Goal: Task Accomplishment & Management: Complete application form

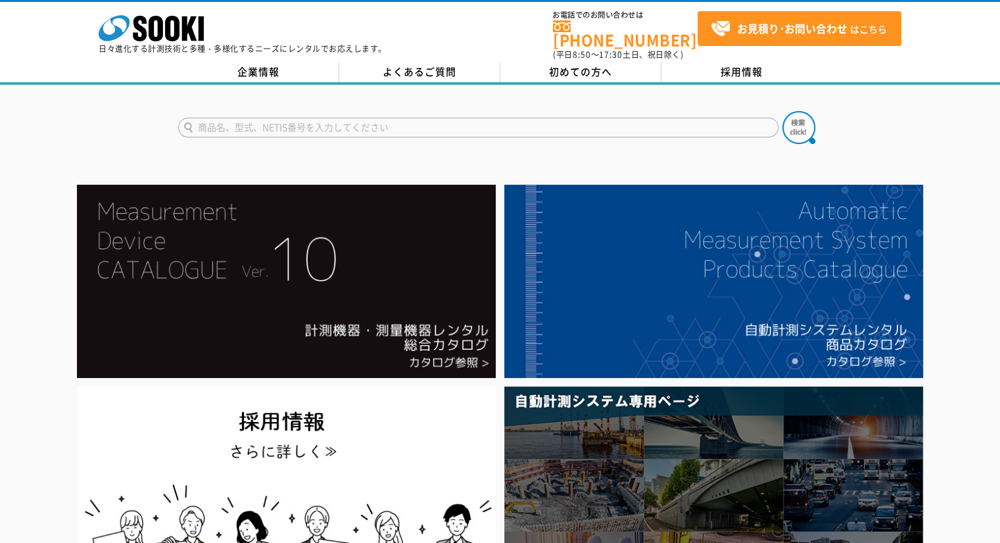
click at [515, 124] on input "text" at bounding box center [478, 128] width 601 height 20
type input "み"
click at [783, 111] on button at bounding box center [799, 127] width 33 height 33
type input "nl42]"
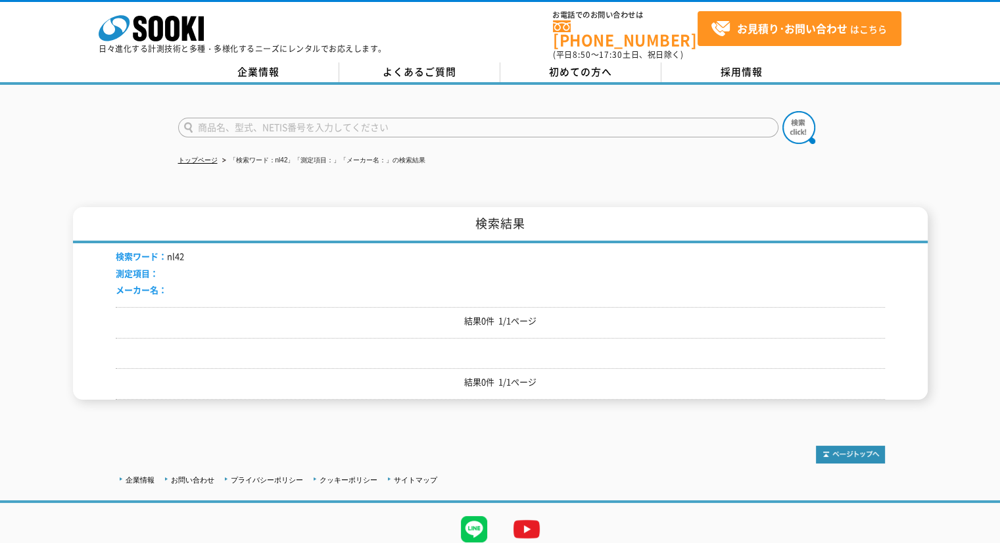
click at [180, 251] on li "検索ワード： nl42" at bounding box center [150, 257] width 68 height 14
click at [260, 122] on input "text" at bounding box center [478, 128] width 601 height 20
type input "NL-42"
click at [783, 111] on button at bounding box center [799, 127] width 33 height 33
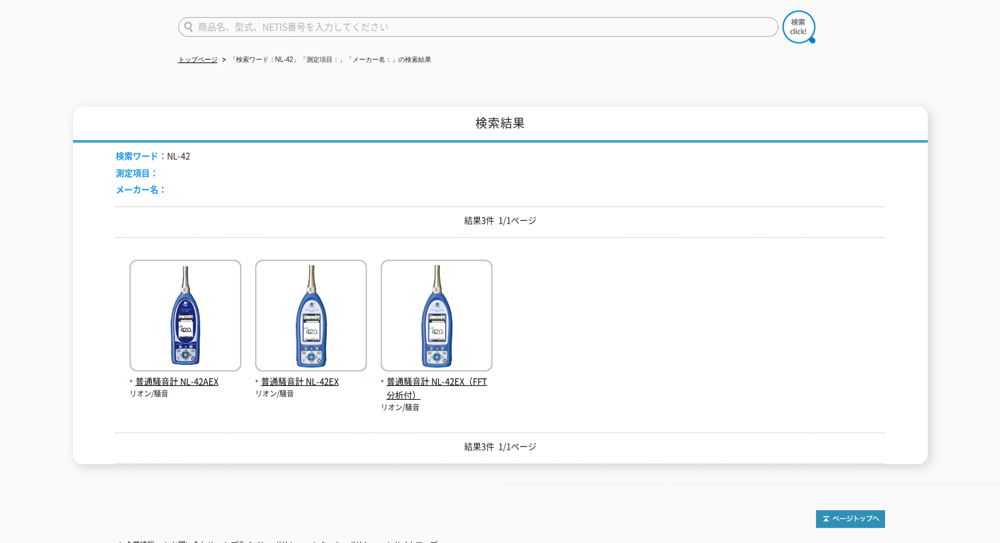
scroll to position [197, 0]
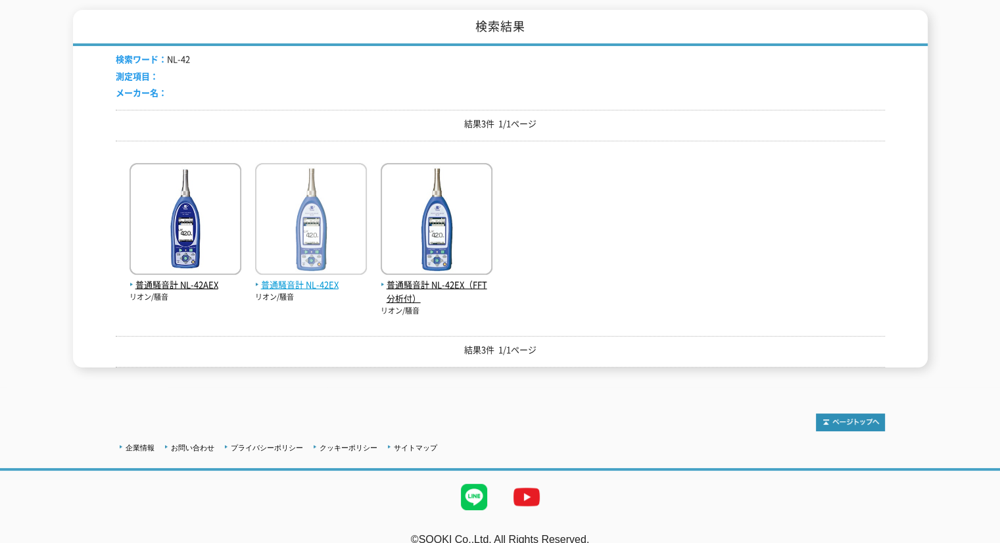
click at [305, 249] on img at bounding box center [311, 220] width 112 height 115
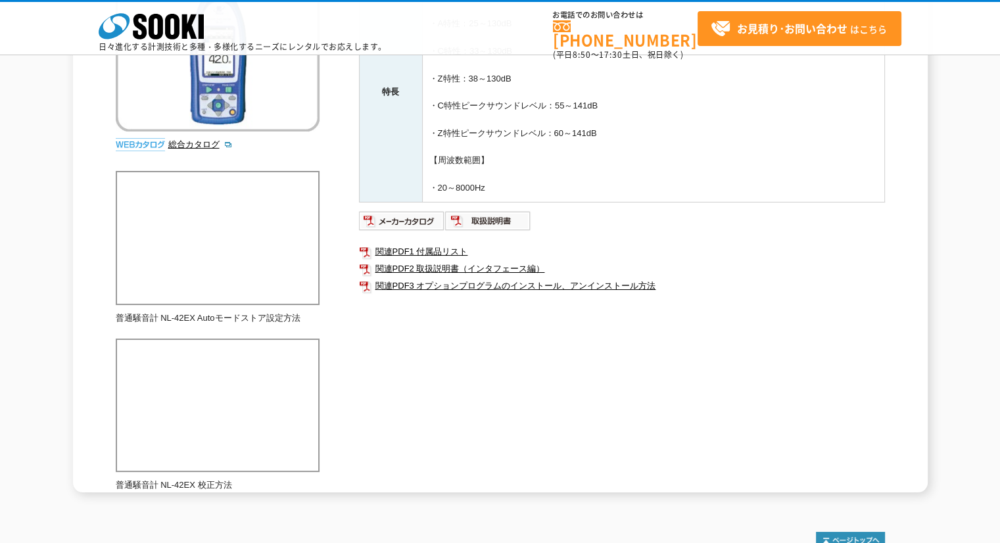
scroll to position [263, 0]
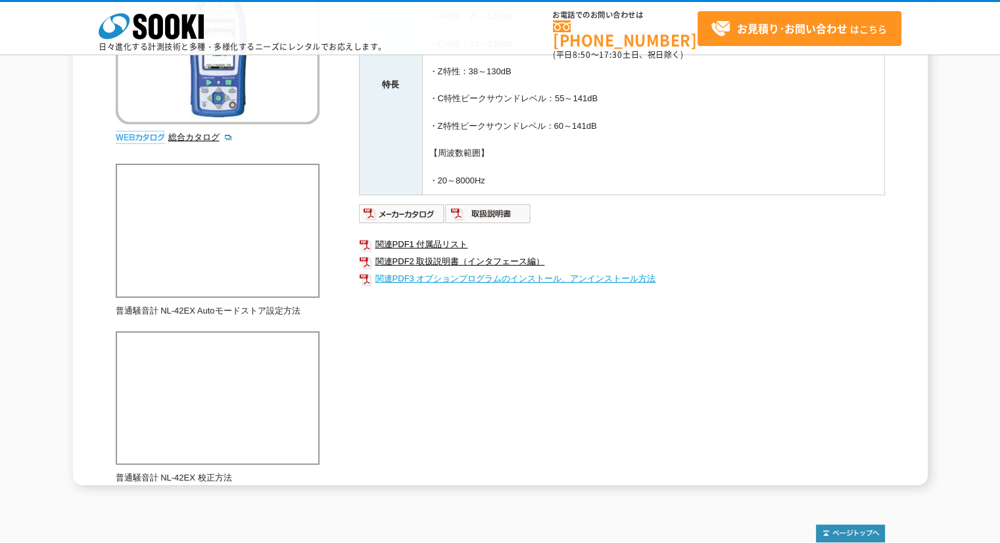
click at [482, 276] on link "関連PDF3 オプションプログラムのインストール、アンインストール方法" at bounding box center [622, 278] width 526 height 17
click at [396, 213] on img at bounding box center [402, 213] width 86 height 21
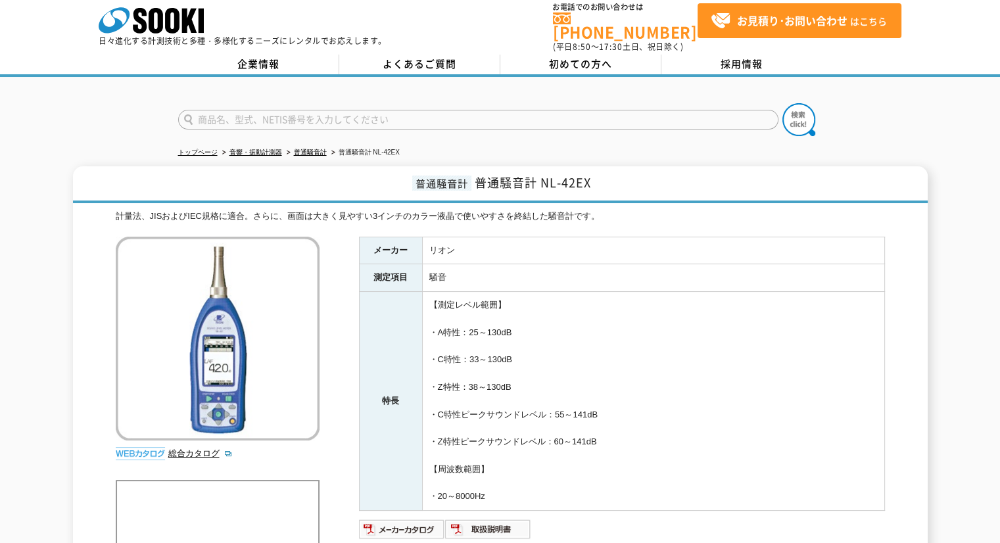
scroll to position [0, 0]
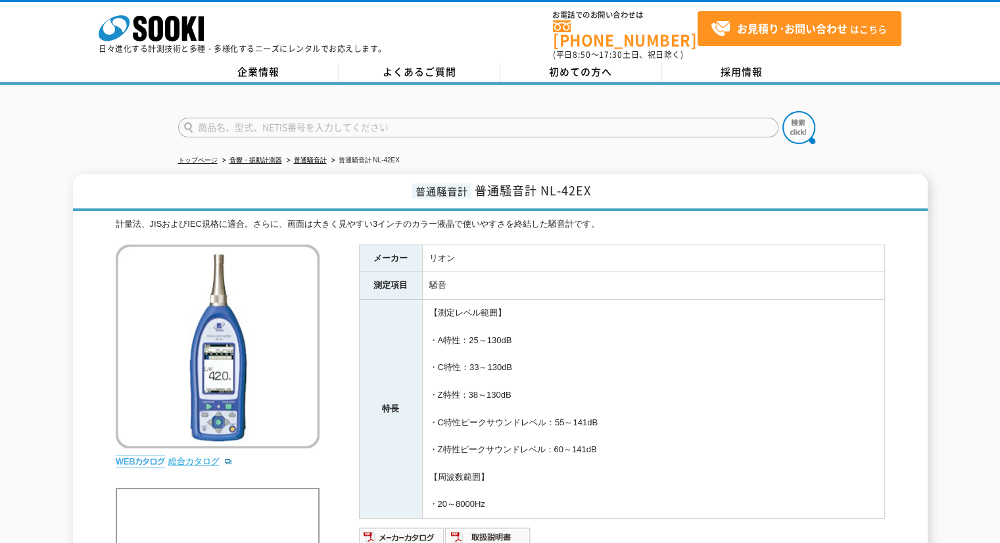
click at [192, 456] on link "総合カタログ" at bounding box center [200, 461] width 64 height 10
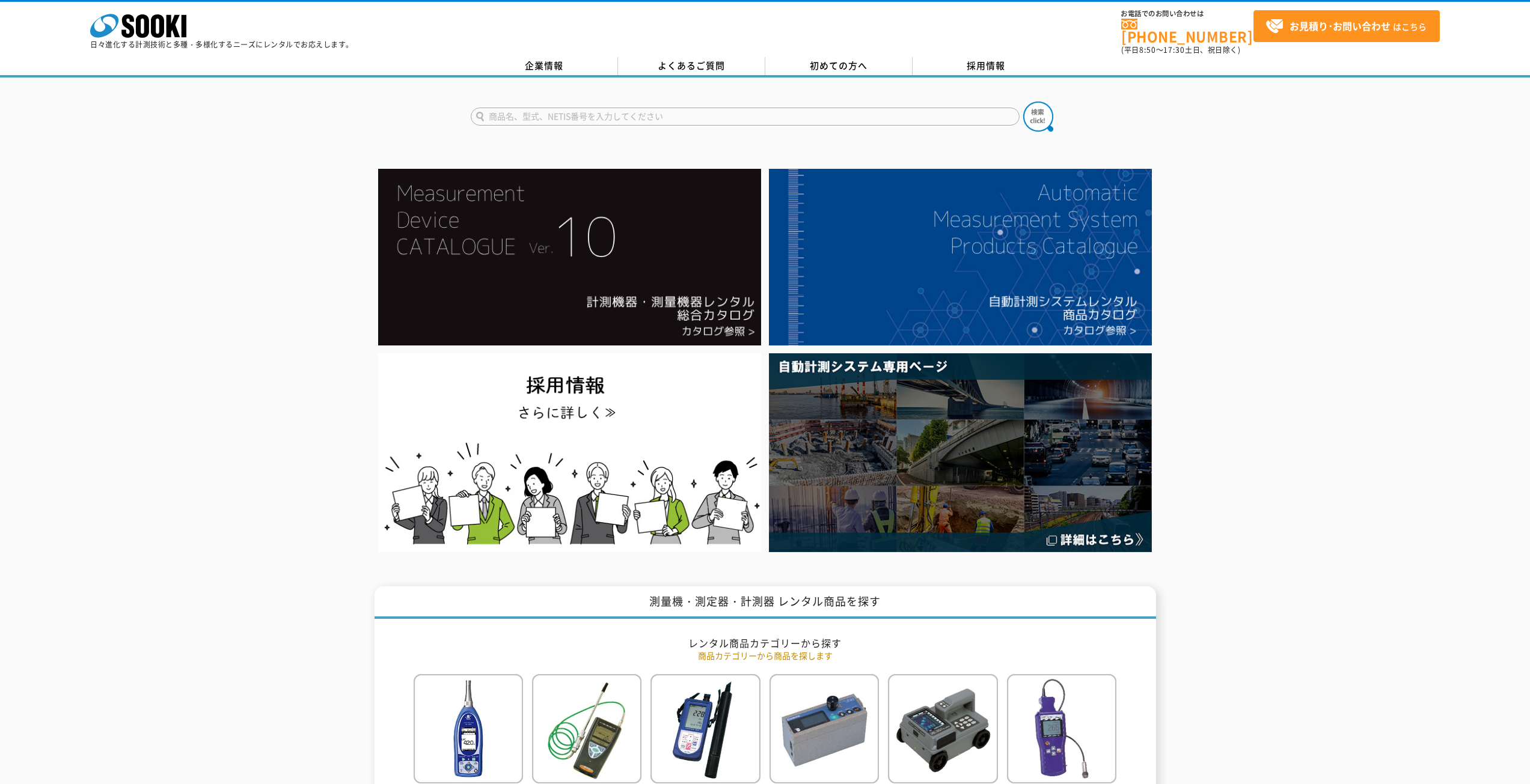
click at [608, 108] on input "text" at bounding box center [745, 117] width 549 height 18
type input "NL42EX"
click at [1024, 101] on button at bounding box center [1038, 116] width 30 height 30
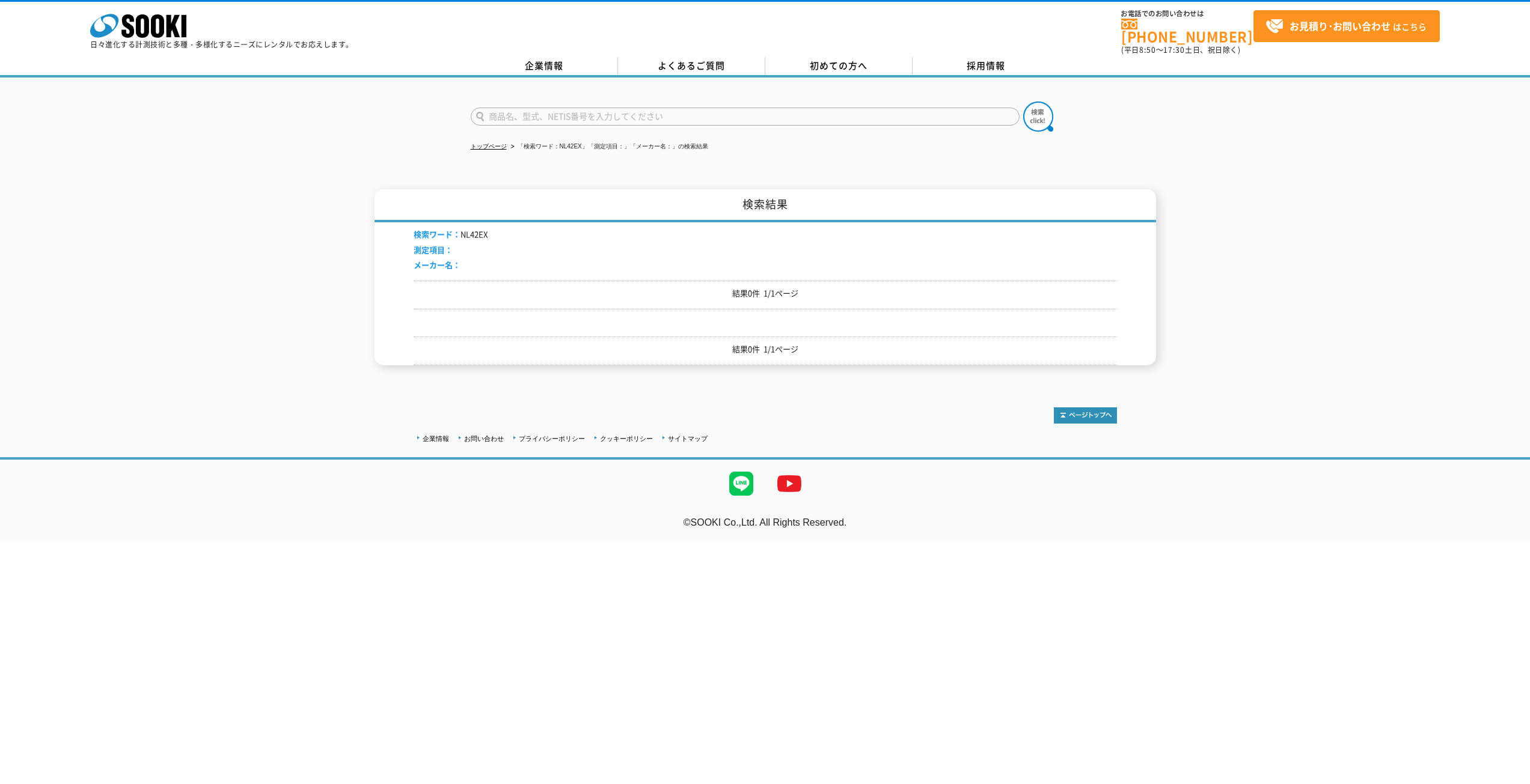
click at [638, 111] on input "text" at bounding box center [745, 117] width 549 height 18
type input "NL-42EX"
click at [1030, 108] on img at bounding box center [1038, 116] width 30 height 30
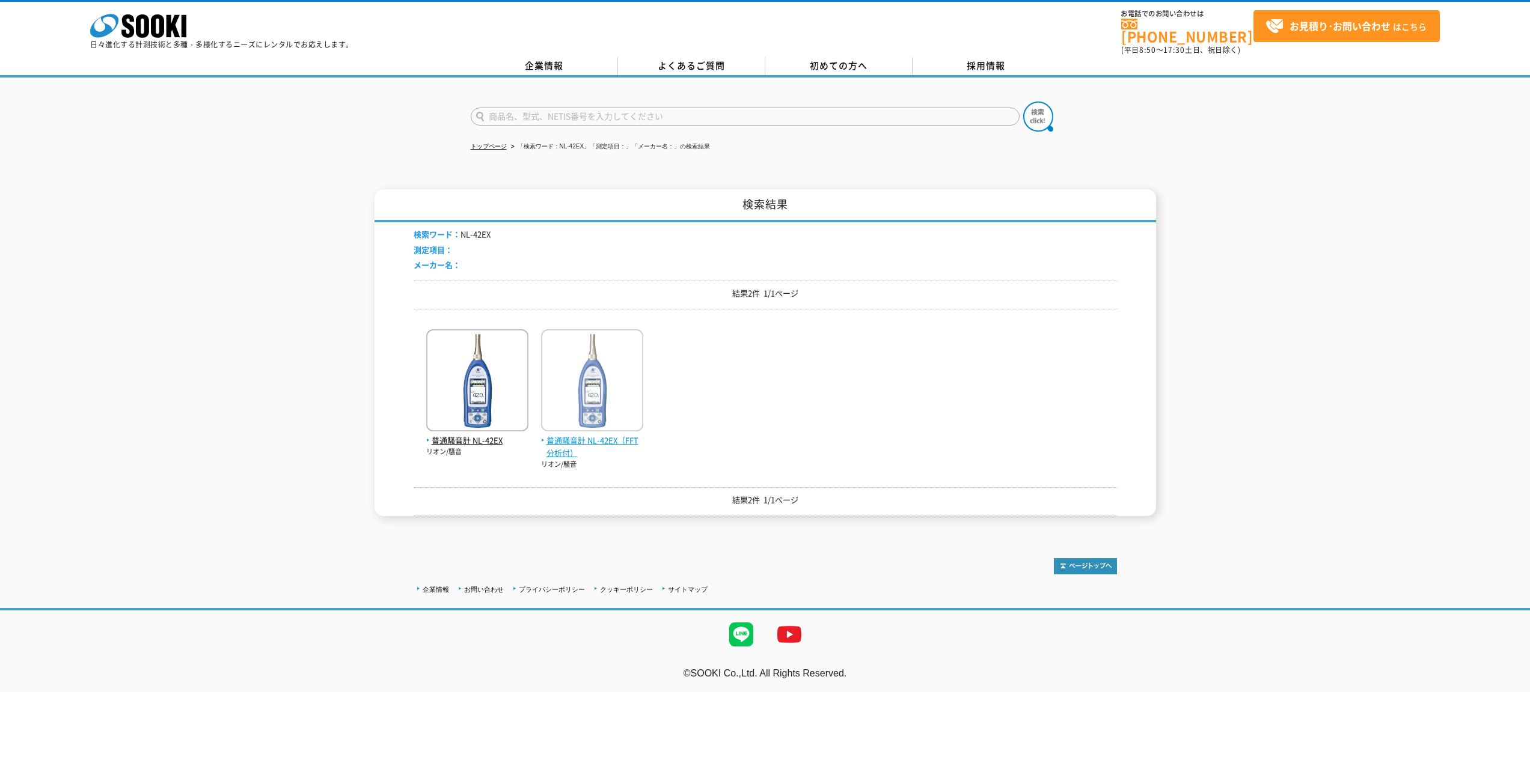
click at [595, 407] on img at bounding box center [592, 381] width 102 height 105
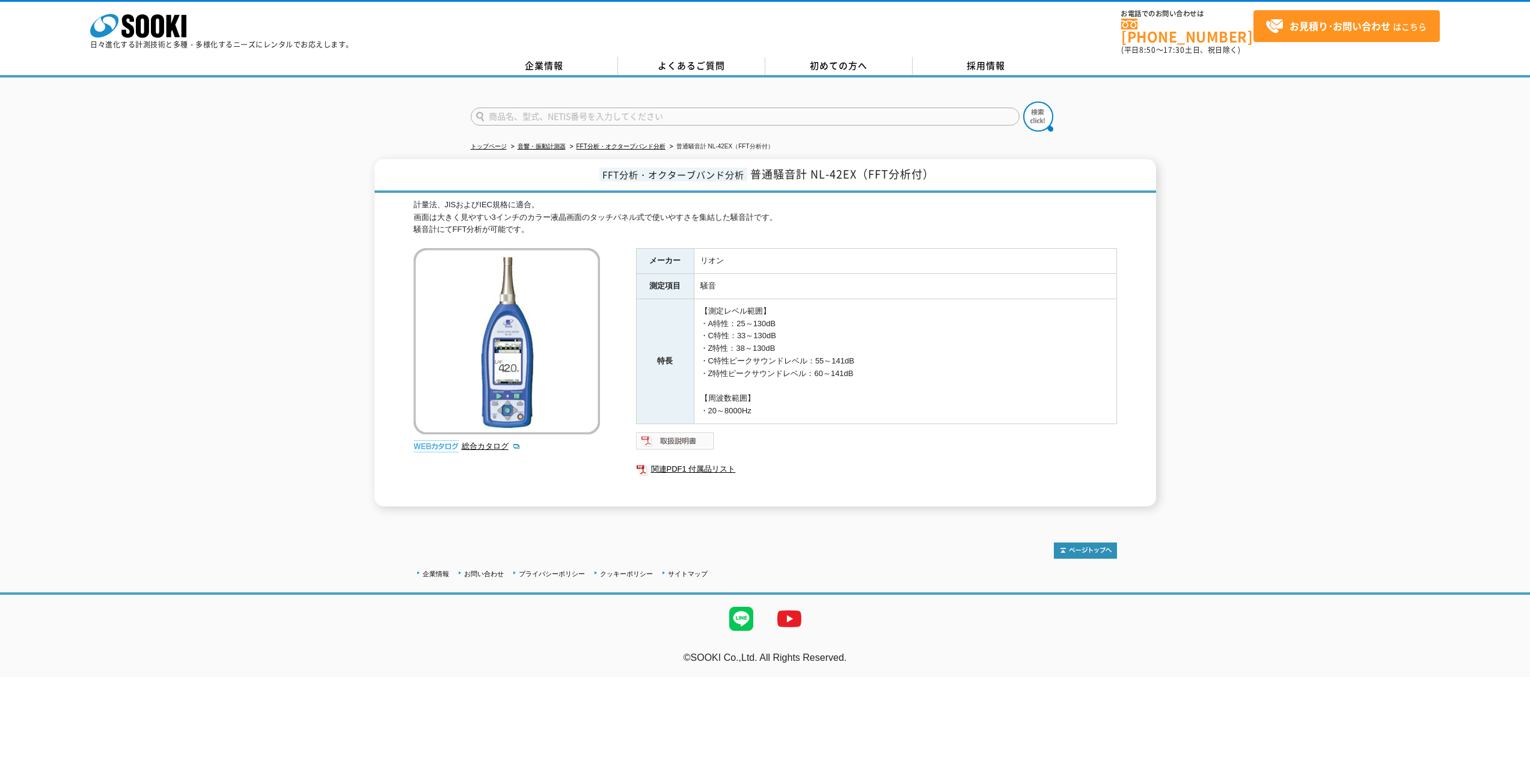
click at [669, 431] on img at bounding box center [675, 440] width 79 height 19
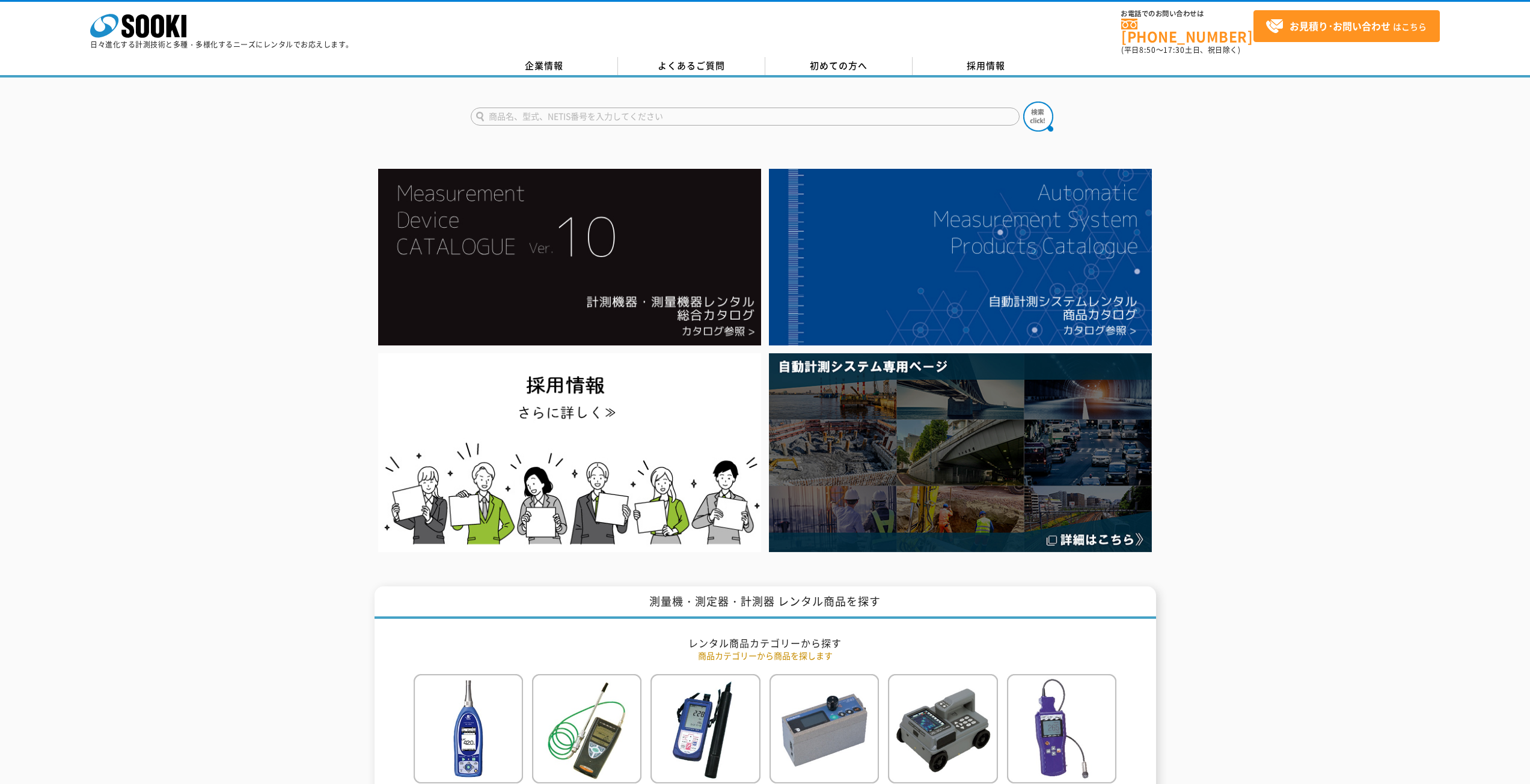
click at [610, 111] on input "text" at bounding box center [745, 117] width 549 height 18
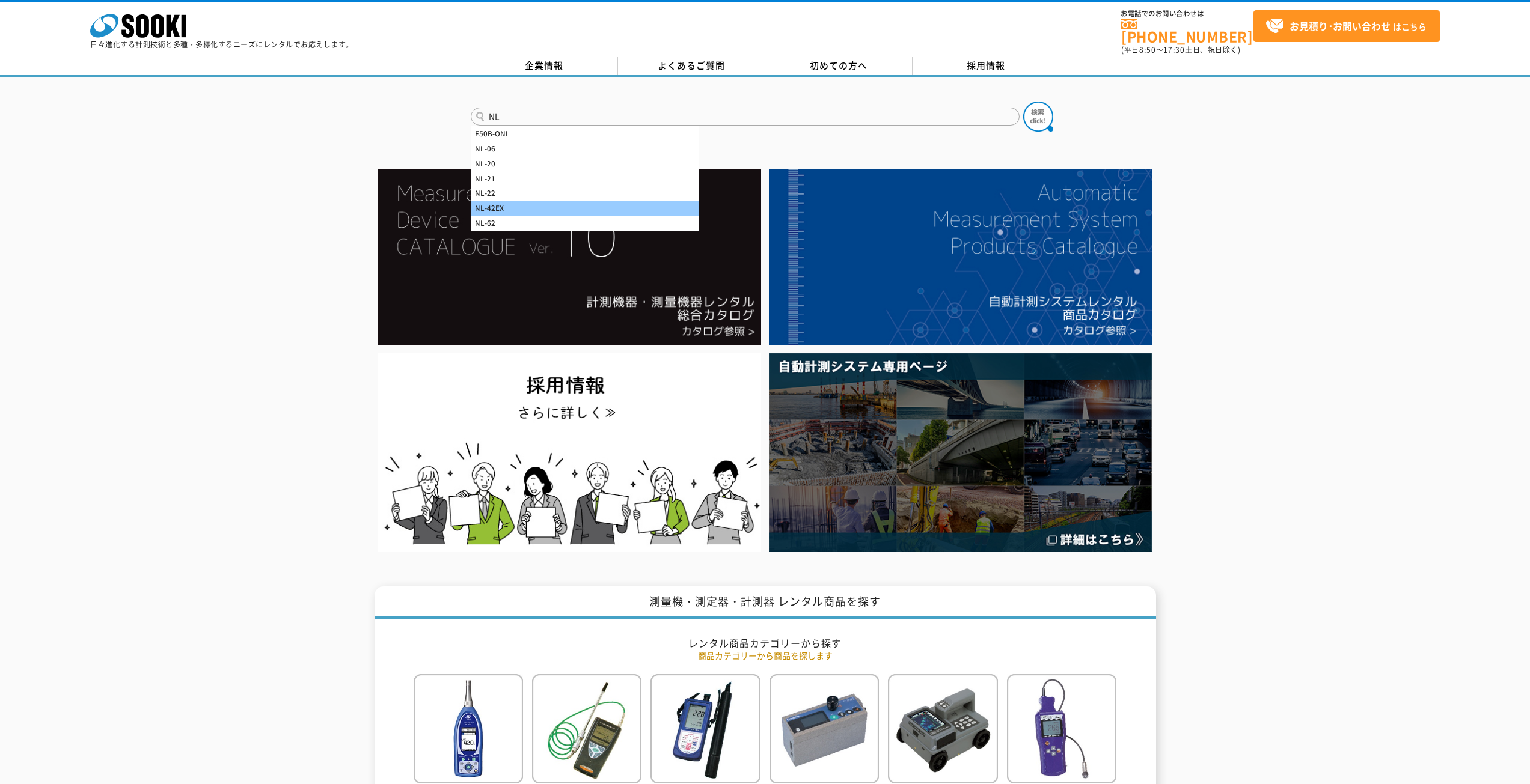
click at [551, 203] on div "NL-42EX" at bounding box center [585, 208] width 228 height 15
type input "NL-42EX"
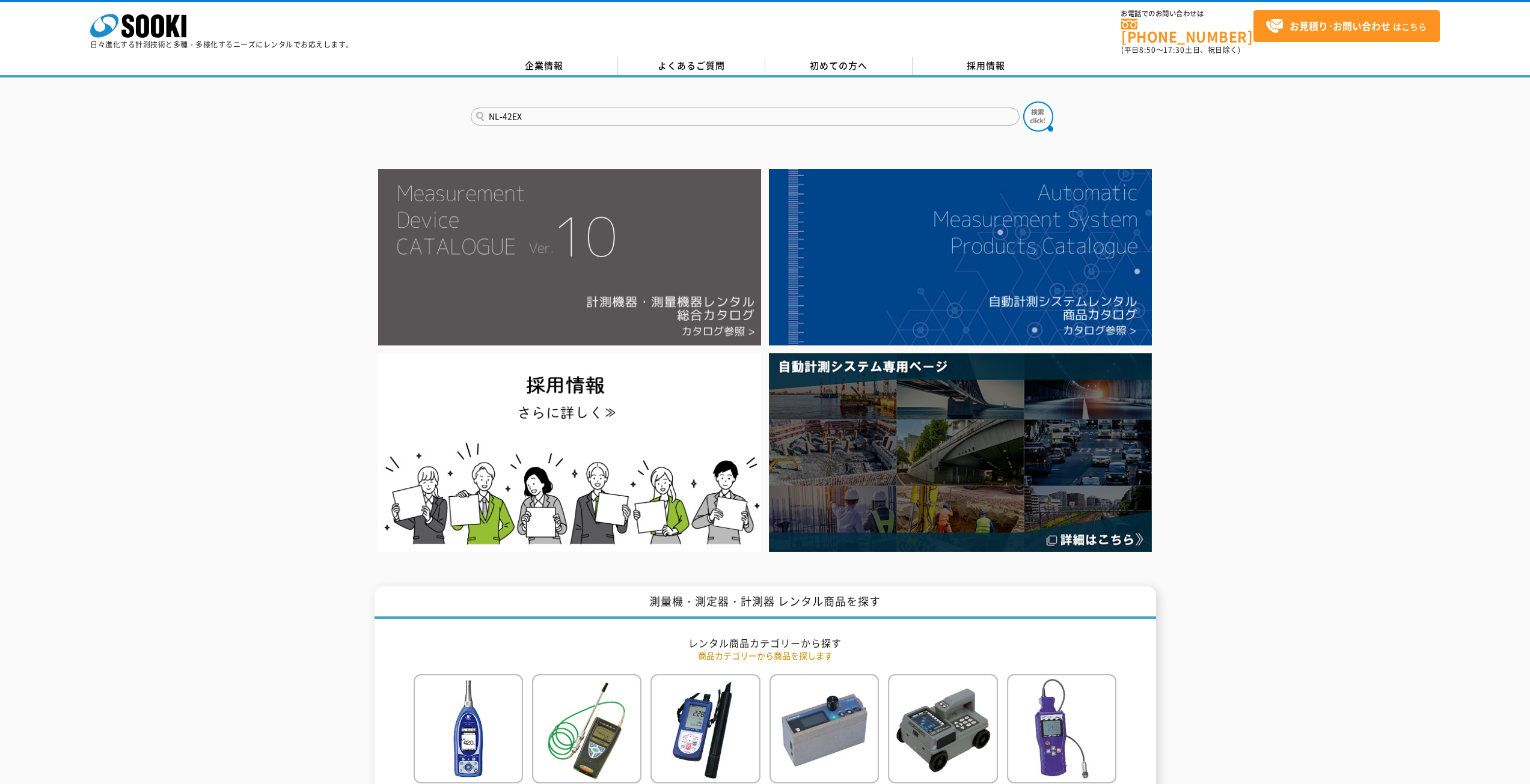
click at [1024, 101] on button at bounding box center [1038, 116] width 30 height 30
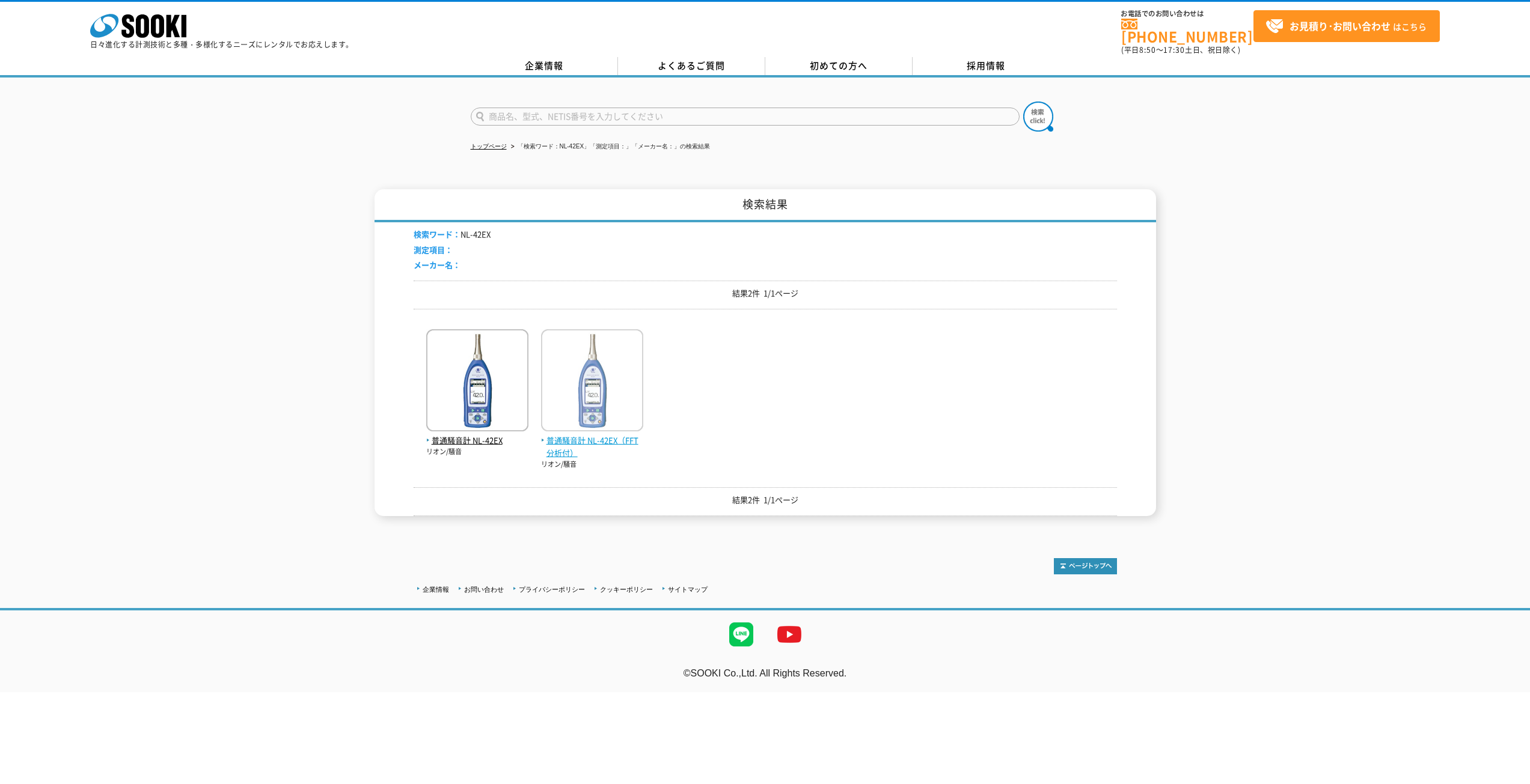
click at [591, 392] on img at bounding box center [592, 381] width 102 height 105
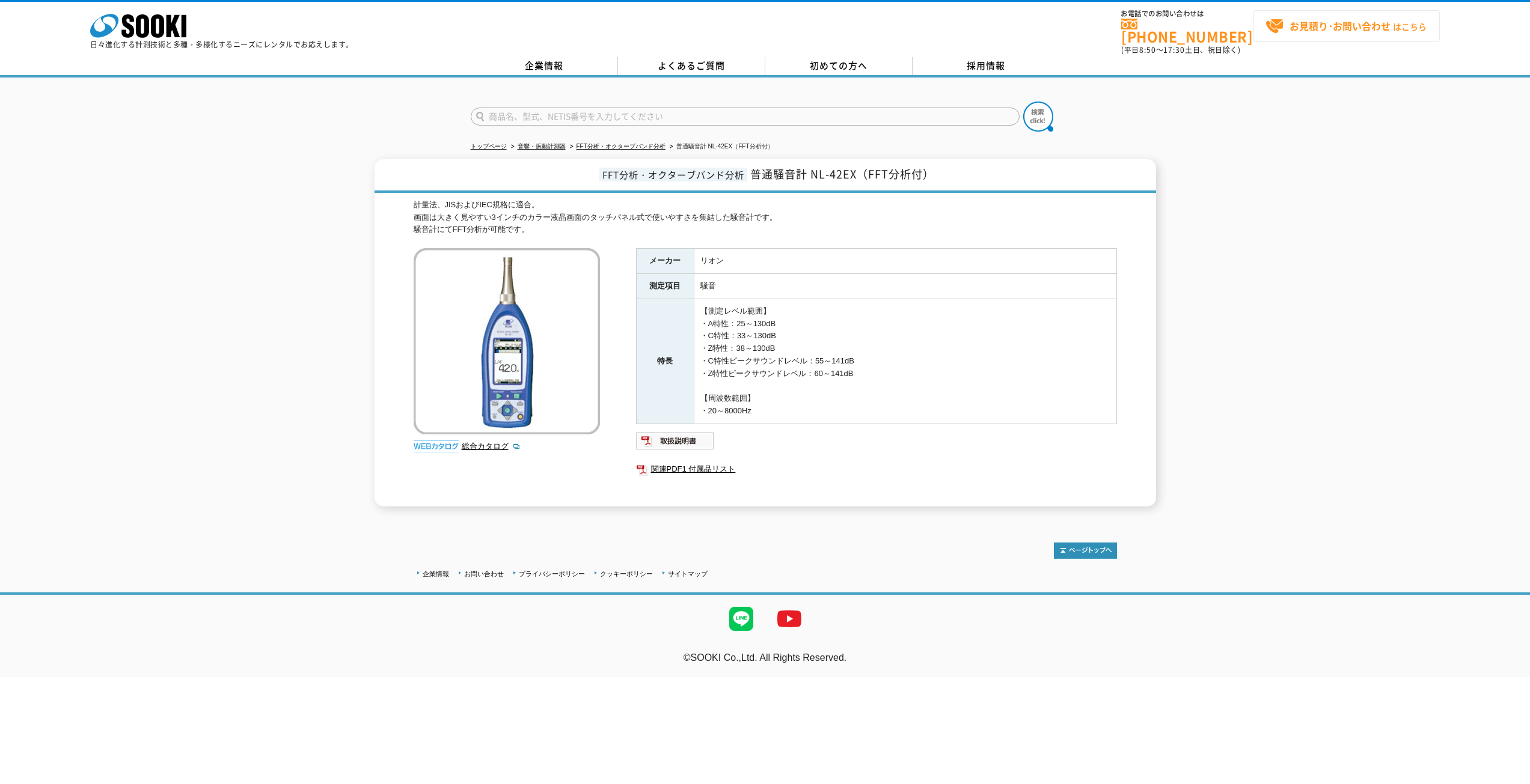
click at [1287, 26] on span "お見積り･お問い合わせ はこちら" at bounding box center [1346, 26] width 161 height 18
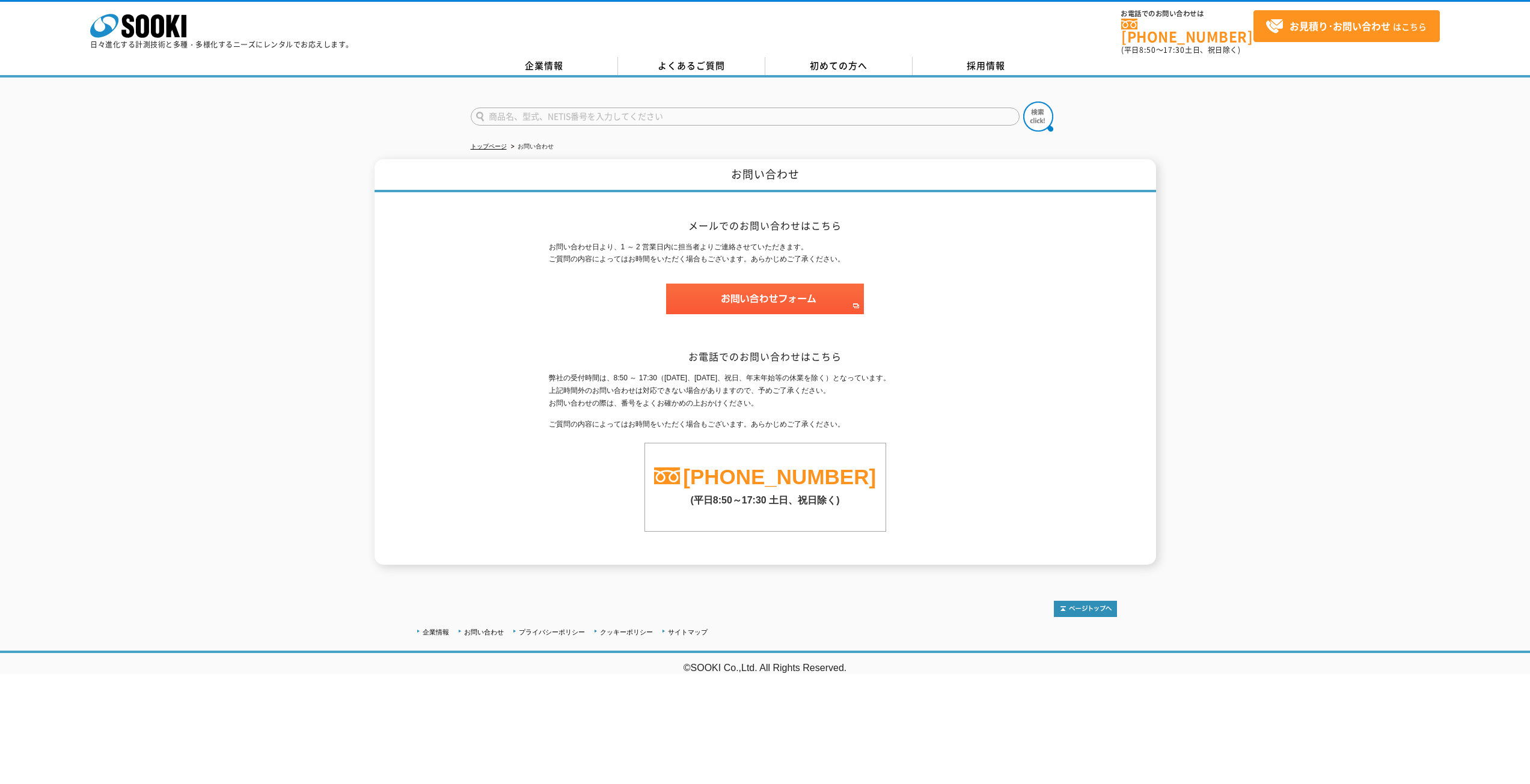
click at [760, 470] on link "[PHONE_NUMBER]" at bounding box center [779, 477] width 193 height 24
click at [749, 473] on link "[PHONE_NUMBER]" at bounding box center [779, 477] width 193 height 24
click at [731, 298] on img at bounding box center [765, 299] width 197 height 31
click at [582, 113] on input "text" at bounding box center [745, 117] width 549 height 18
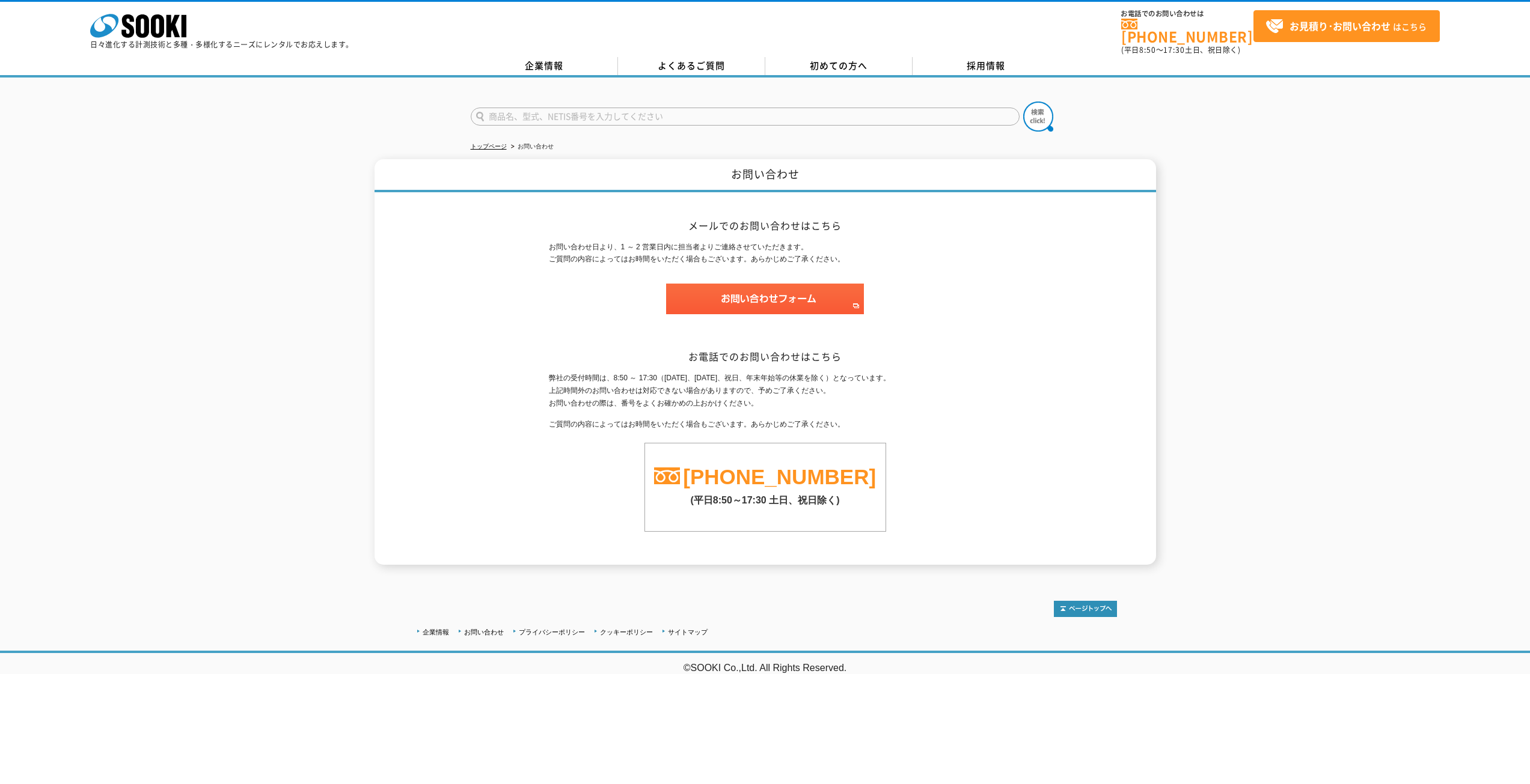
click at [498, 111] on input "text" at bounding box center [745, 117] width 549 height 18
paste input "FT3470-55 磁界測定器"
click at [576, 109] on input "FT3470-55 磁界測定器" at bounding box center [745, 117] width 549 height 18
type input "FT3470"
click at [1024, 101] on button at bounding box center [1038, 116] width 30 height 30
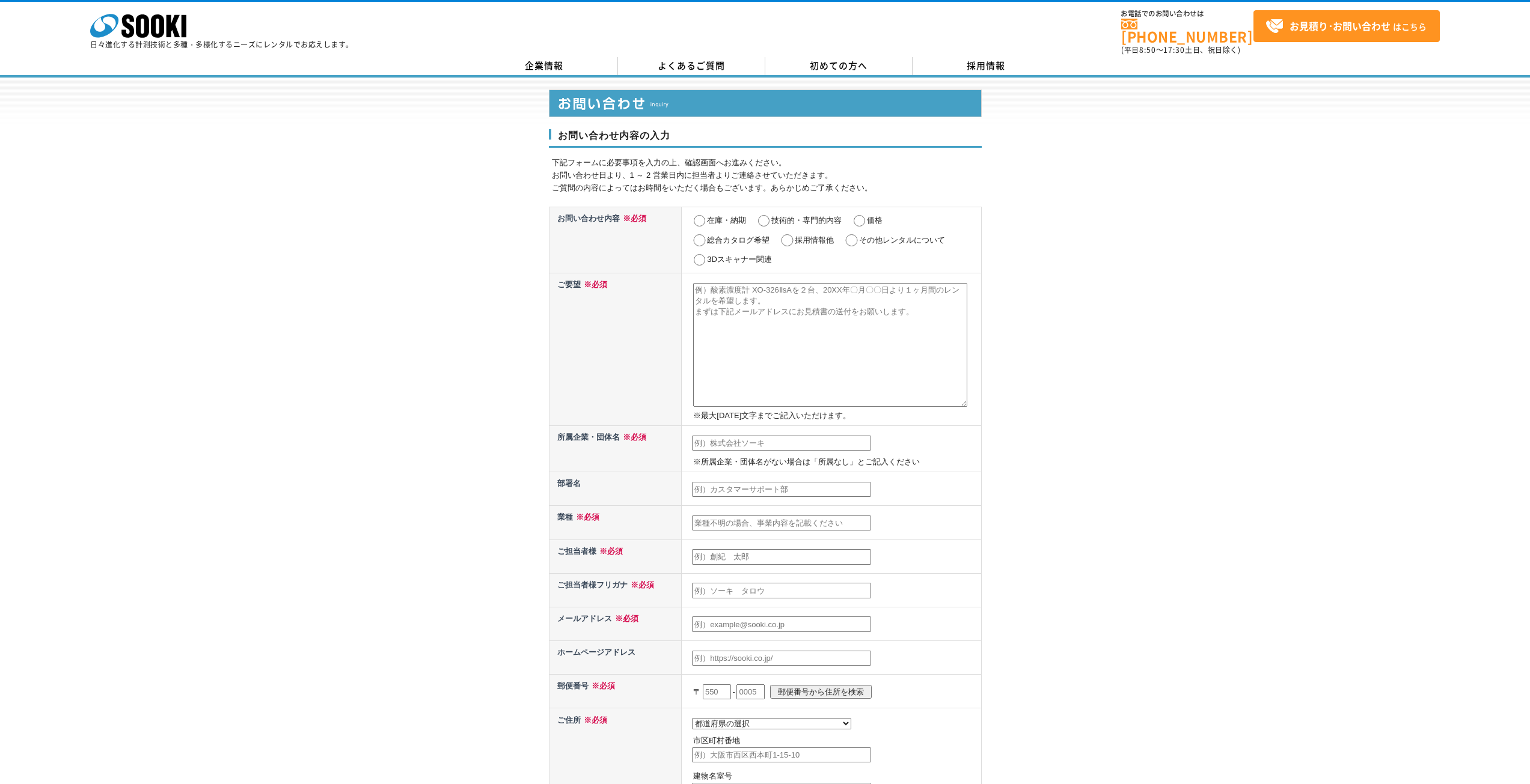
click at [700, 215] on input "在庫・納期" at bounding box center [699, 220] width 15 height 12
radio input "true"
click at [709, 283] on textarea at bounding box center [830, 344] width 274 height 123
type textarea "NL-42EX"
click at [605, 60] on link "企業情報" at bounding box center [544, 66] width 147 height 18
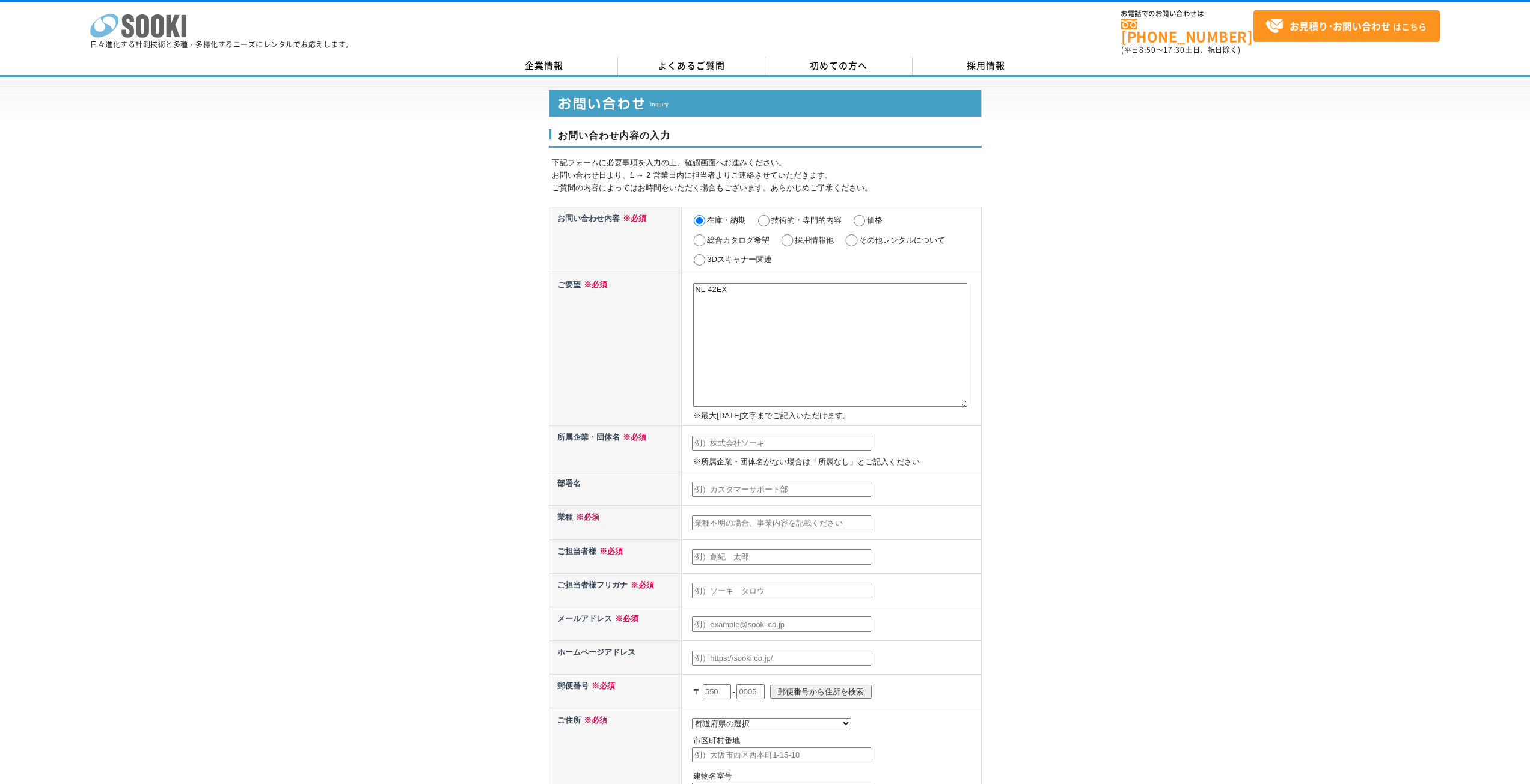
click at [172, 37] on icon "株式会社 ソーキ" at bounding box center [138, 26] width 96 height 24
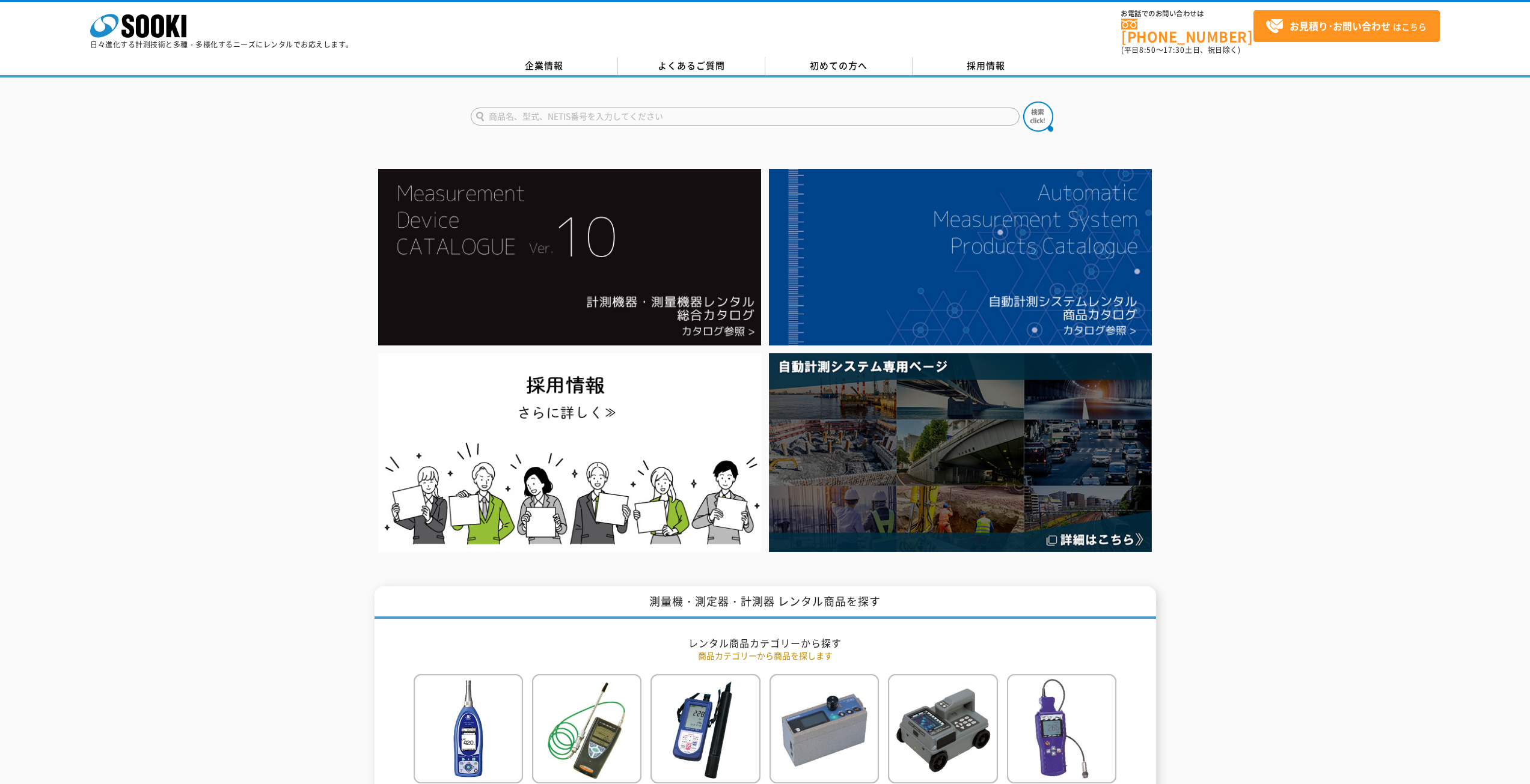
click at [691, 108] on input "text" at bounding box center [745, 117] width 549 height 18
type input "商品名、型式、NETIS番号を入力してください"
click at [624, 108] on input "text" at bounding box center [745, 117] width 549 height 18
paste input "FT3470-55 磁界測定器"
type input "FT3470-55"
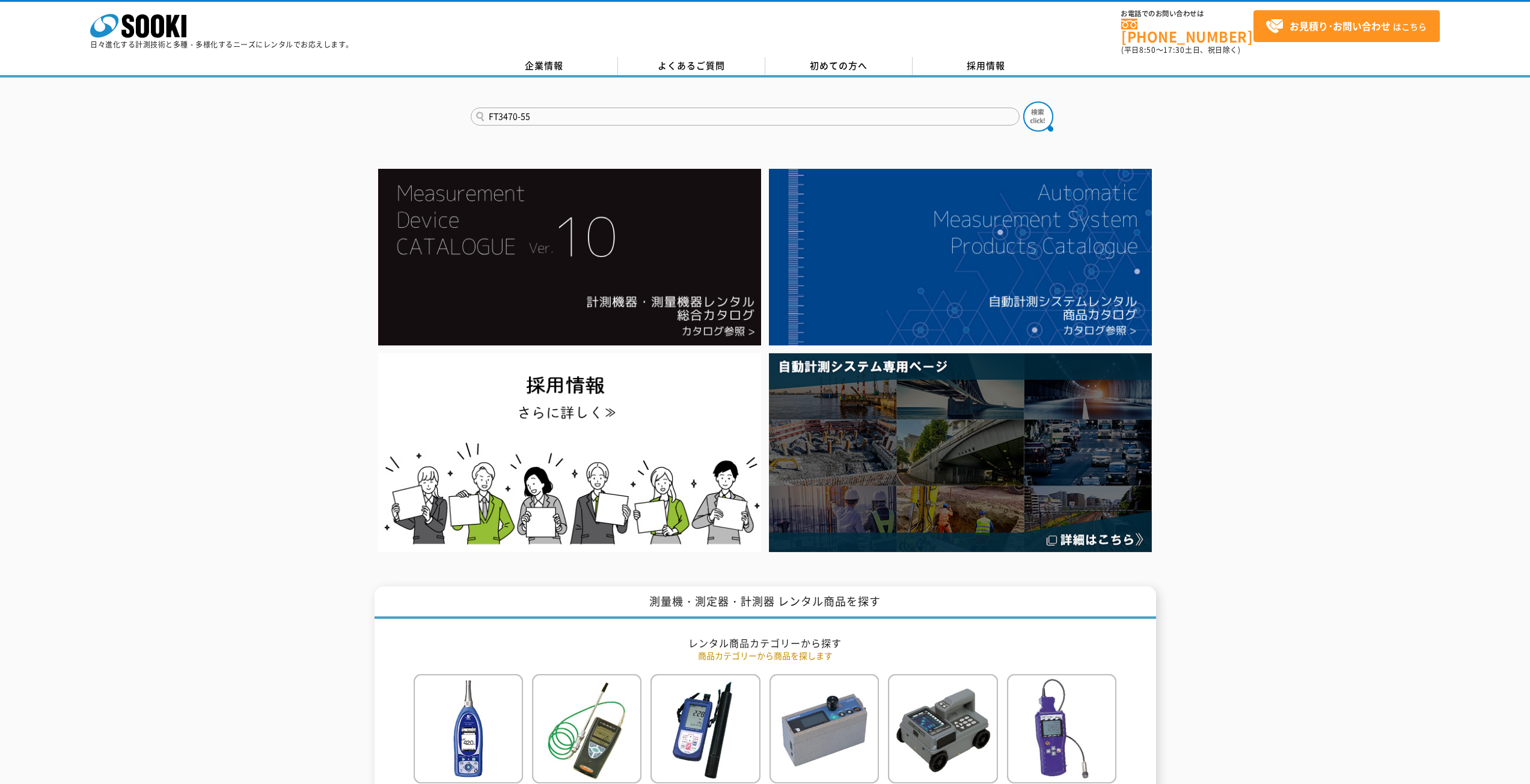
click at [1024, 101] on button at bounding box center [1038, 116] width 30 height 30
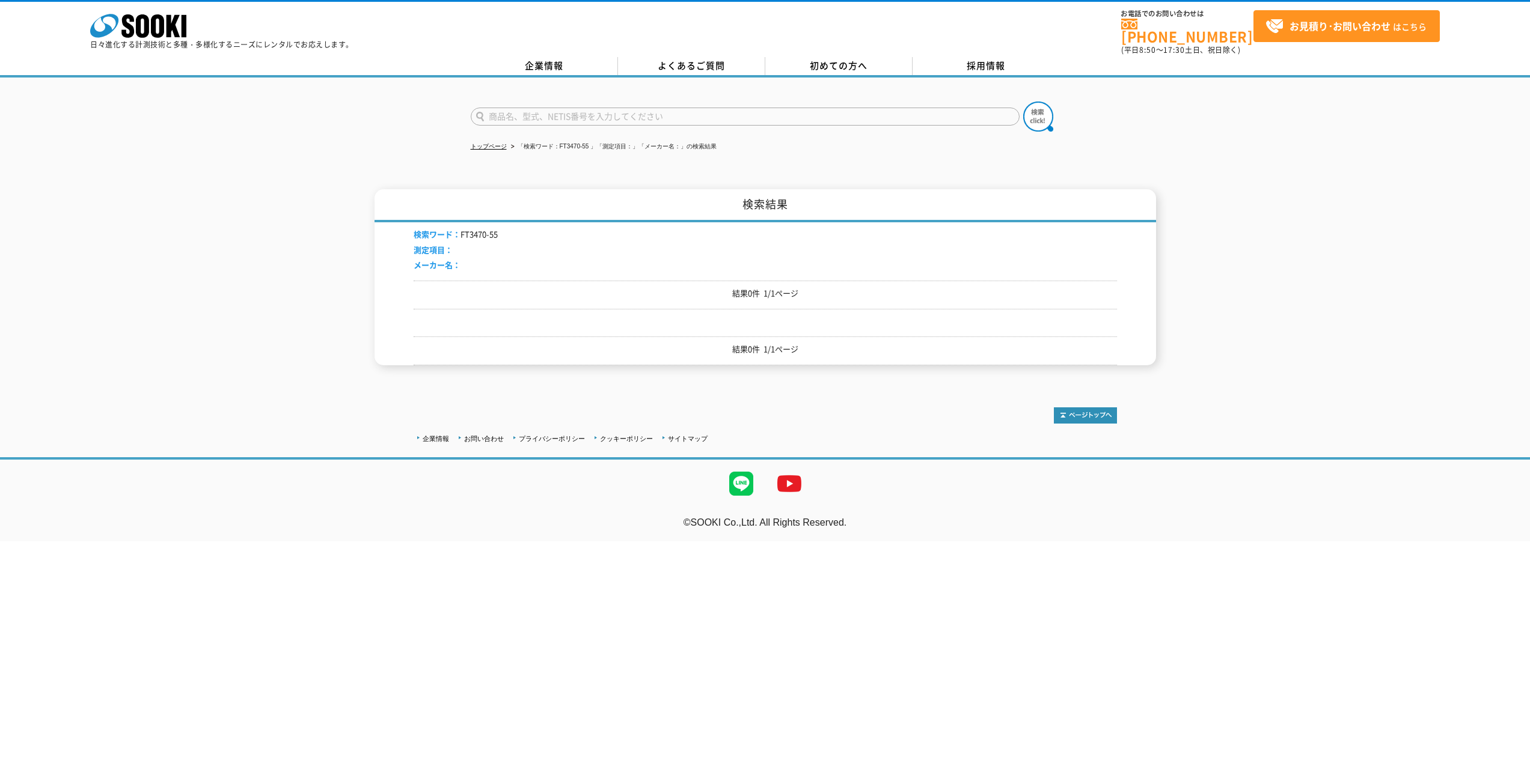
click at [485, 230] on li "検索ワード： FT3470-55" at bounding box center [456, 235] width 84 height 13
click at [496, 228] on li "検索ワード： FT3470-55" at bounding box center [456, 235] width 84 height 13
click at [579, 108] on input "text" at bounding box center [745, 117] width 549 height 18
type input "D"
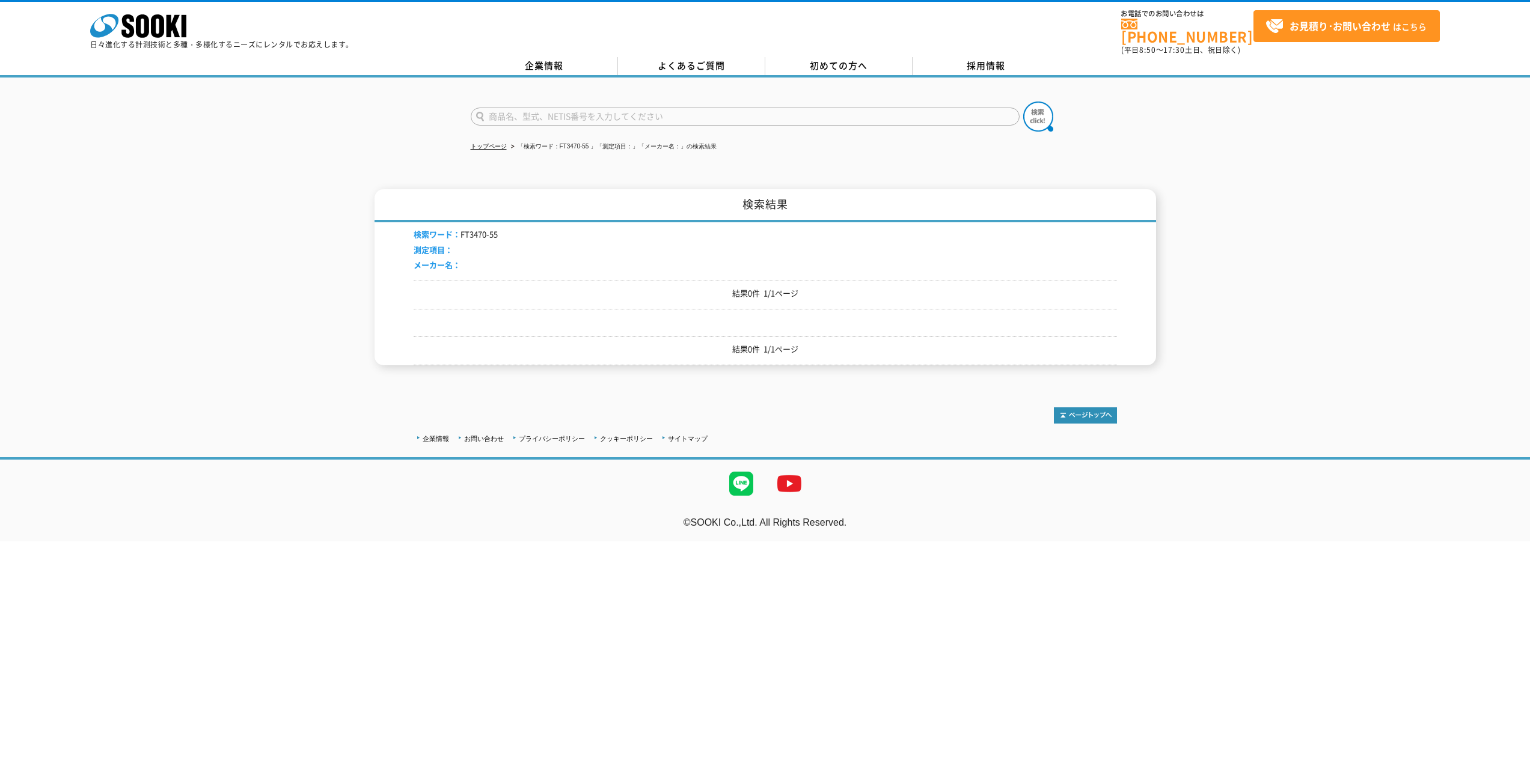
click at [547, 110] on input "text" at bounding box center [745, 117] width 549 height 18
paste input "FT3470-55 磁界測定器"
click at [531, 109] on input "FT3470-55 磁界測定器" at bounding box center [745, 117] width 549 height 18
type input "磁界測定器"
click at [1024, 101] on button at bounding box center [1038, 116] width 30 height 30
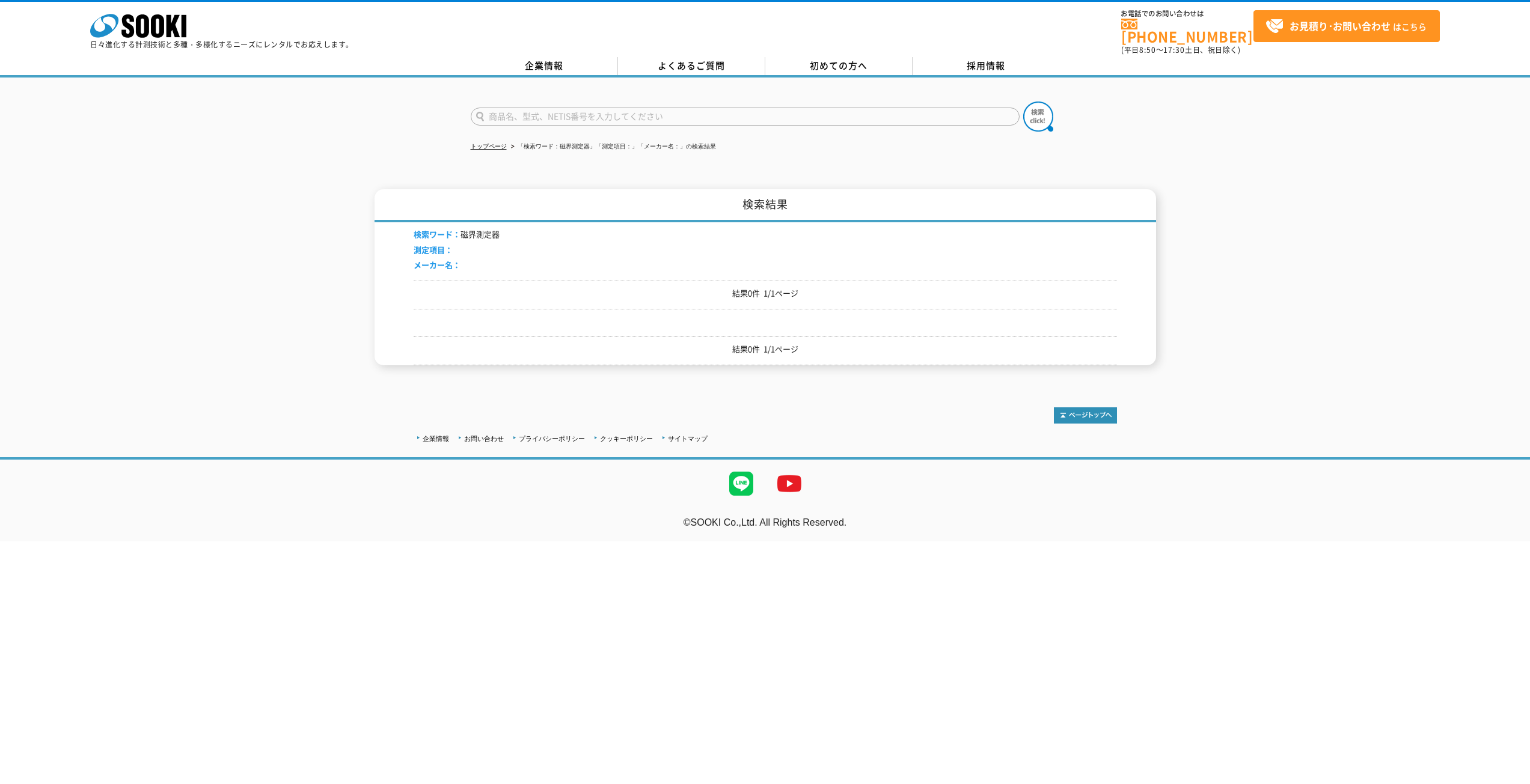
click at [552, 108] on input "text" at bounding box center [745, 117] width 549 height 18
paste input "FT3470-55 磁界測定器"
click at [531, 109] on input "FT3470-55 磁界測定器" at bounding box center [745, 117] width 549 height 18
type input "磁界測定器"
drag, startPoint x: 1038, startPoint y: 113, endPoint x: 1021, endPoint y: 115, distance: 17.1
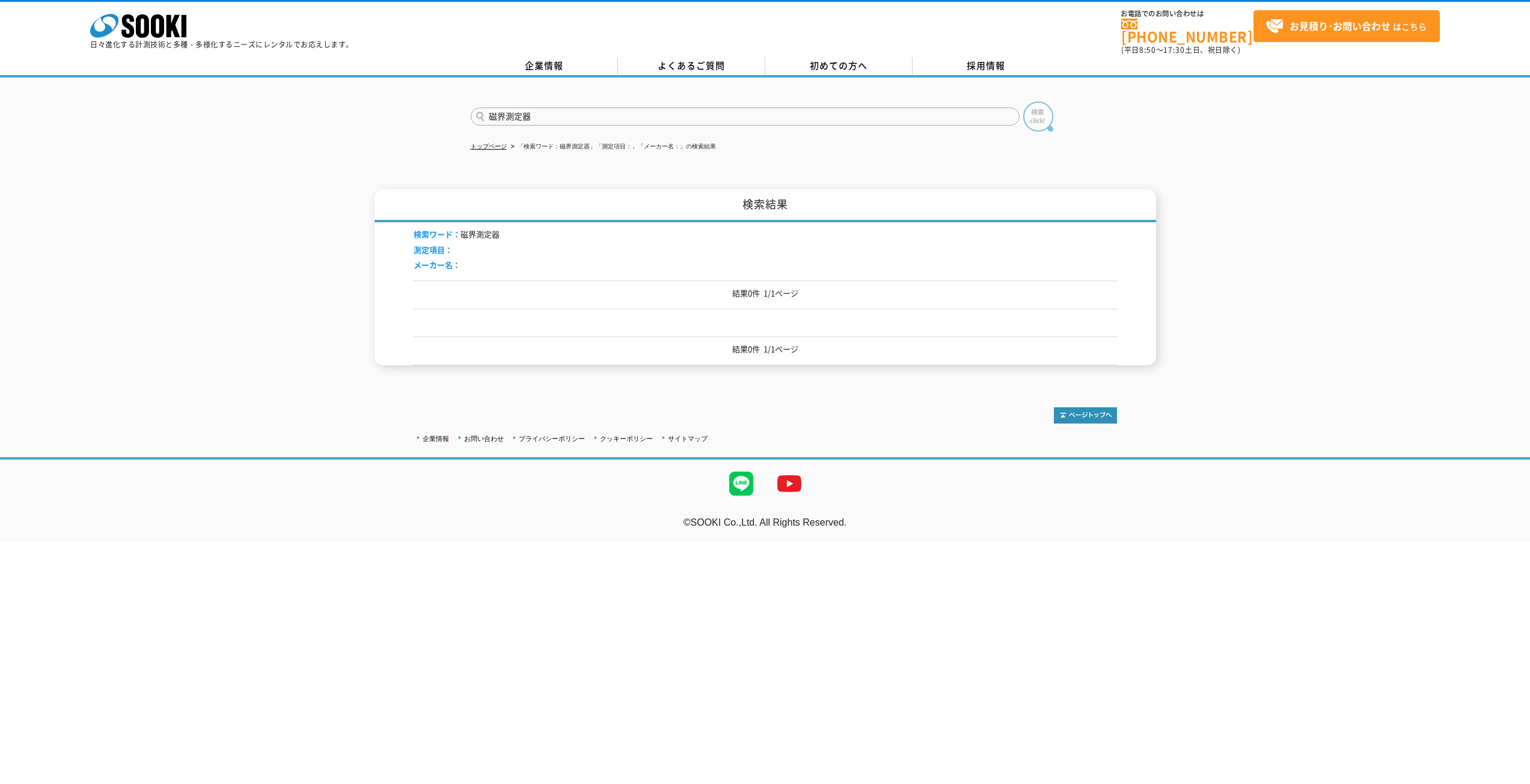
click at [1037, 113] on img at bounding box center [1038, 116] width 30 height 30
click at [703, 111] on input "text" at bounding box center [745, 117] width 549 height 18
type input "磁界測定器"
click at [1031, 114] on img at bounding box center [1038, 116] width 30 height 30
click at [149, 20] on icon "株式会社 ソーキ" at bounding box center [138, 26] width 96 height 24
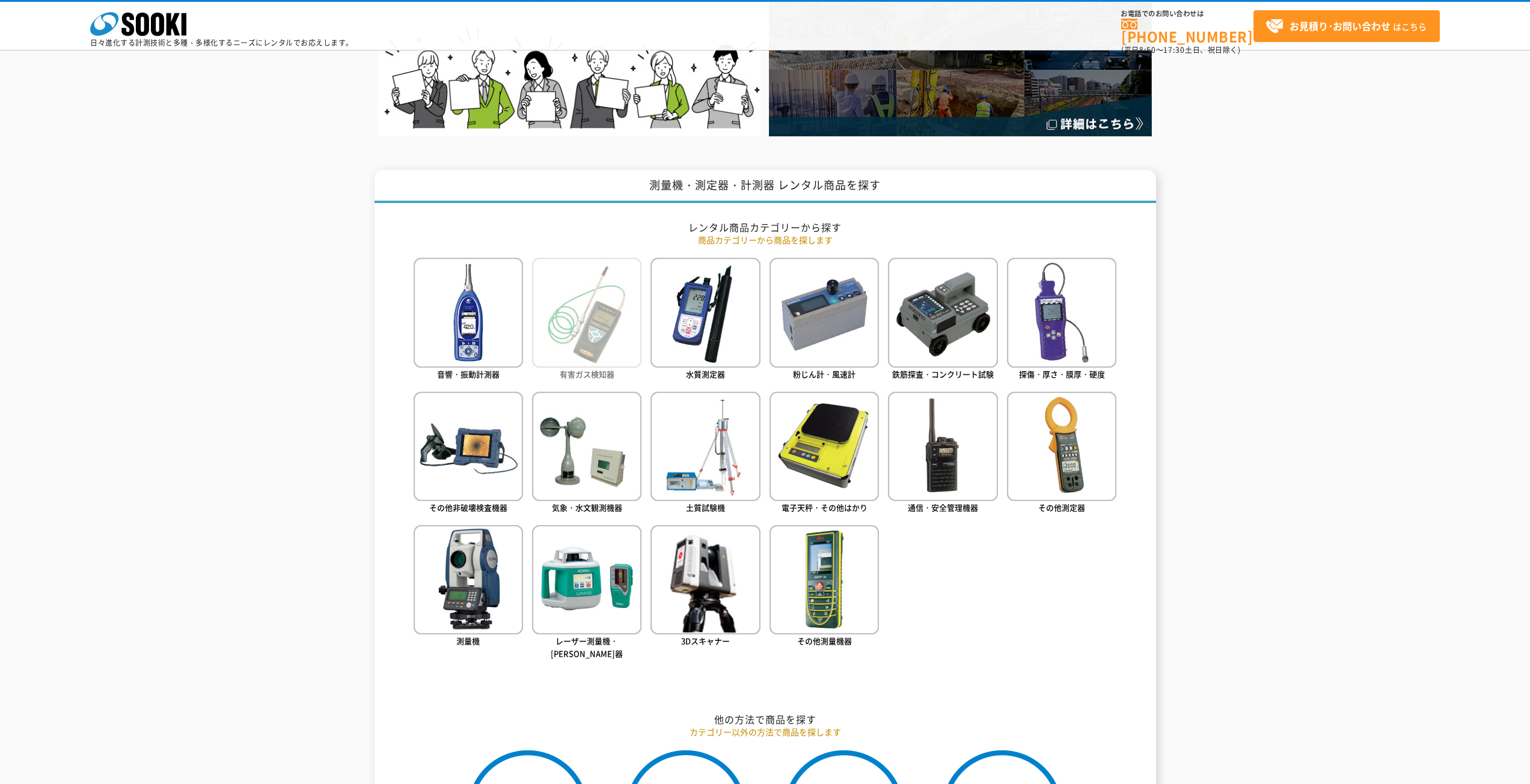
scroll to position [481, 0]
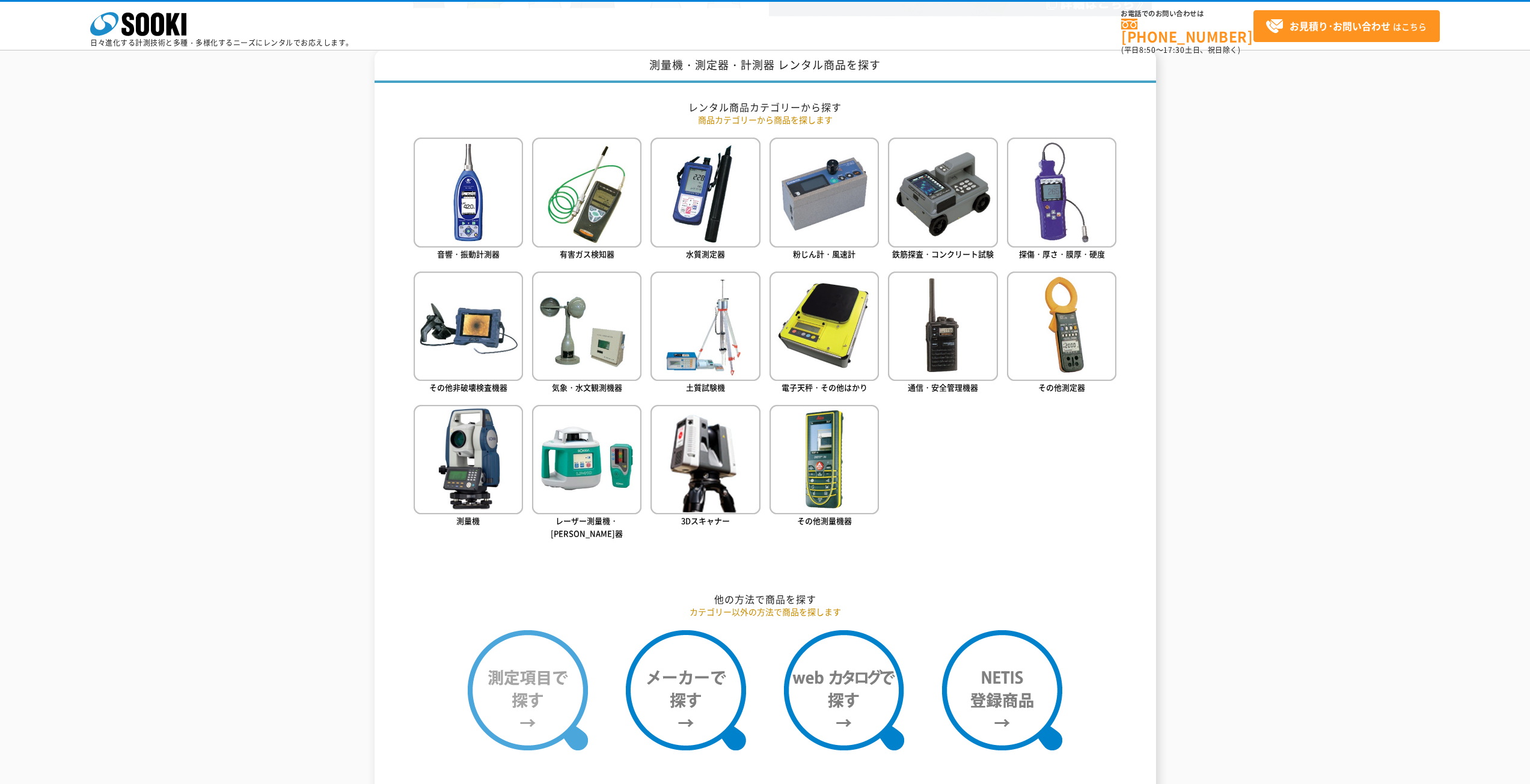
click at [542, 682] on img at bounding box center [528, 691] width 121 height 121
click at [530, 705] on img at bounding box center [528, 691] width 121 height 121
click at [529, 709] on img at bounding box center [528, 691] width 121 height 121
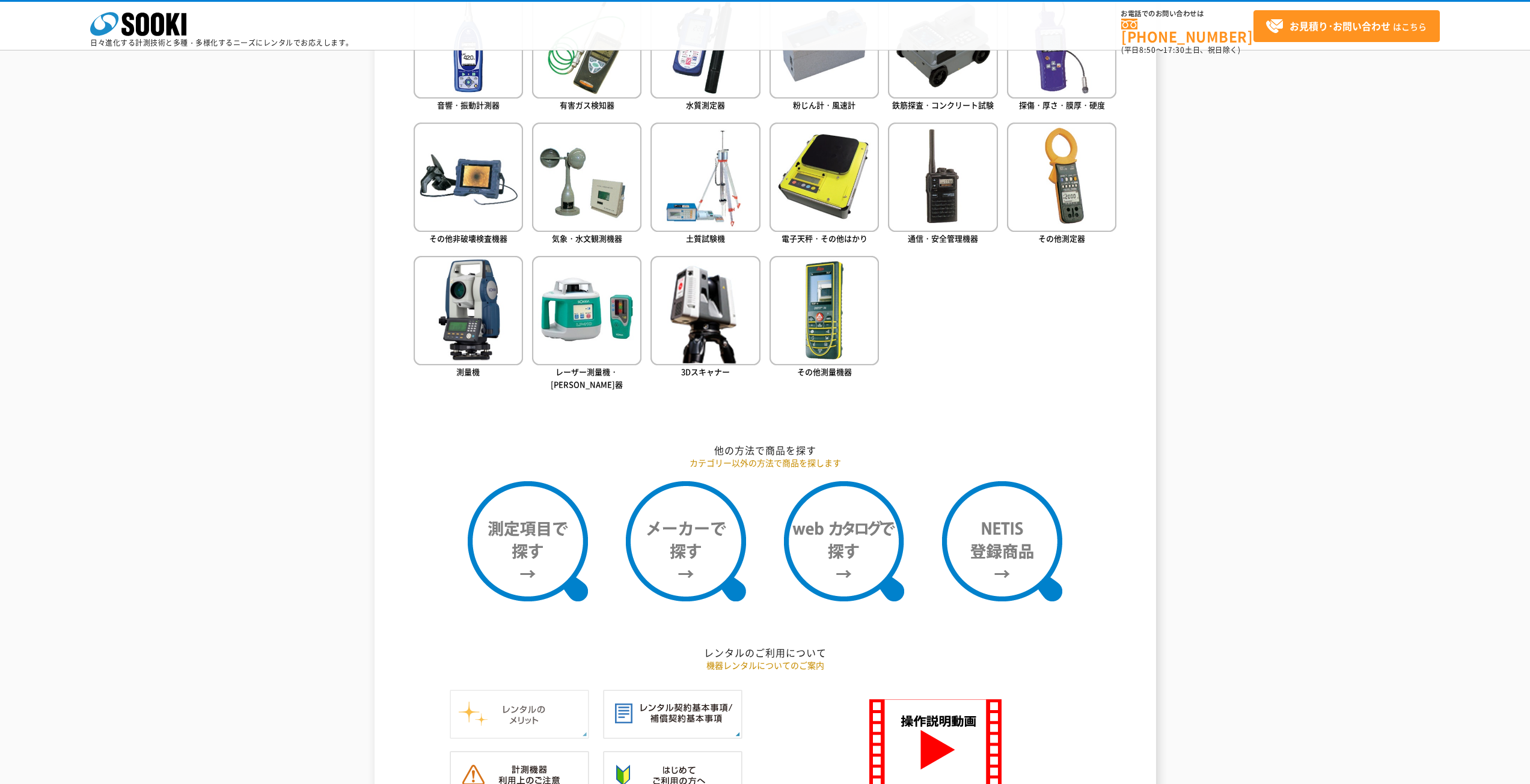
scroll to position [601, 0]
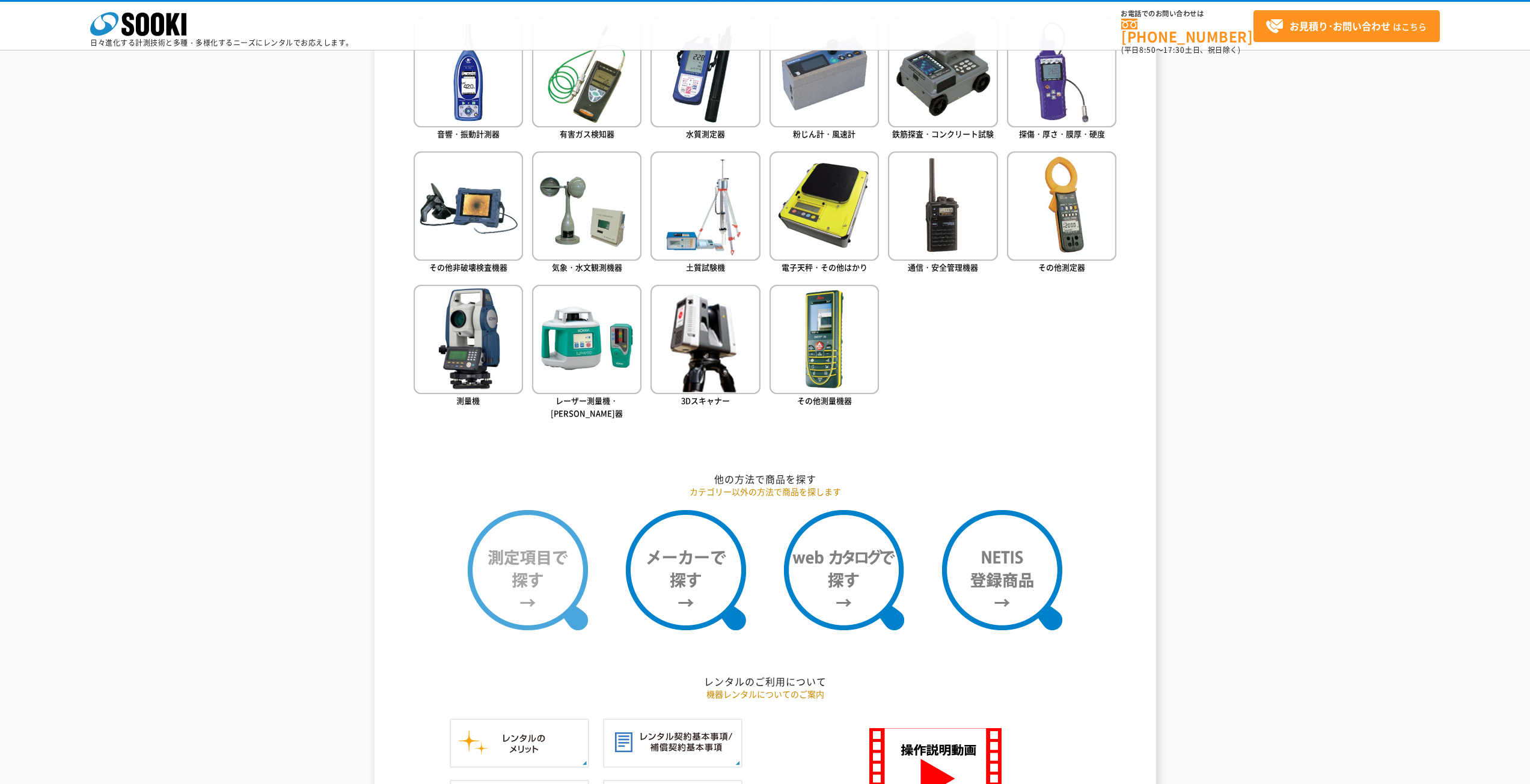
click at [529, 599] on img at bounding box center [528, 570] width 121 height 121
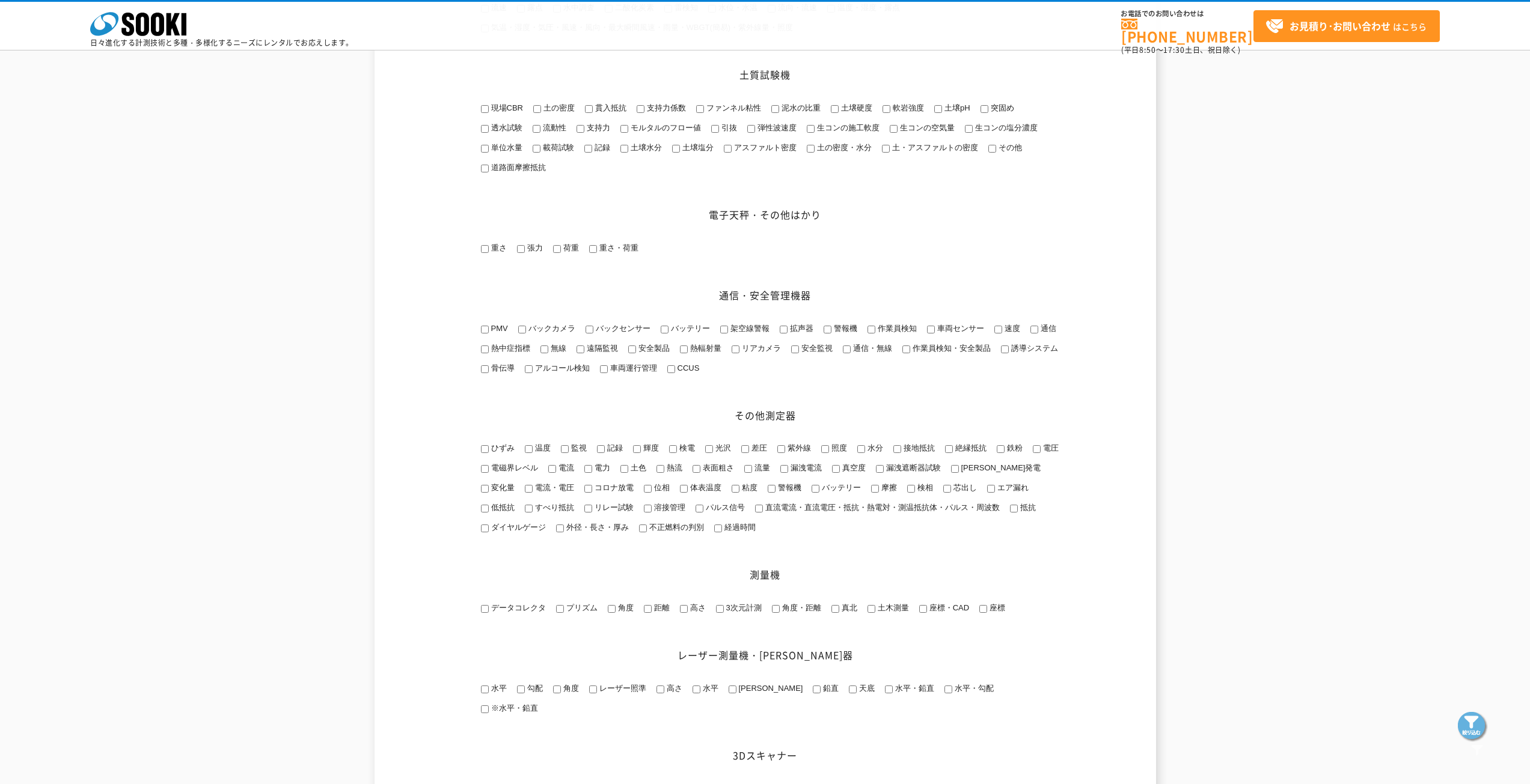
scroll to position [1142, 0]
click at [491, 471] on span "電磁界レベル" at bounding box center [514, 467] width 49 height 9
click at [489, 472] on input "電磁界レベル" at bounding box center [484, 468] width 8 height 8
checkbox input "true"
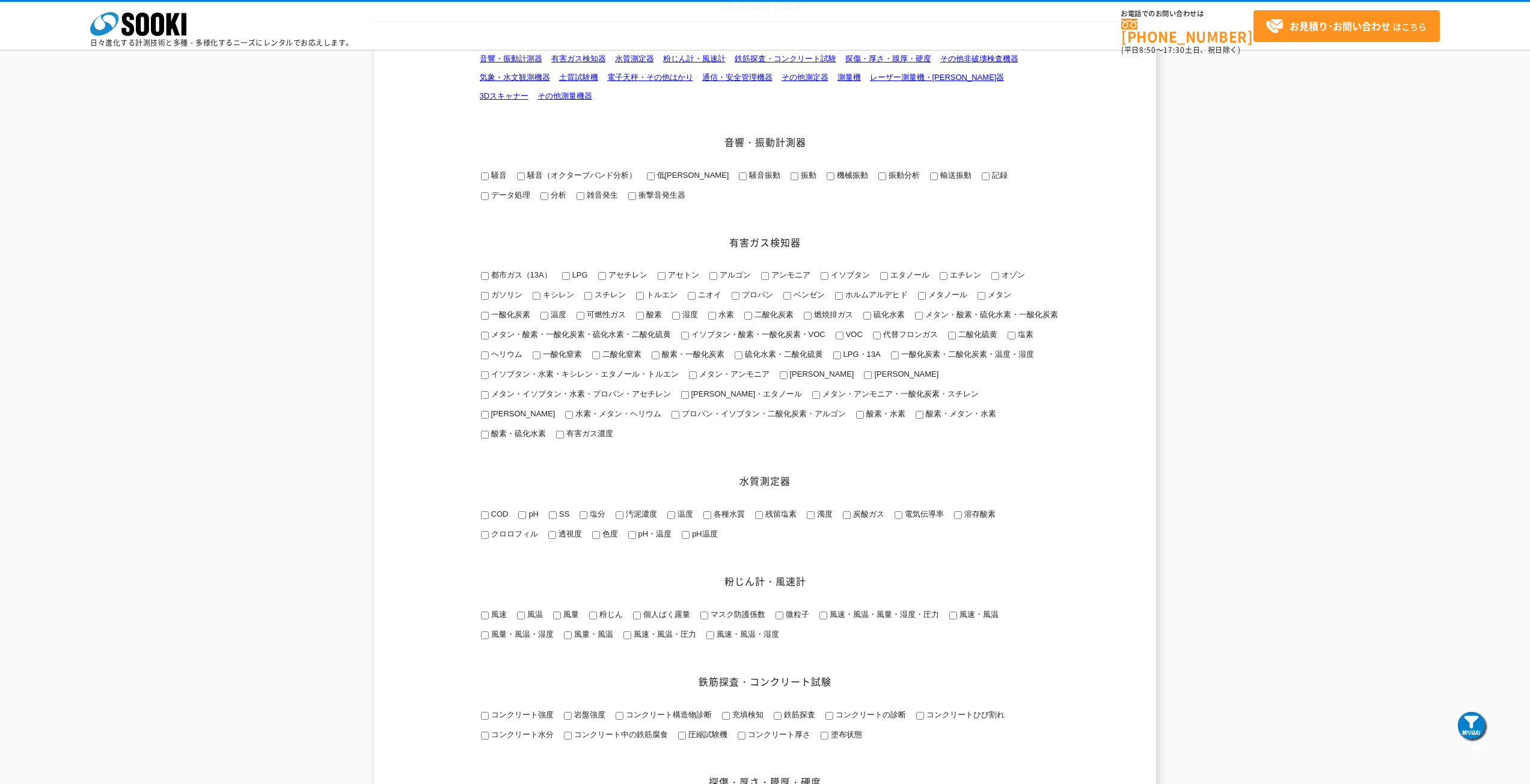
scroll to position [0, 0]
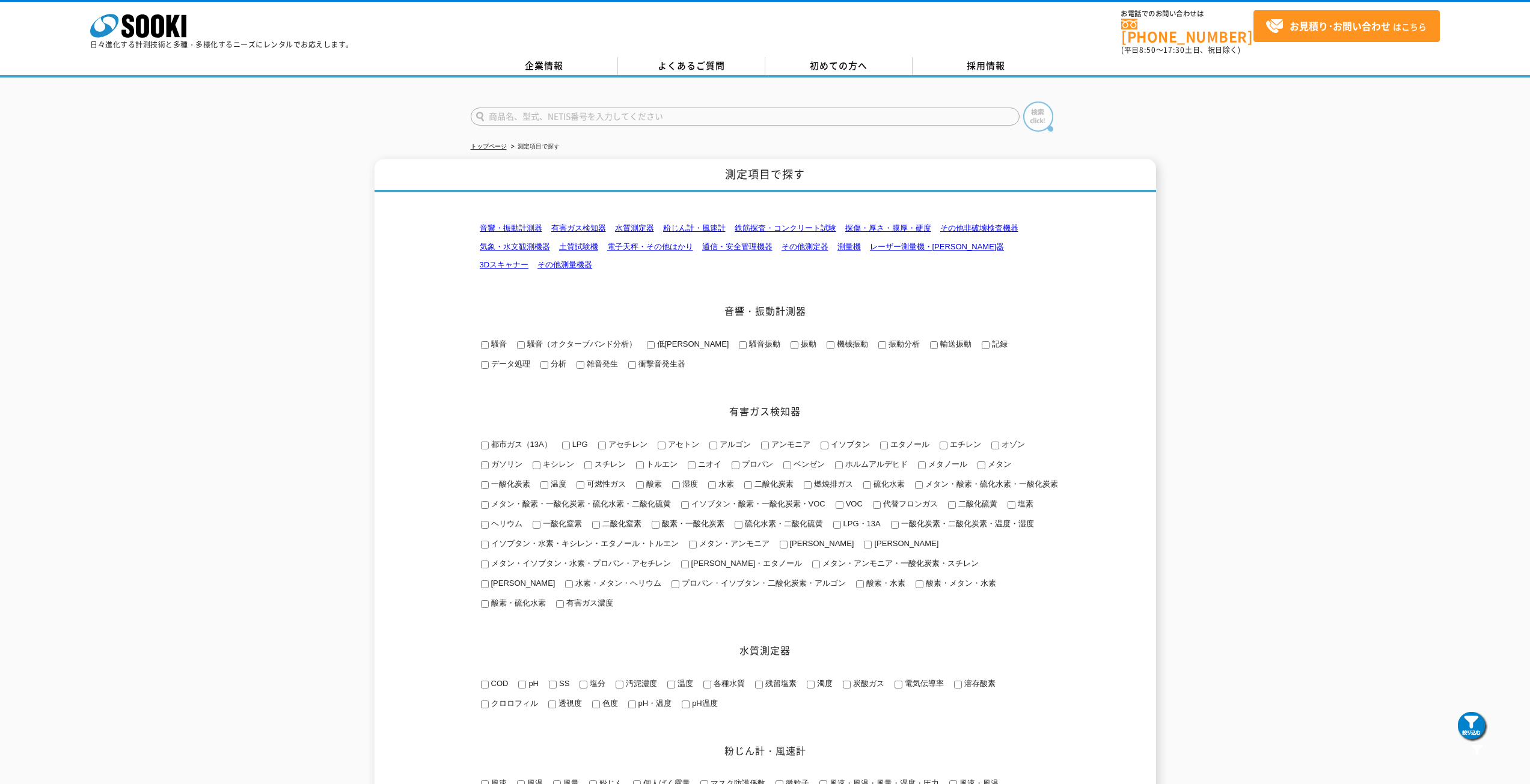
click at [1034, 108] on img at bounding box center [1038, 116] width 30 height 30
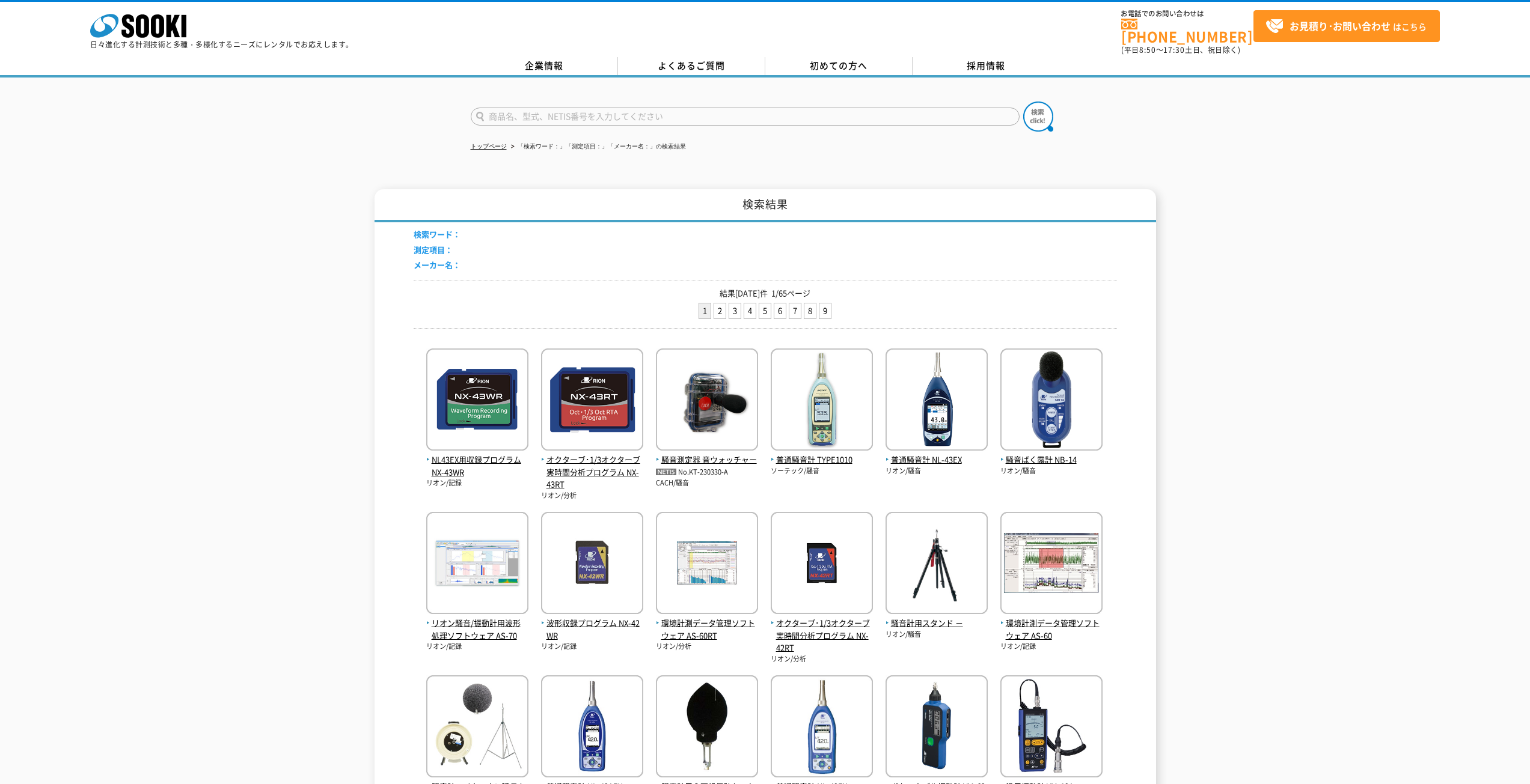
click at [670, 111] on input "text" at bounding box center [745, 117] width 549 height 18
type input "電磁界"
click at [1024, 101] on button at bounding box center [1038, 116] width 30 height 30
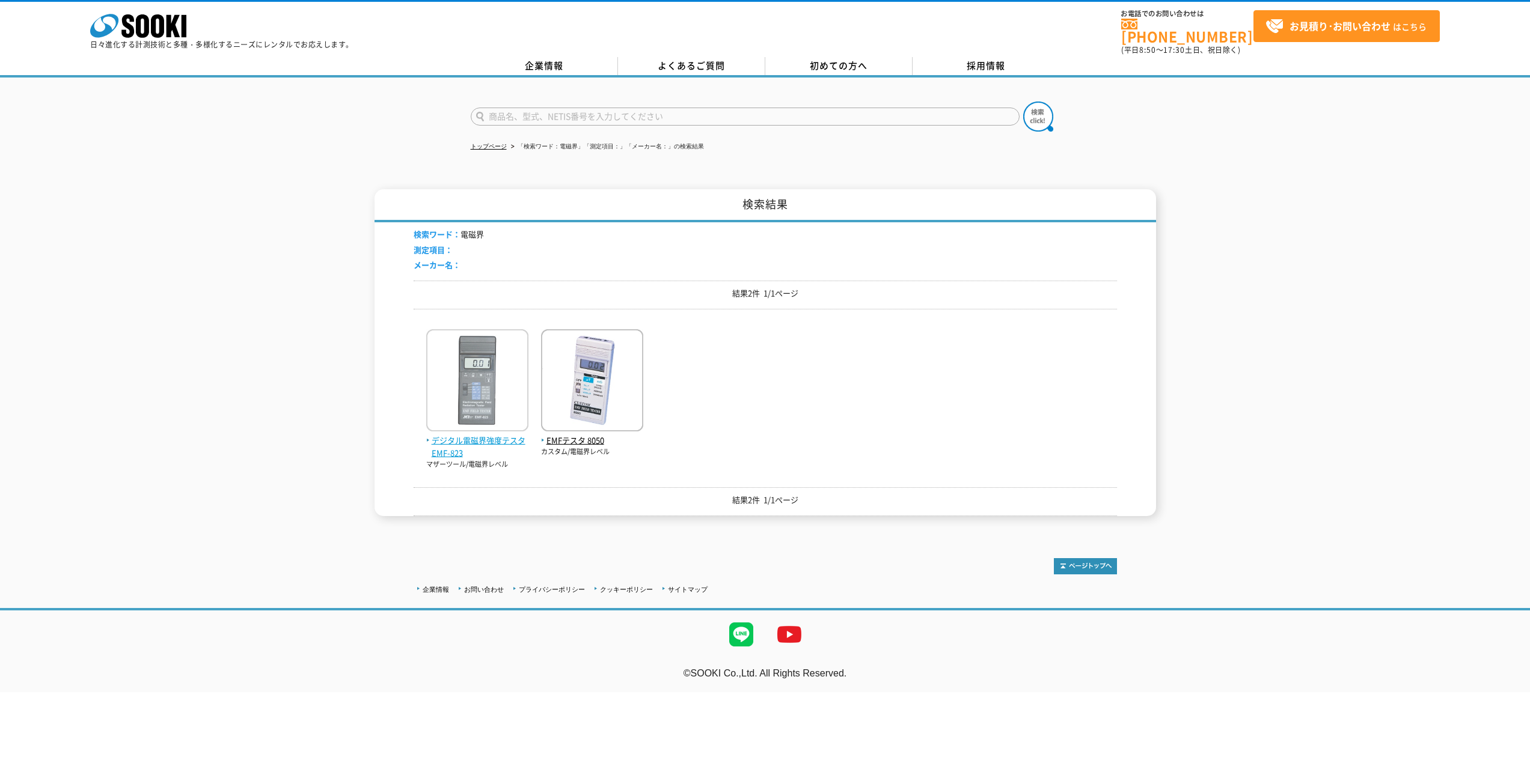
click at [482, 393] on img at bounding box center [477, 381] width 102 height 105
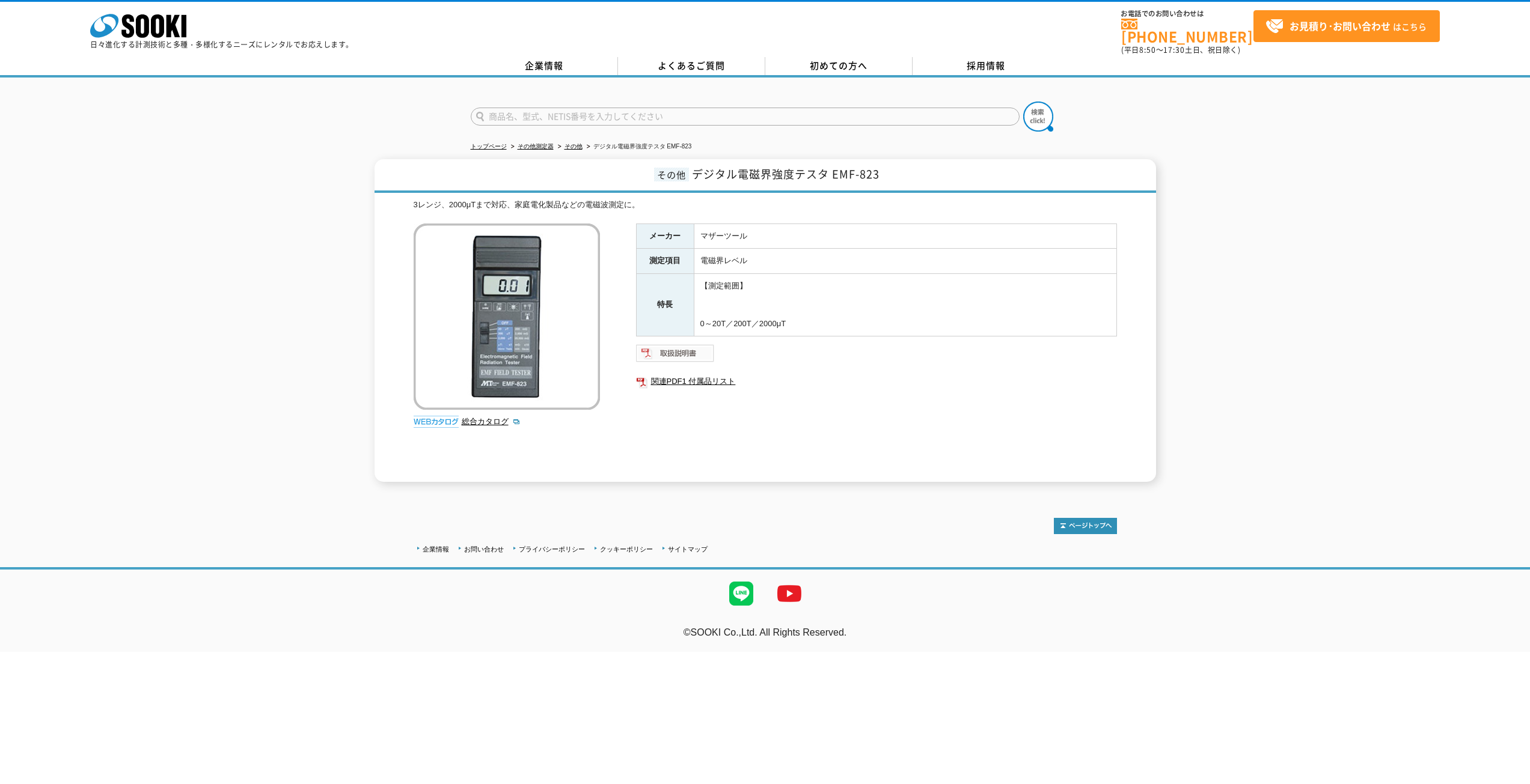
click at [672, 353] on img at bounding box center [675, 353] width 79 height 19
click at [670, 347] on img at bounding box center [675, 353] width 79 height 19
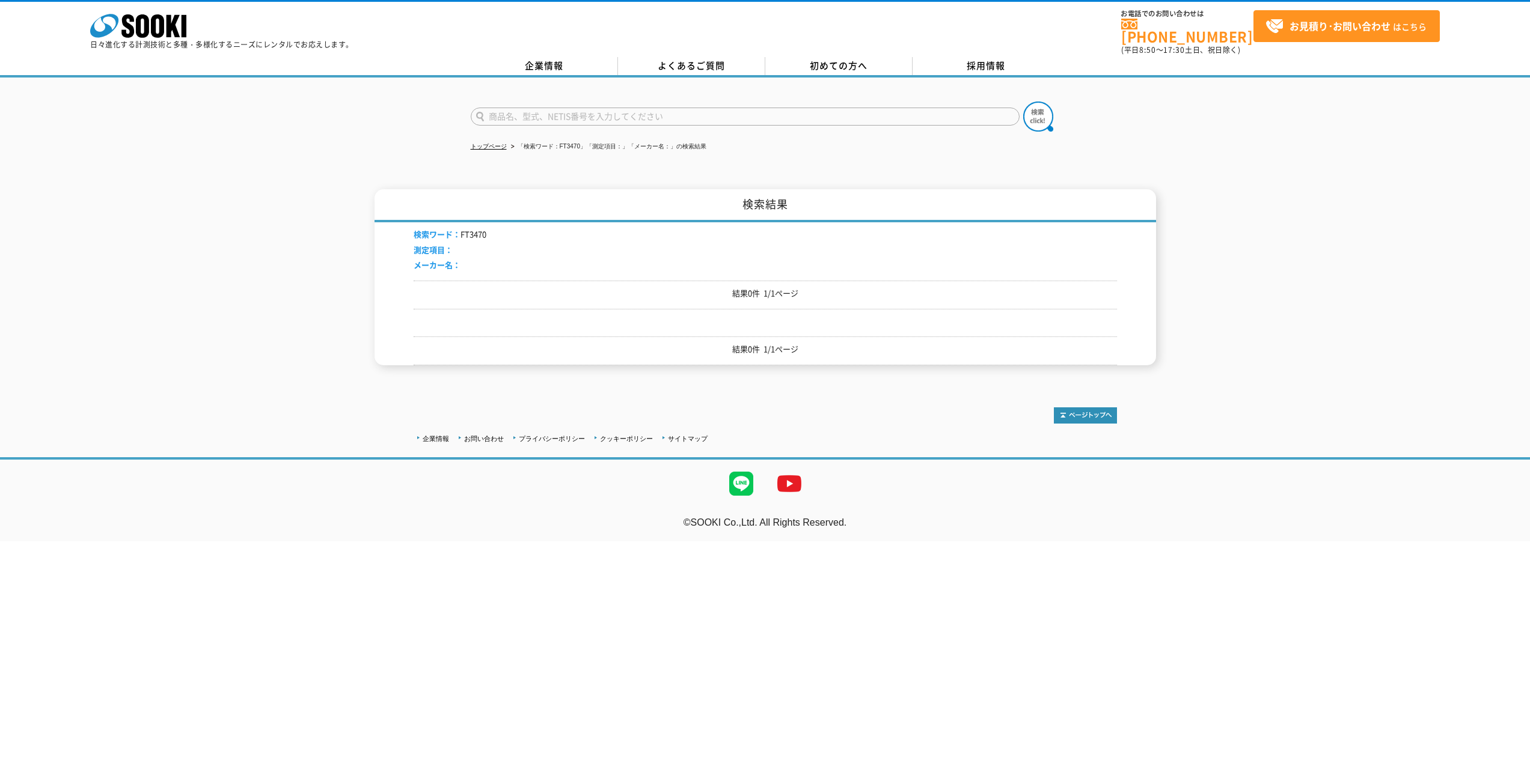
click at [515, 113] on input "text" at bounding box center [745, 117] width 549 height 18
type input "商品名、型式、NETIS番号を入力してください"
click at [649, 108] on input "text" at bounding box center [745, 117] width 549 height 18
click at [1024, 101] on button at bounding box center [1038, 116] width 30 height 30
click at [616, 110] on input "日置" at bounding box center [745, 117] width 549 height 18
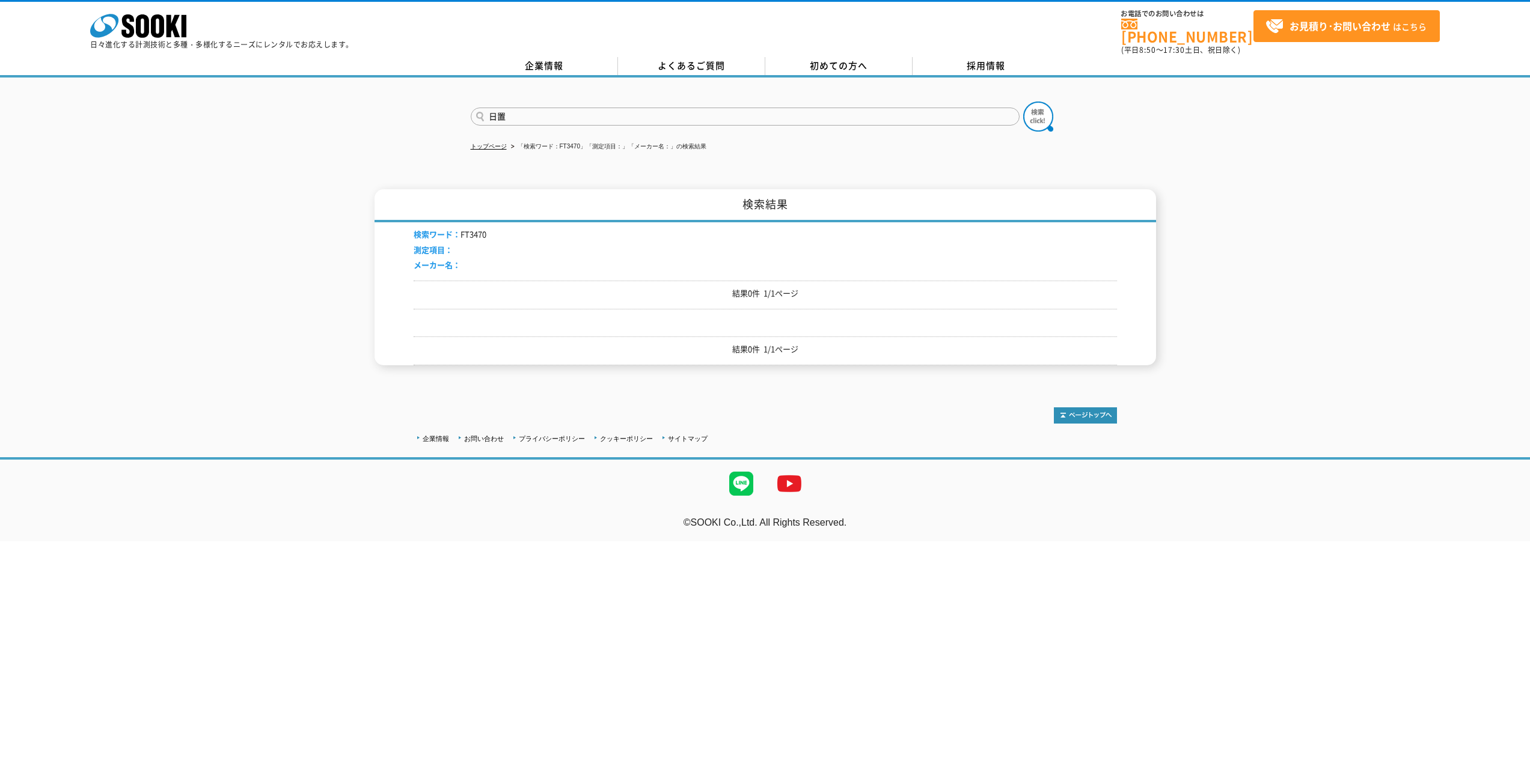
type input "日"
type input "磁界"
click at [1024, 101] on button at bounding box center [1038, 116] width 30 height 30
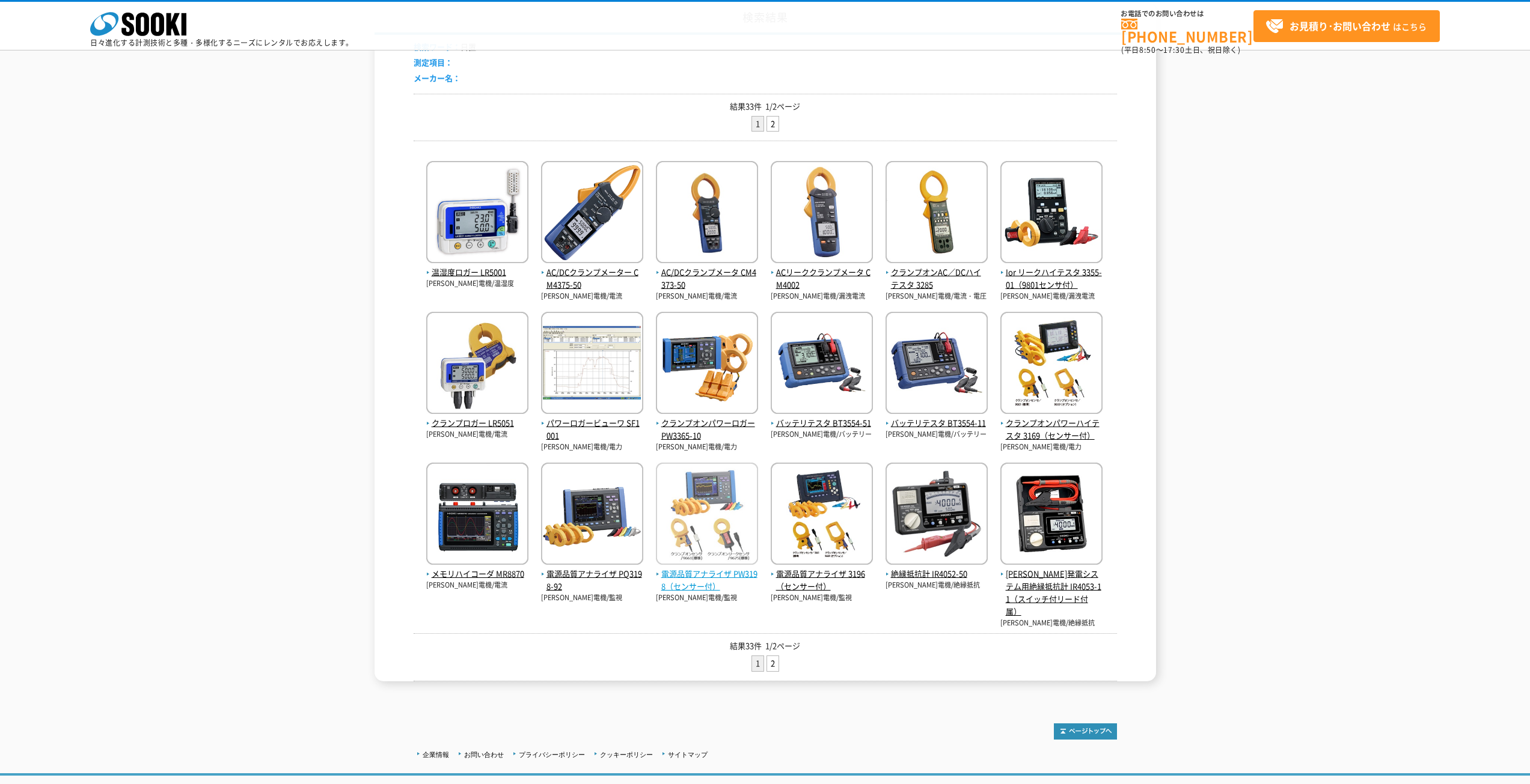
scroll to position [180, 0]
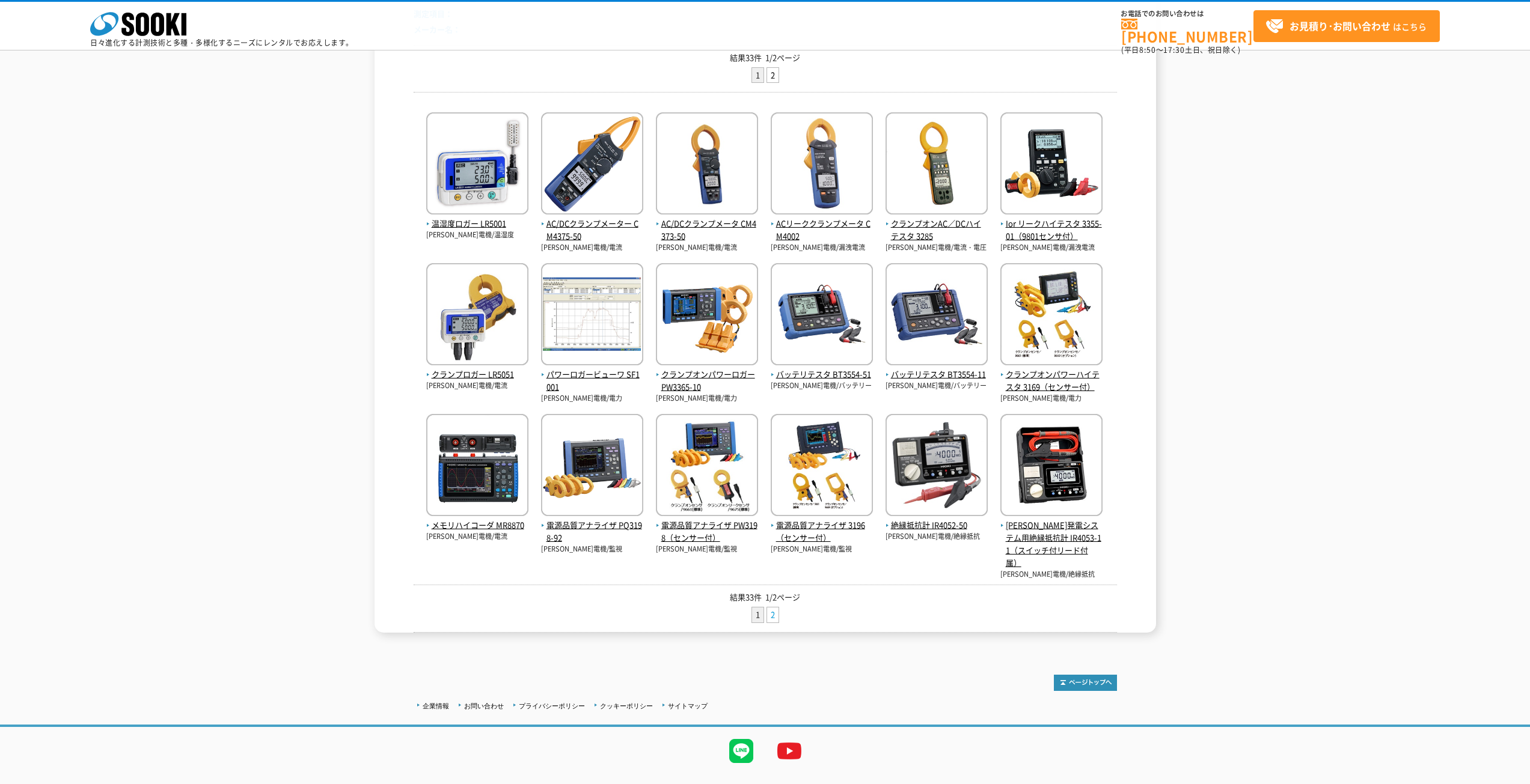
click at [772, 618] on link "2" at bounding box center [772, 615] width 11 height 15
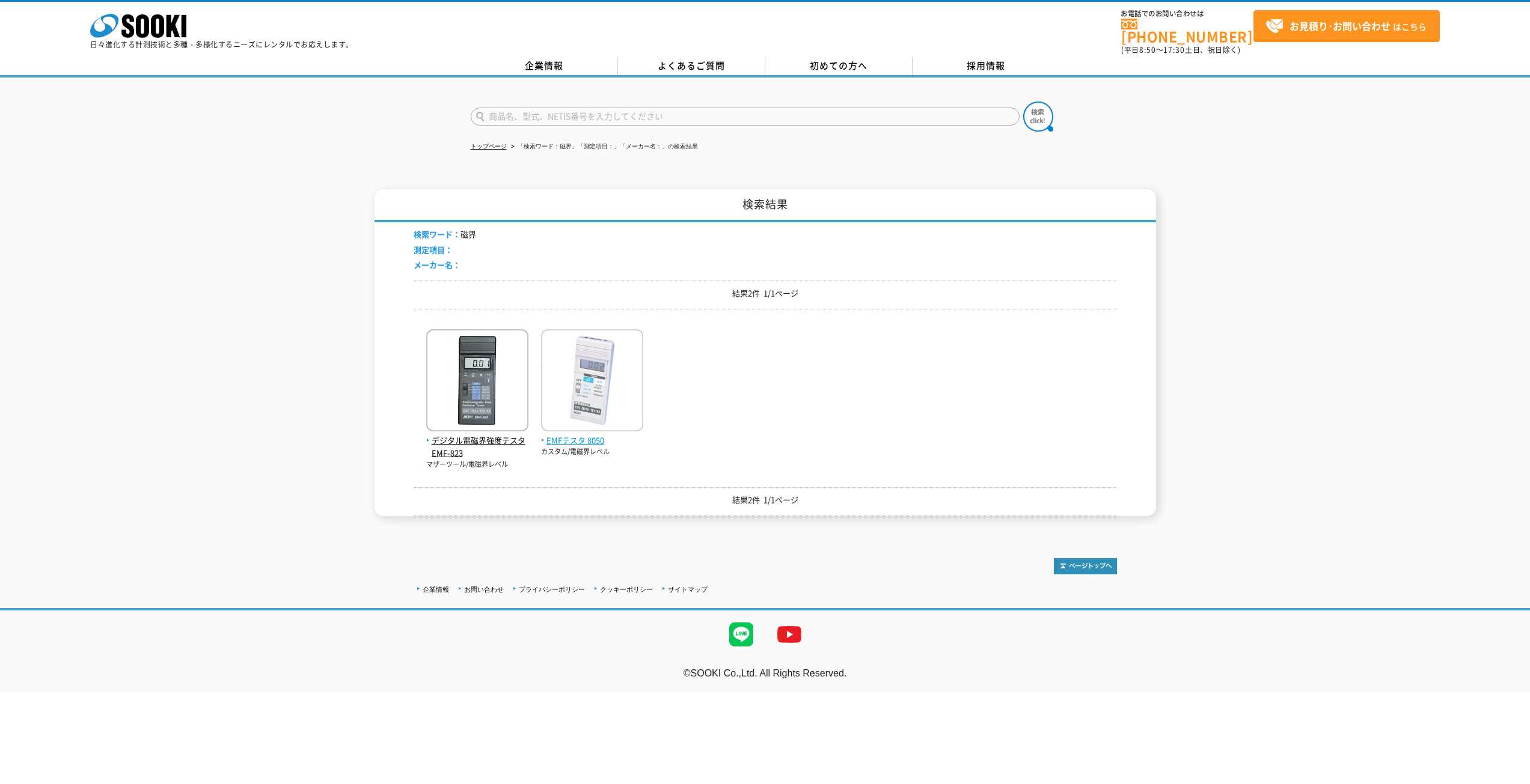
click at [586, 436] on span "EMFテスタ 8050" at bounding box center [592, 441] width 102 height 13
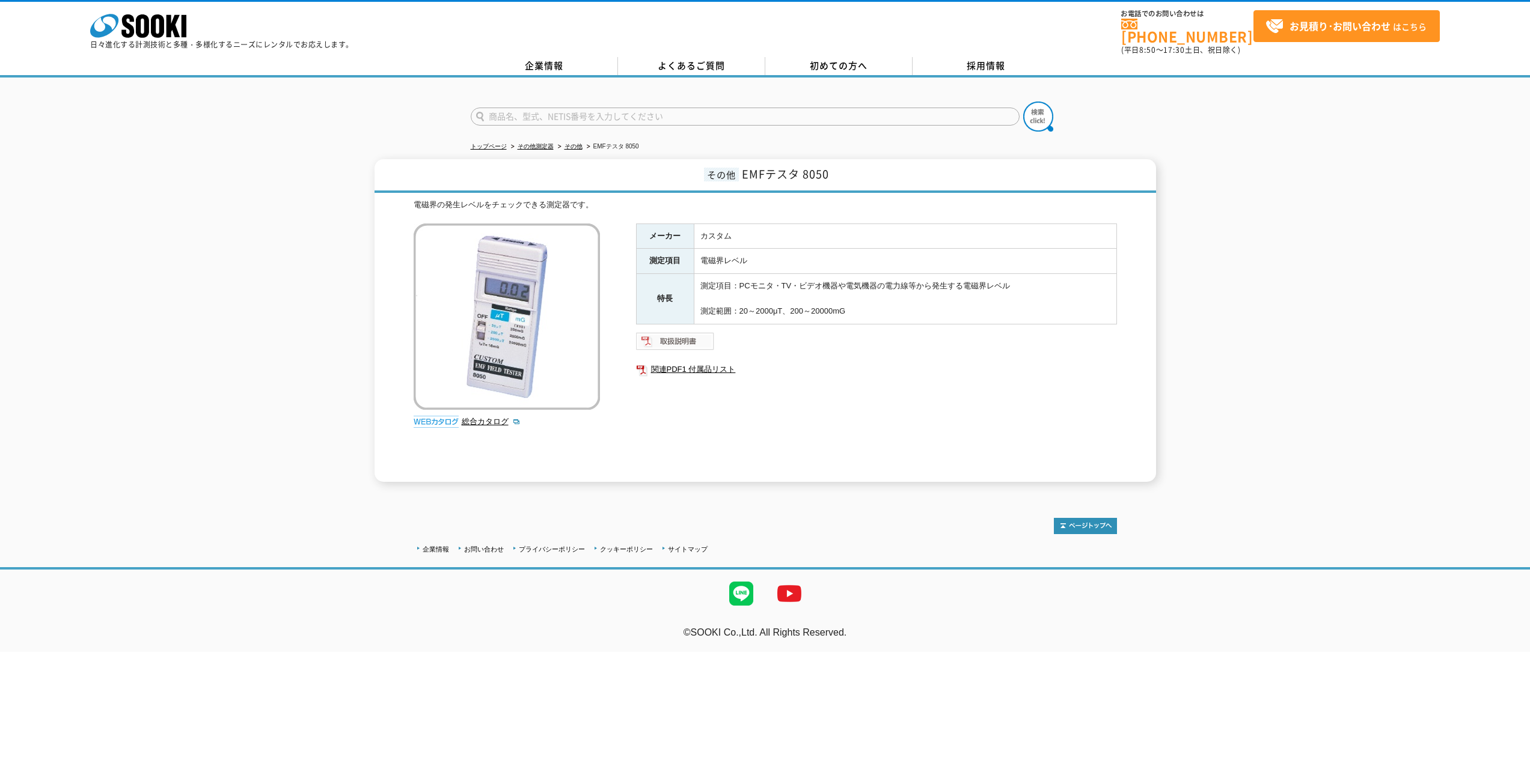
click at [681, 334] on img at bounding box center [675, 341] width 79 height 19
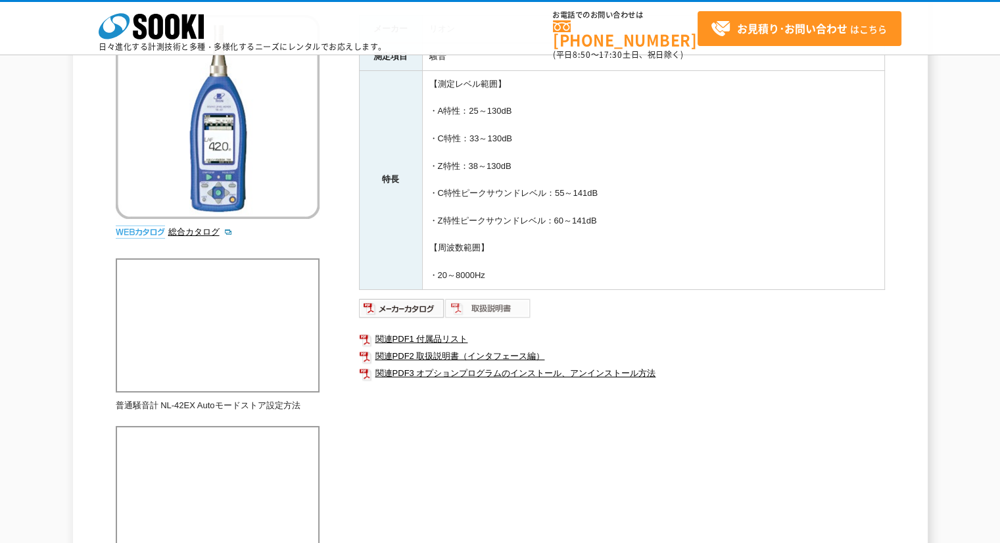
scroll to position [129, 0]
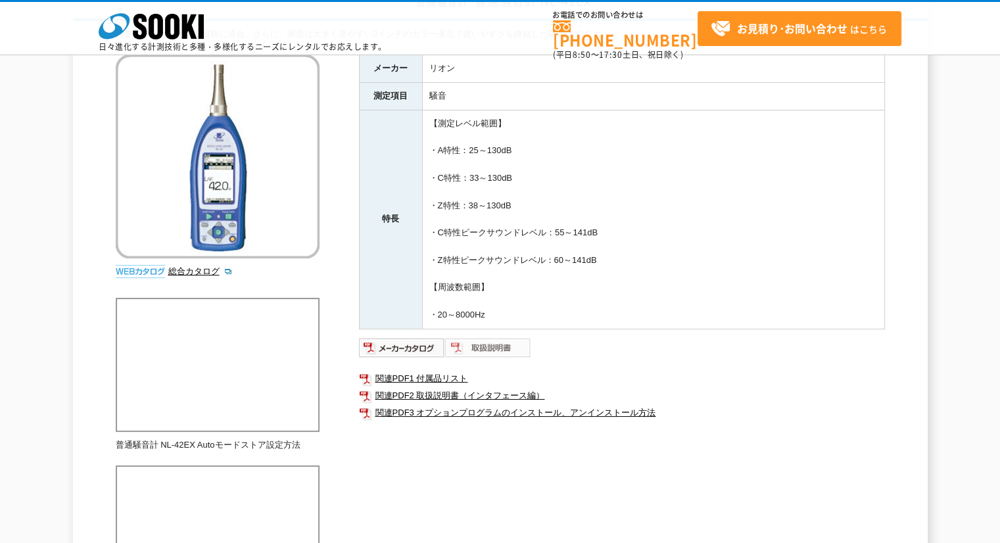
click at [500, 347] on img at bounding box center [488, 347] width 86 height 21
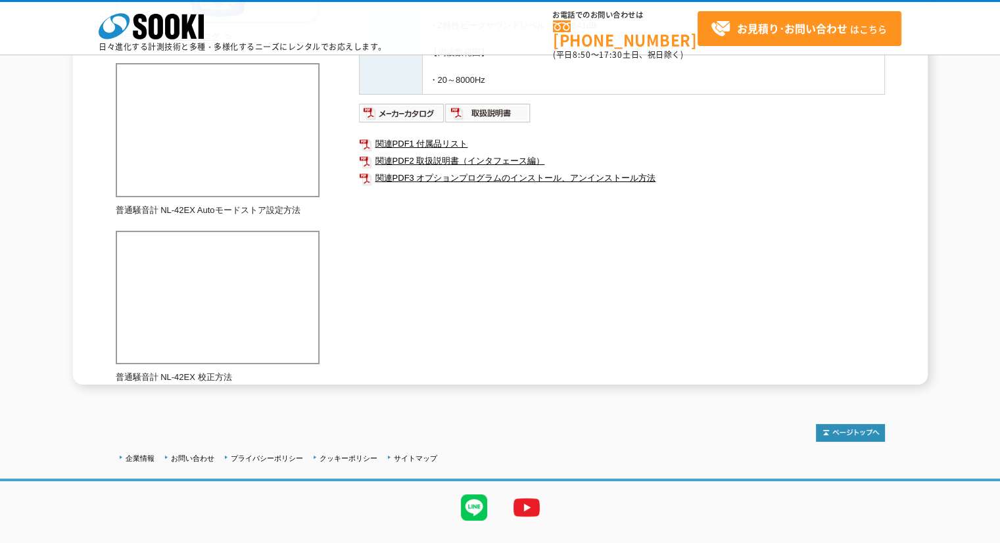
scroll to position [392, 0]
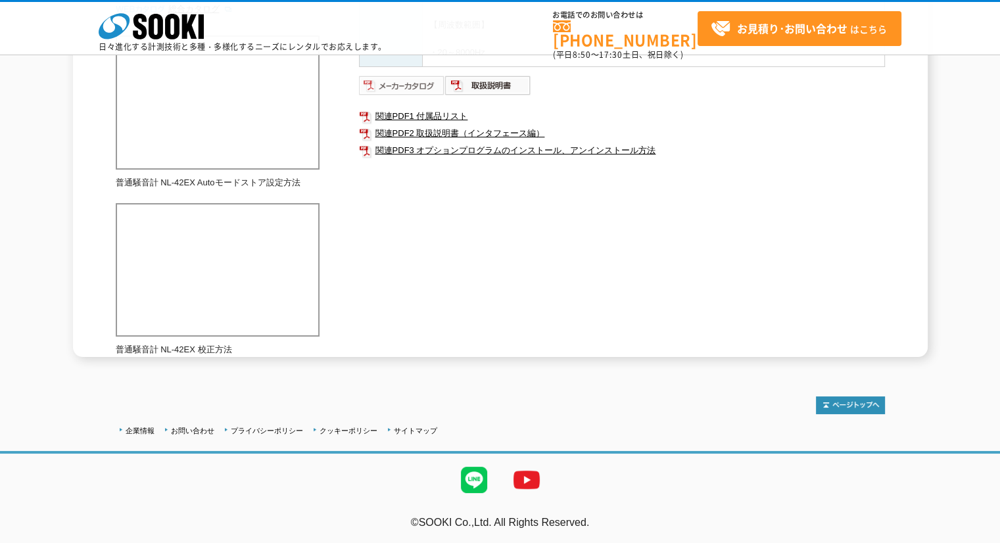
click at [416, 84] on img at bounding box center [402, 85] width 86 height 21
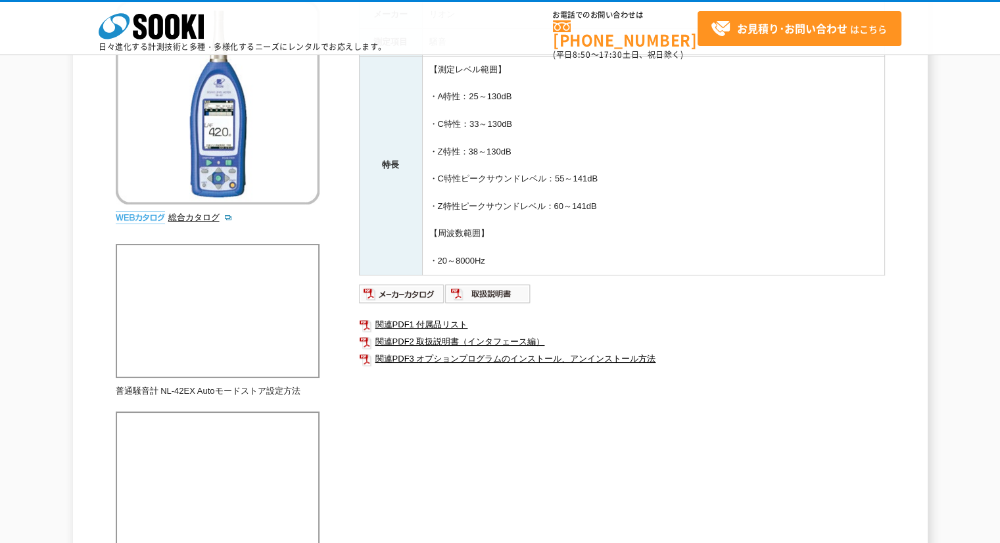
scroll to position [0, 0]
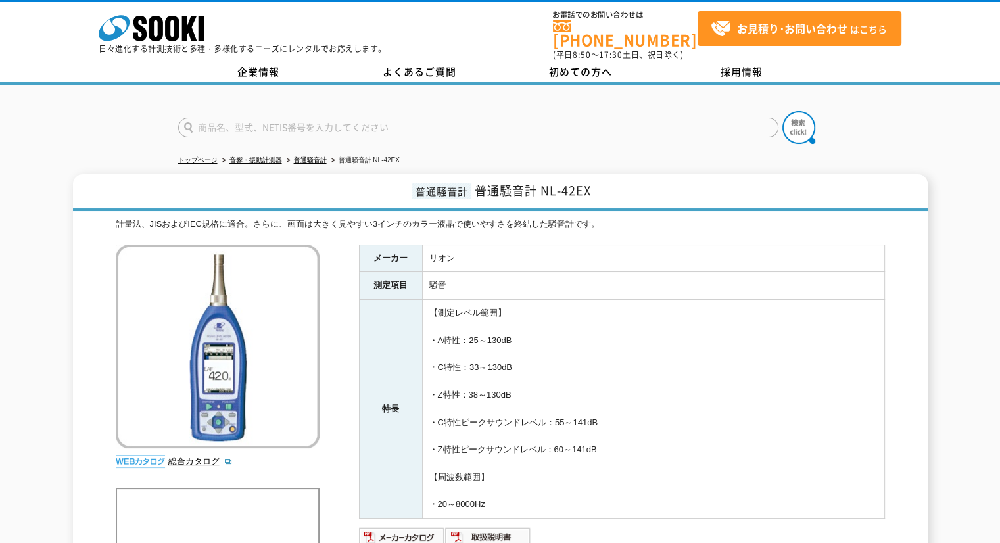
click at [207, 23] on div "株式会社 ソーキ spMenu 日々進化する計測技術と多種・多様化するニーズにレンタルでお応えします。" at bounding box center [243, 31] width 288 height 44
click at [190, 22] on polygon at bounding box center [189, 28] width 15 height 24
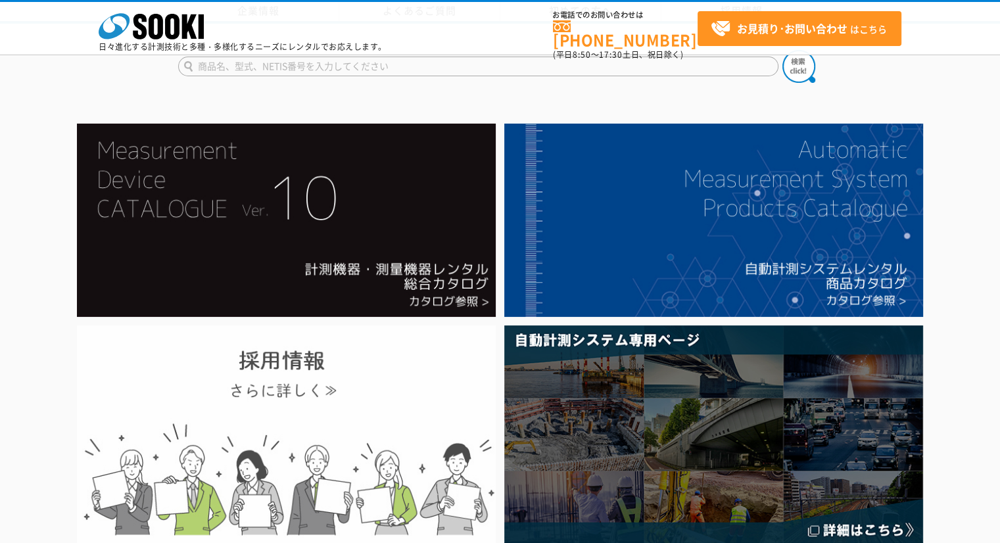
scroll to position [395, 0]
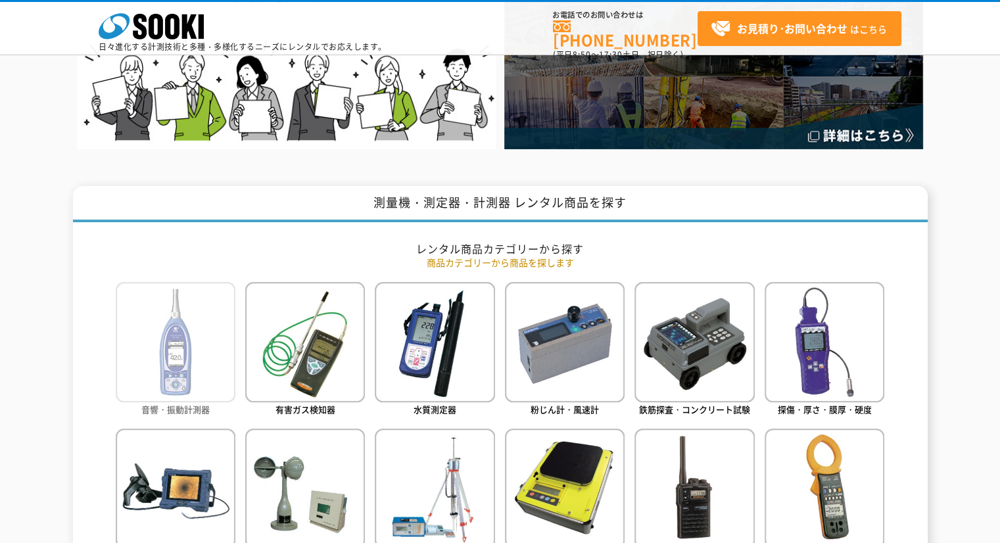
click at [197, 368] on img at bounding box center [176, 342] width 120 height 120
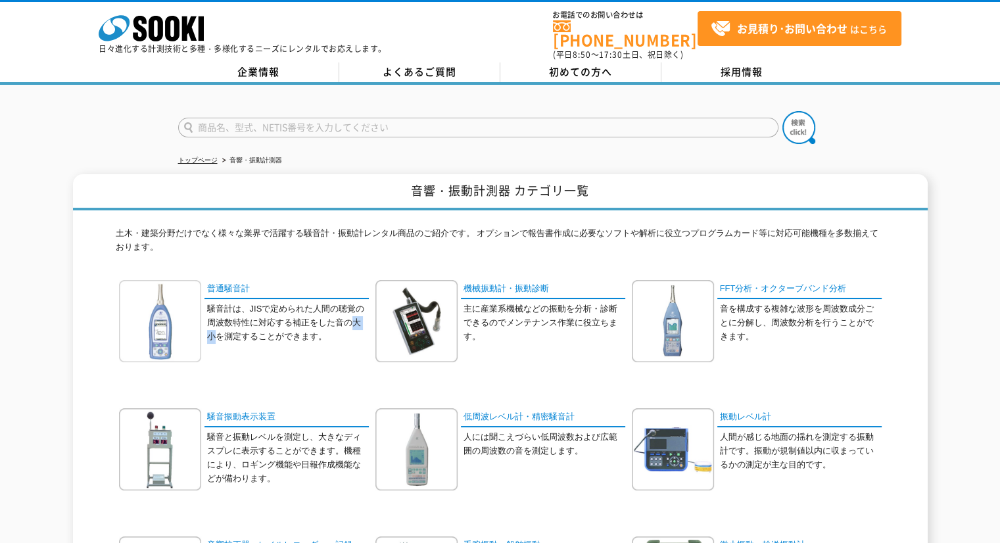
click at [168, 314] on img at bounding box center [160, 321] width 82 height 82
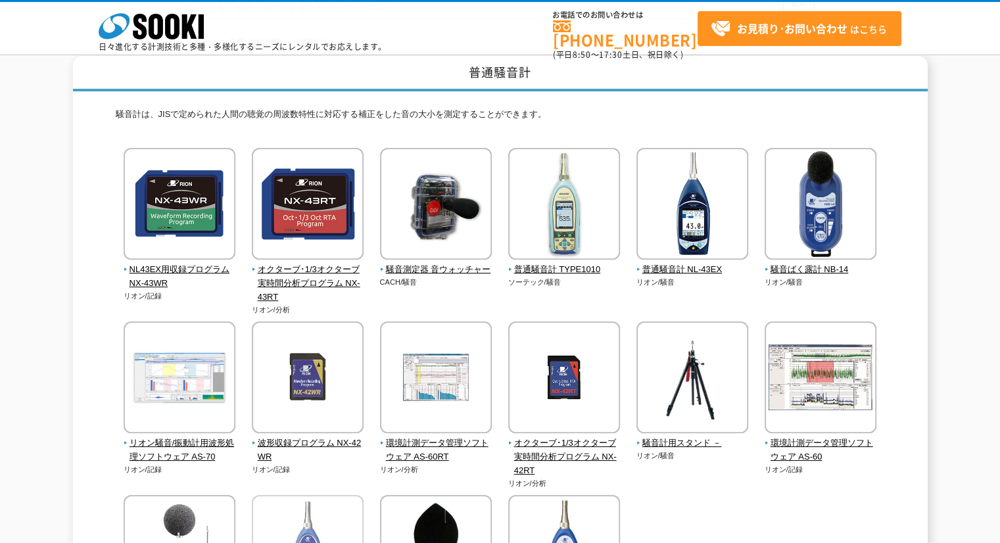
scroll to position [329, 0]
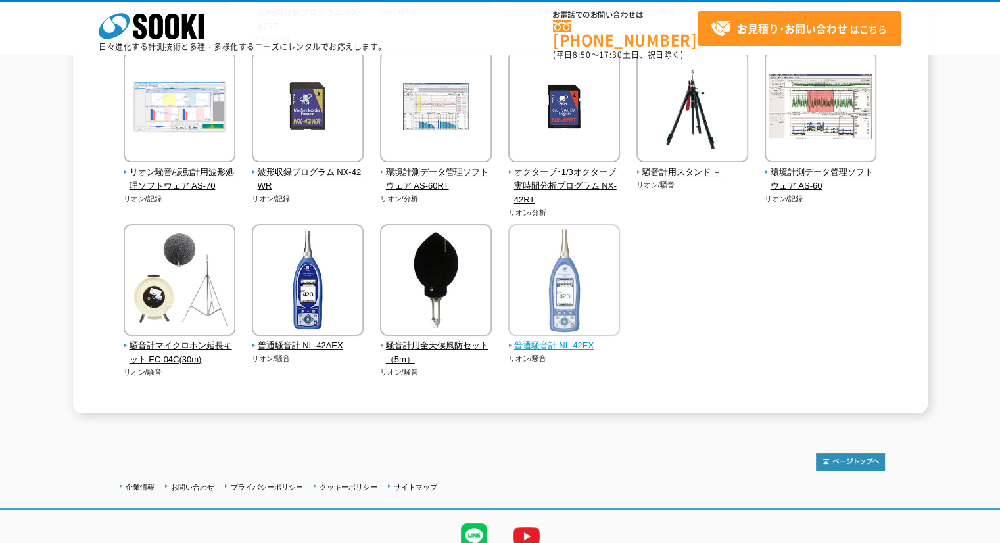
click at [567, 347] on span "普通騒音計 NL-42EX" at bounding box center [564, 346] width 112 height 14
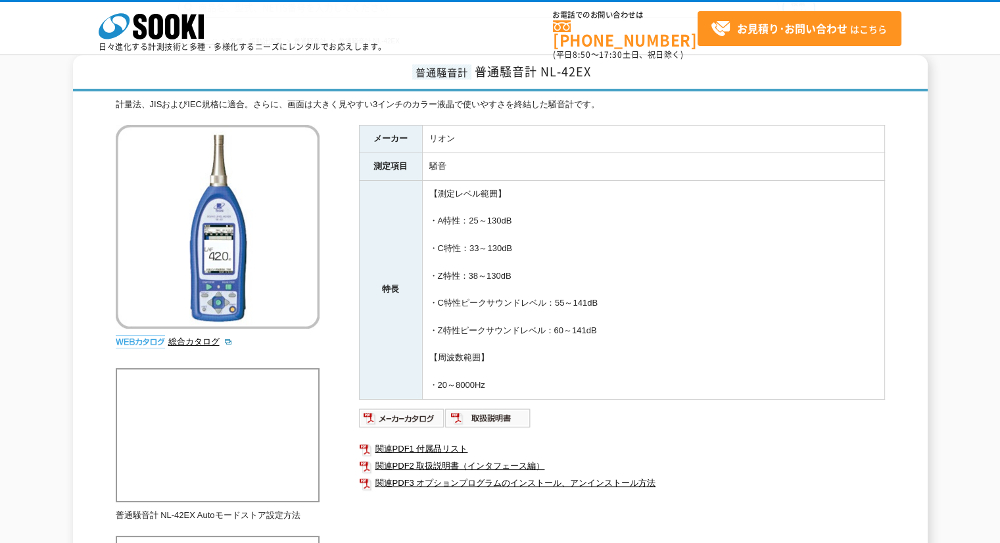
scroll to position [263, 0]
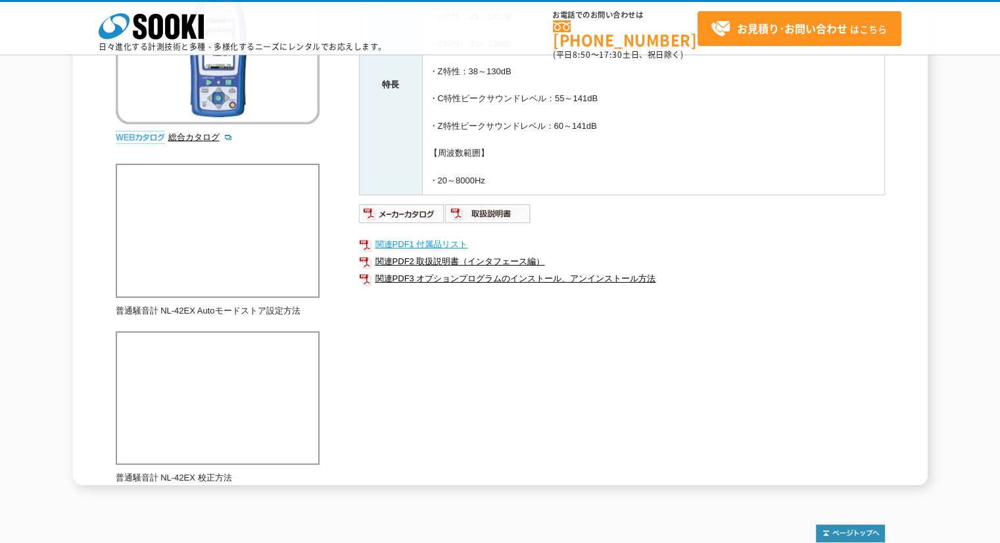
click at [401, 243] on link "関連PDF1 付属品リスト" at bounding box center [622, 244] width 526 height 17
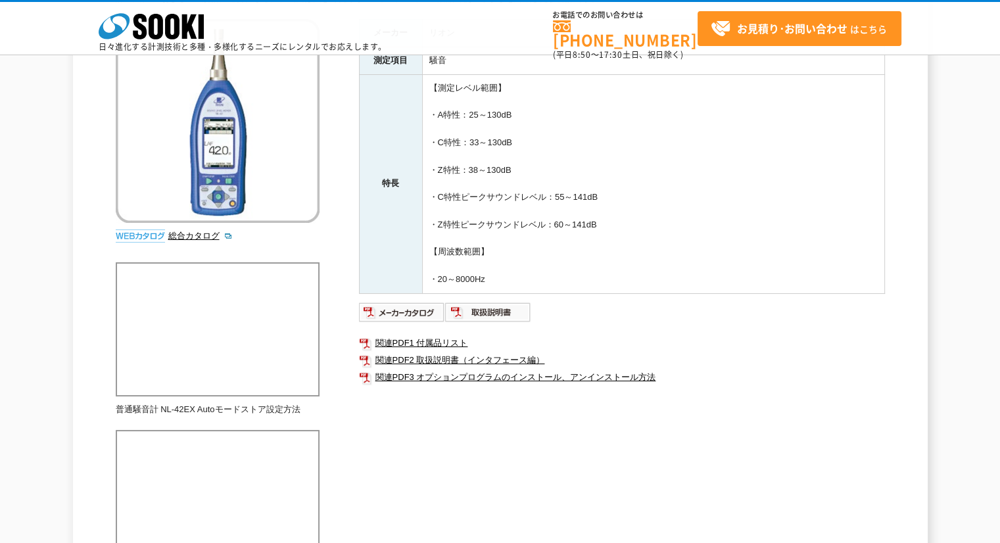
scroll to position [0, 0]
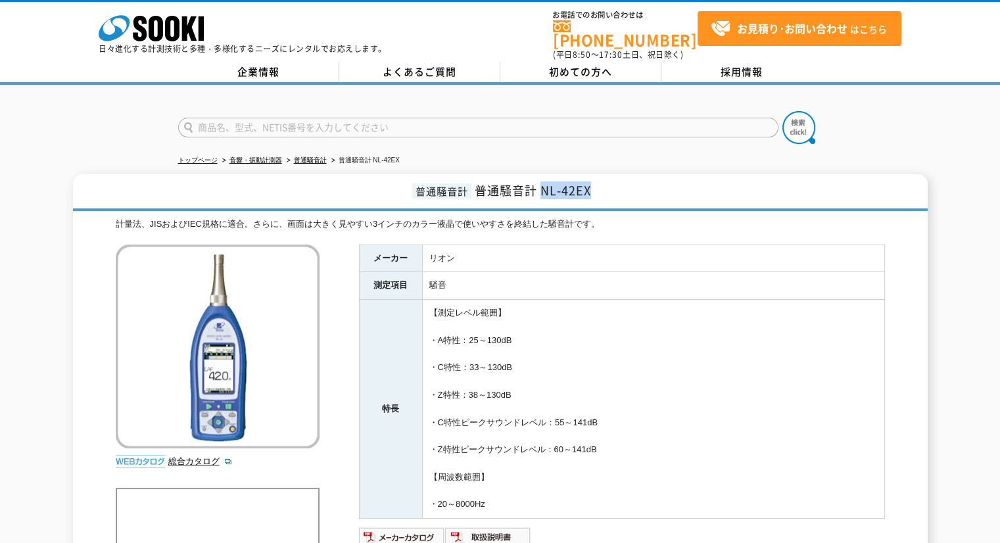
drag, startPoint x: 589, startPoint y: 182, endPoint x: 545, endPoint y: 183, distance: 44.7
click at [545, 183] on span "普通騒音計 NL-42EX" at bounding box center [533, 191] width 116 height 18
copy span "NL-42EX"
click at [449, 122] on input "text" at bounding box center [478, 128] width 601 height 20
type input "み"
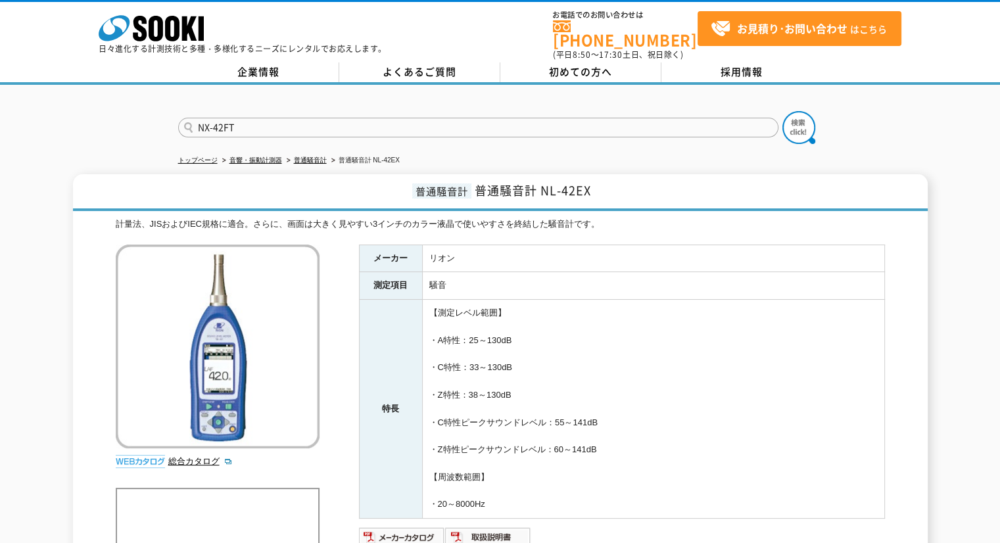
click at [783, 111] on button at bounding box center [799, 127] width 33 height 33
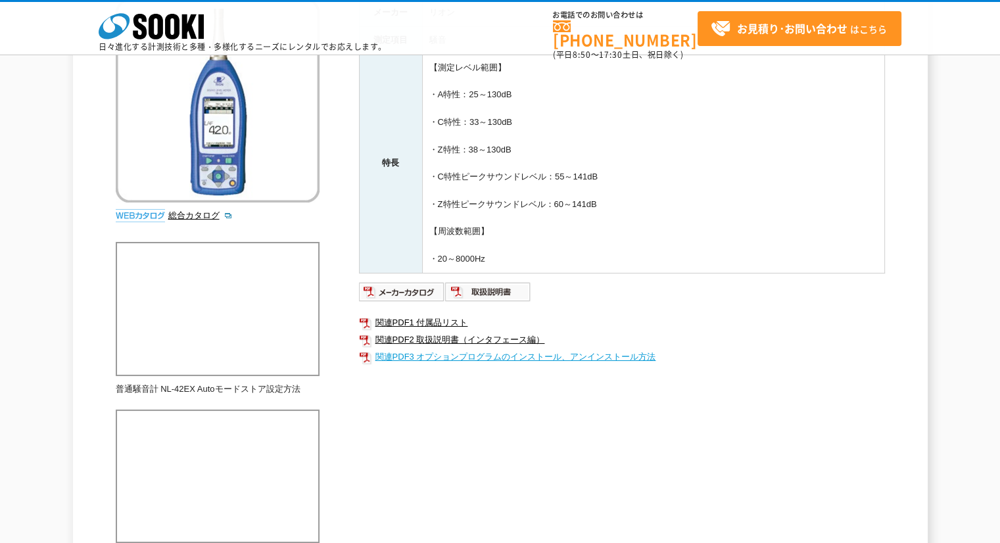
scroll to position [197, 0]
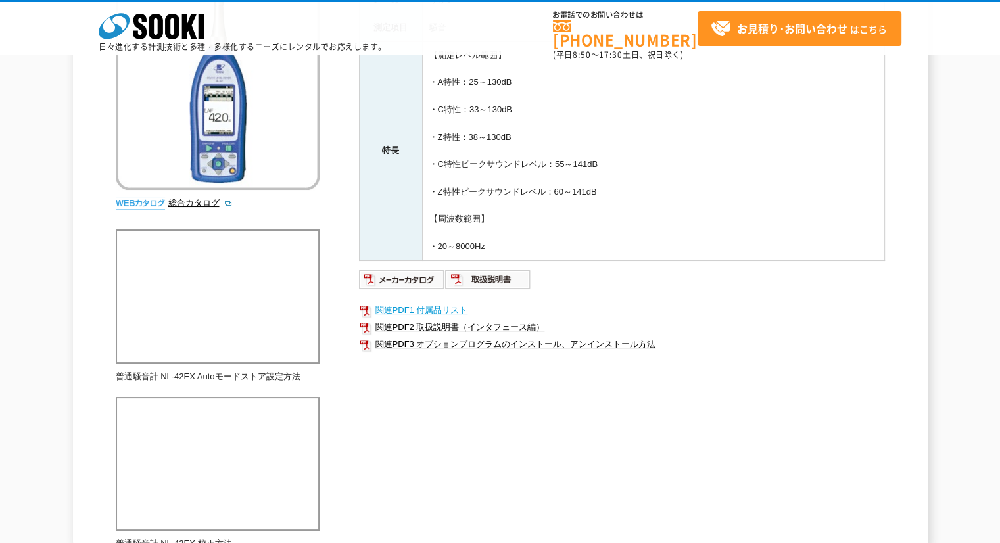
click at [453, 308] on link "関連PDF1 付属品リスト" at bounding box center [622, 310] width 526 height 17
click at [447, 324] on link "関連PDF2 取扱説明書（インタフェース編）" at bounding box center [622, 327] width 526 height 17
click at [434, 344] on link "関連PDF3 オプションプログラムのインストール、アンインストール方法" at bounding box center [622, 344] width 526 height 17
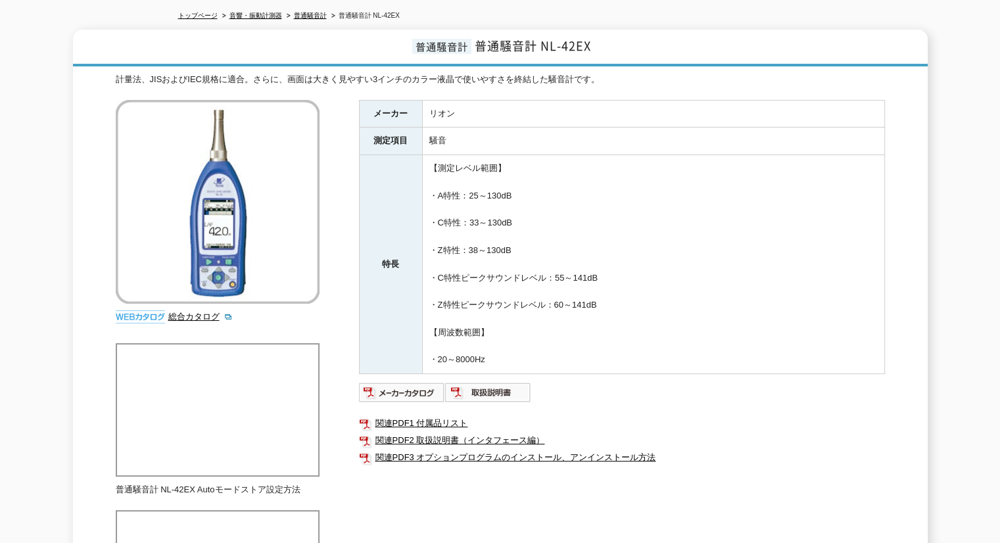
scroll to position [0, 0]
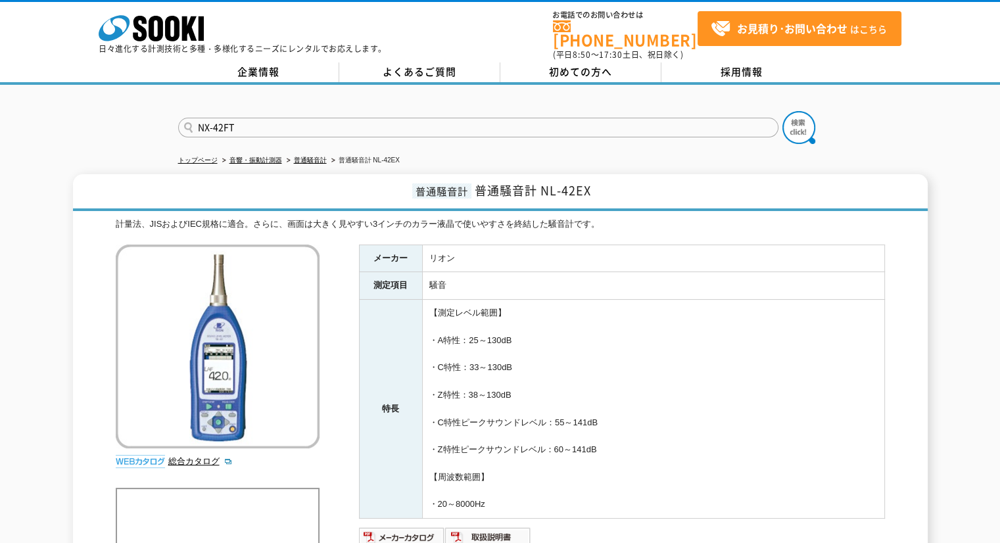
click at [450, 118] on input "NX-42FT" at bounding box center [478, 128] width 601 height 20
type input "N"
type input "NL-62"
click at [783, 111] on button at bounding box center [799, 127] width 33 height 33
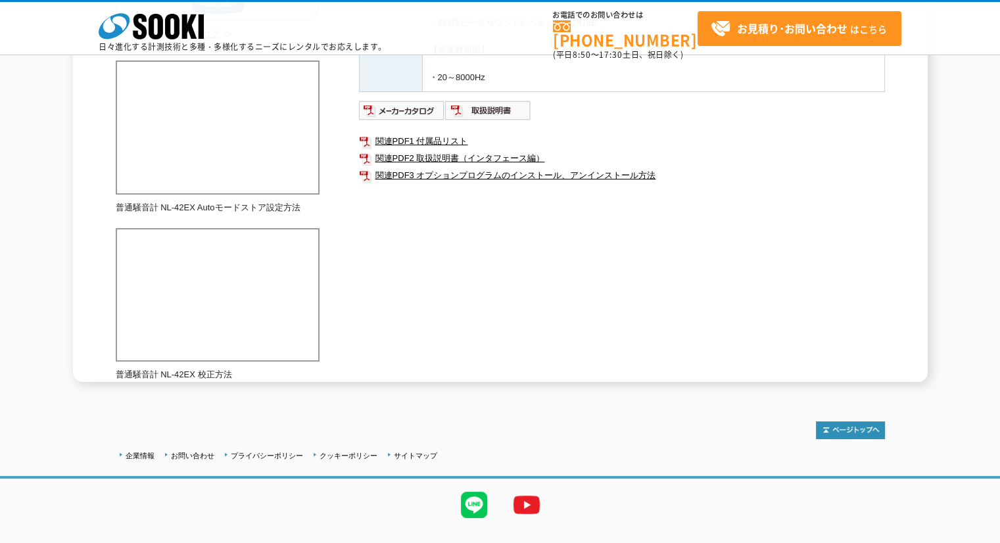
scroll to position [392, 0]
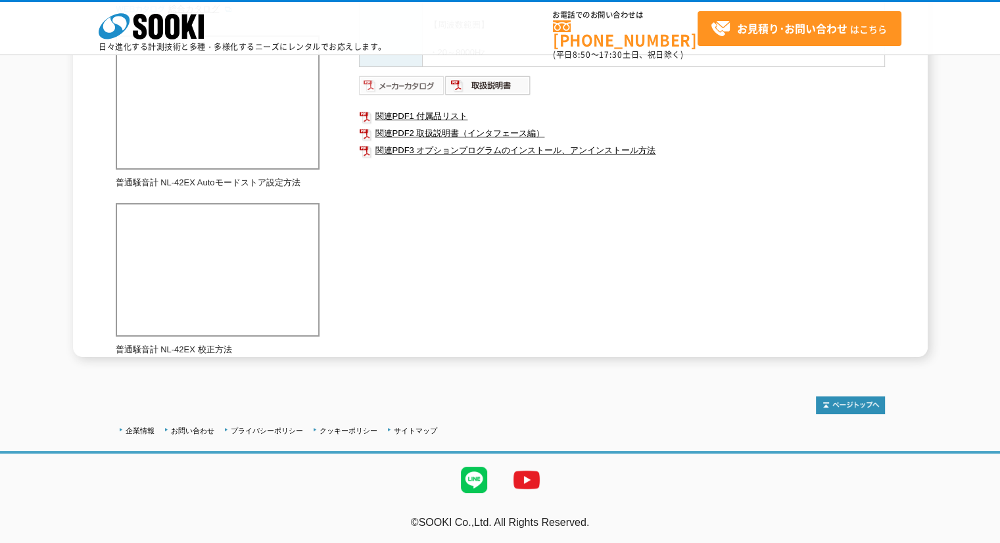
click at [410, 87] on img at bounding box center [402, 85] width 86 height 21
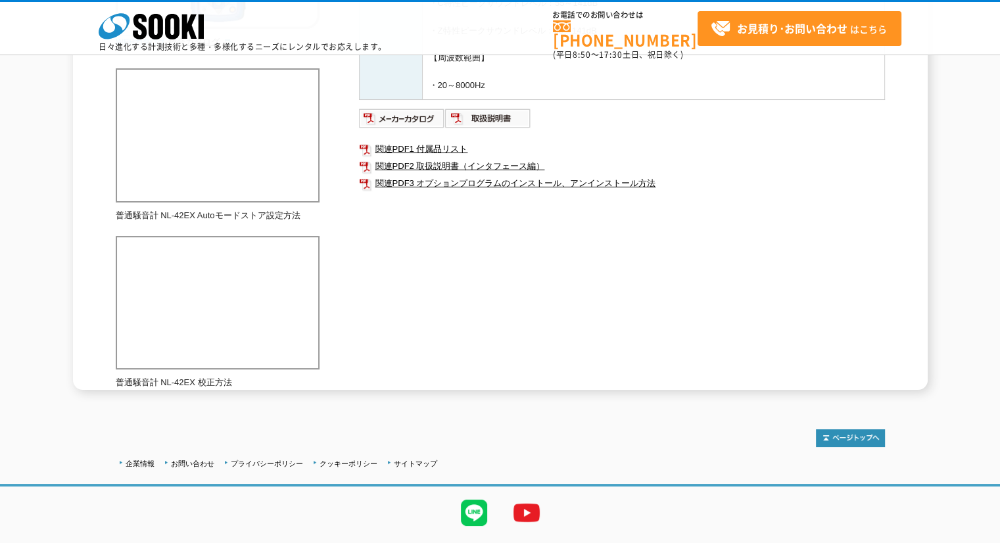
scroll to position [0, 0]
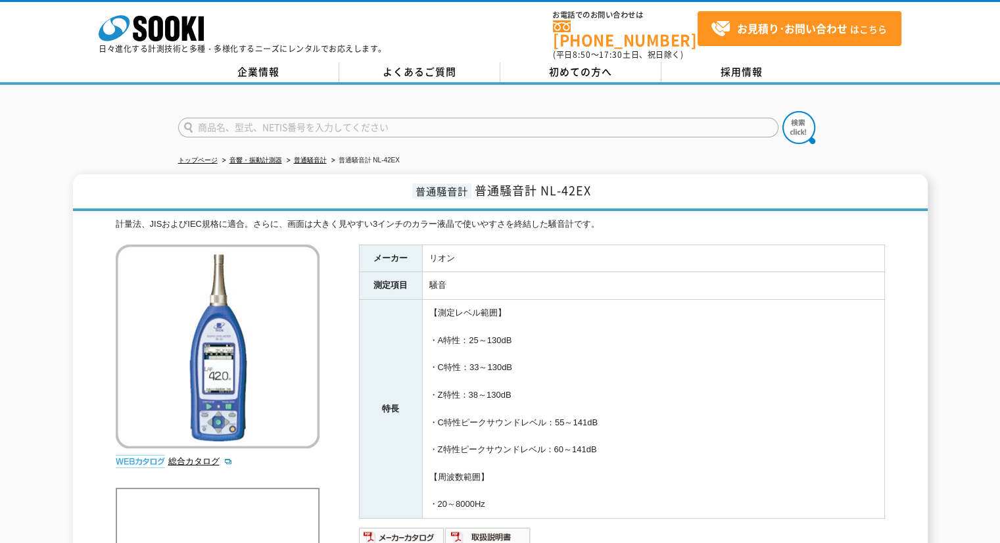
click at [489, 187] on span "普通騒音計 NL-42EX" at bounding box center [533, 191] width 116 height 18
click at [443, 184] on span "普通騒音計" at bounding box center [441, 191] width 59 height 15
click at [178, 34] on icon at bounding box center [172, 29] width 14 height 26
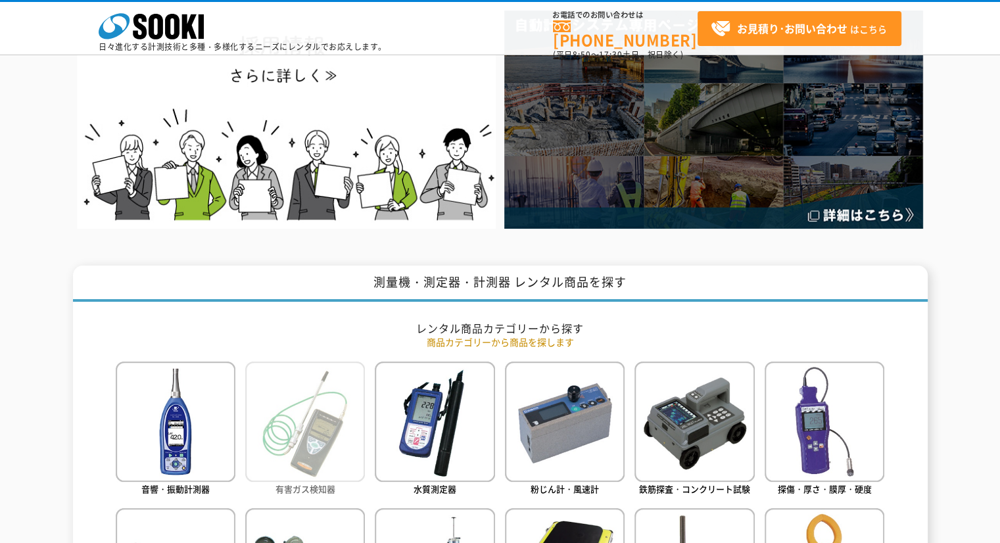
scroll to position [460, 0]
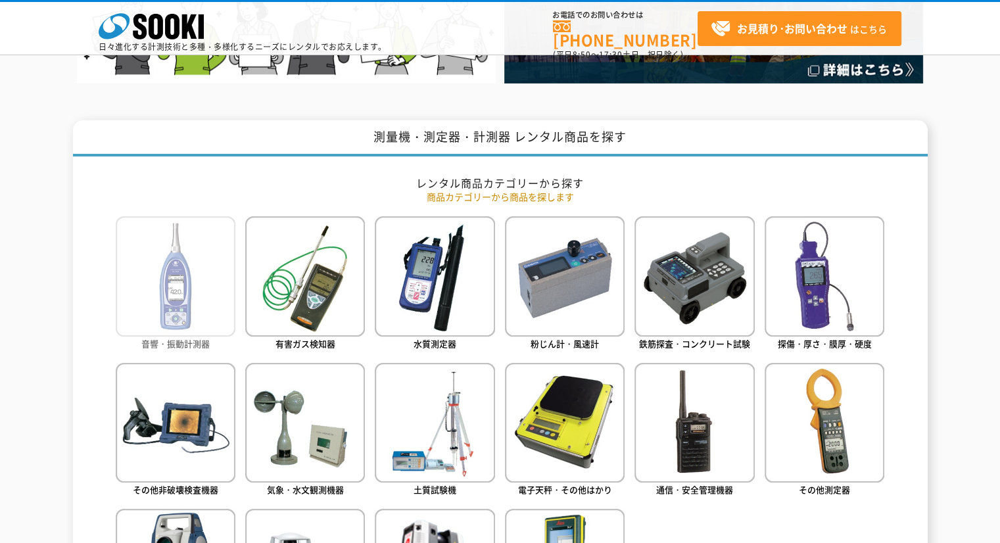
click at [176, 297] on img at bounding box center [176, 276] width 120 height 120
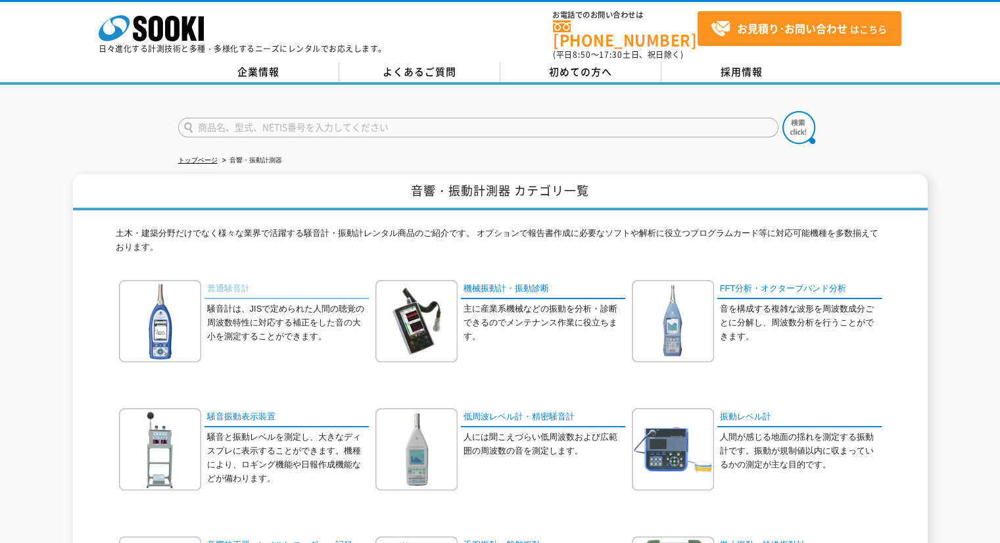
click at [223, 280] on link "普通騒音計" at bounding box center [287, 289] width 164 height 19
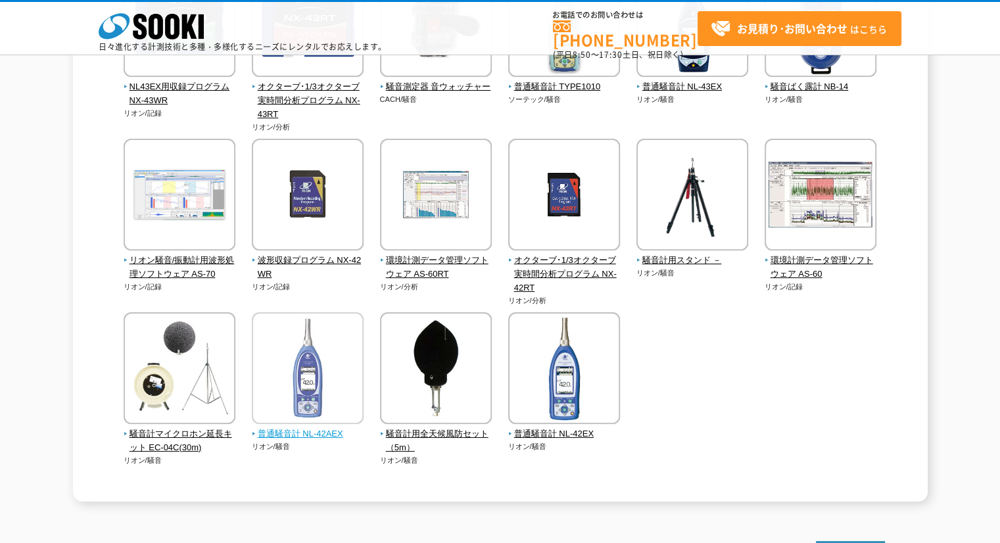
scroll to position [387, 0]
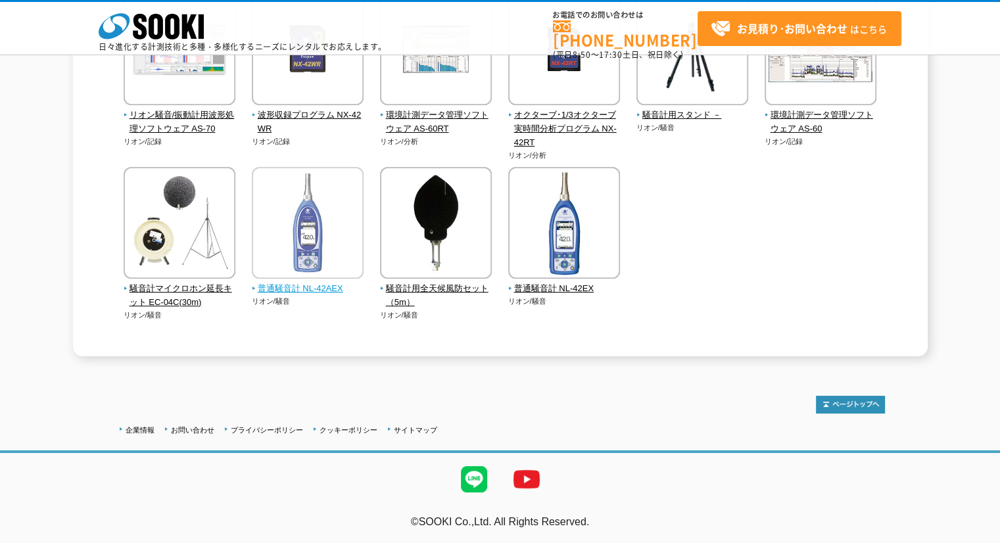
click at [308, 290] on span "普通騒音計 NL-42AEX" at bounding box center [308, 289] width 112 height 14
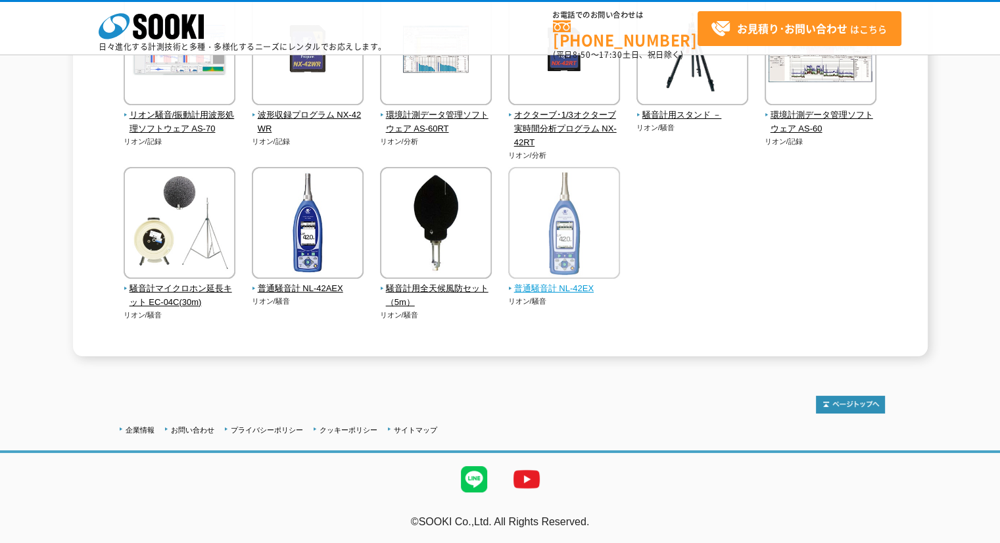
click at [571, 260] on img at bounding box center [564, 224] width 112 height 115
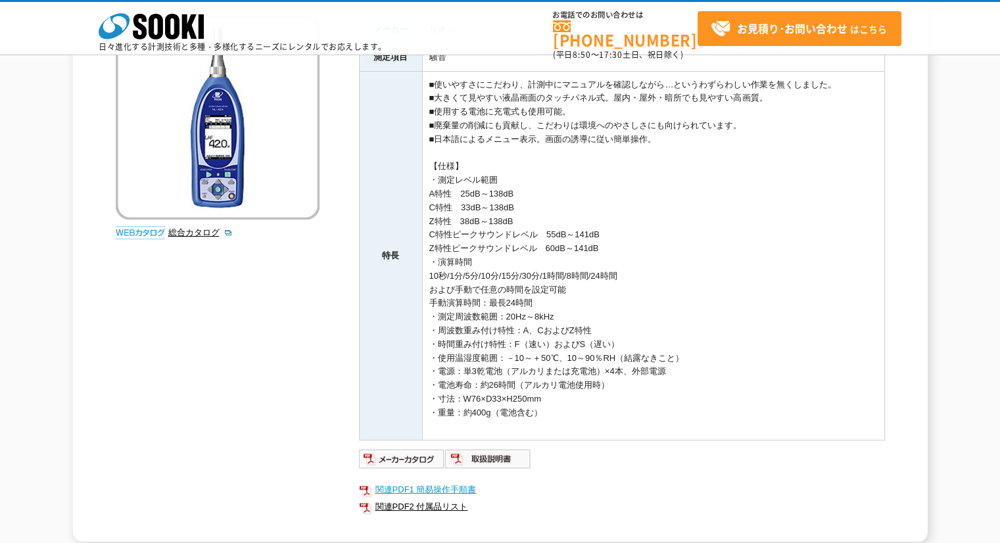
scroll to position [169, 0]
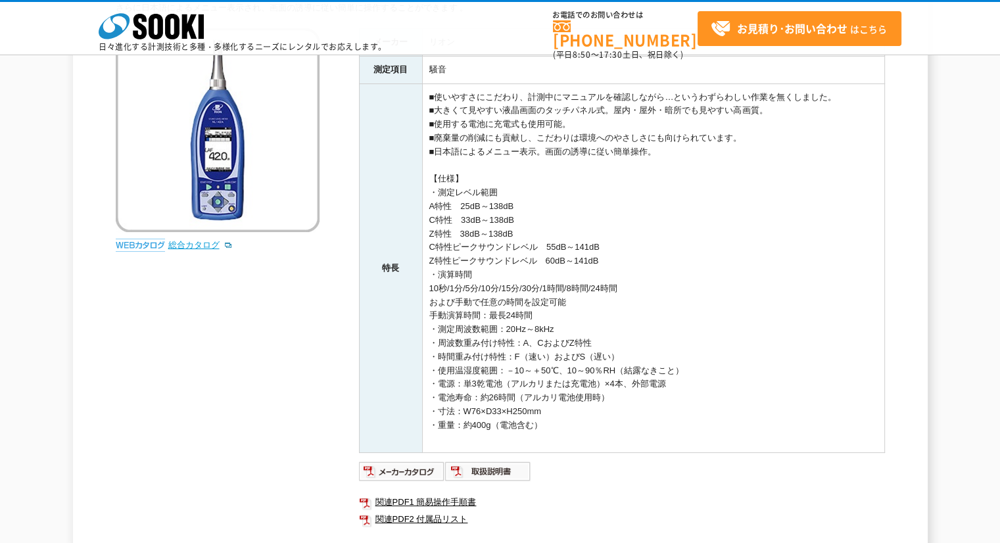
click at [187, 248] on link "総合カタログ" at bounding box center [200, 245] width 64 height 10
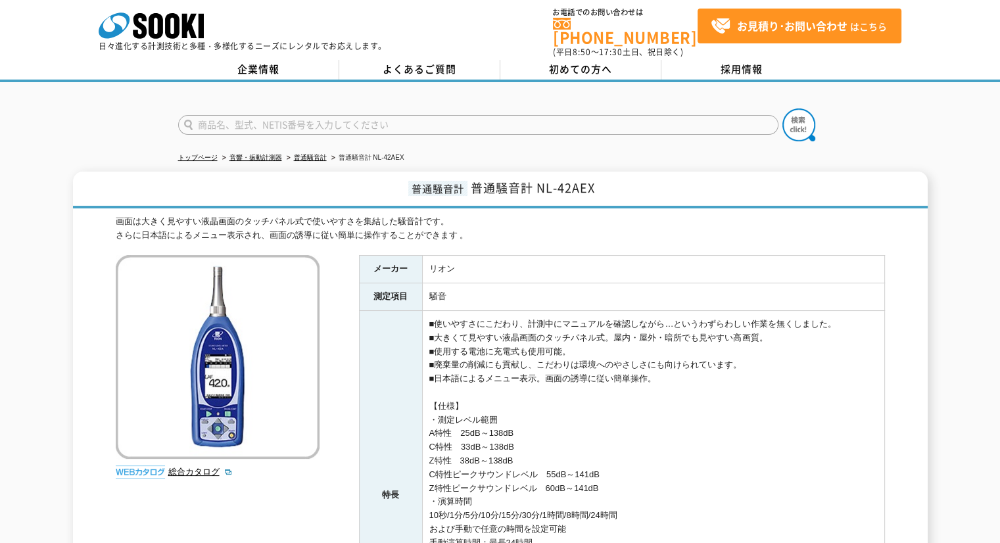
scroll to position [0, 0]
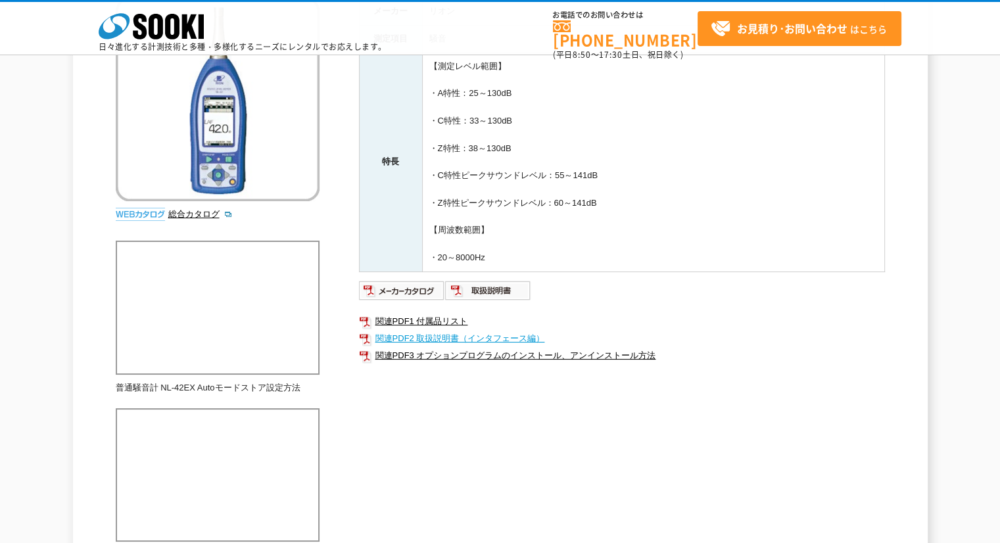
scroll to position [197, 0]
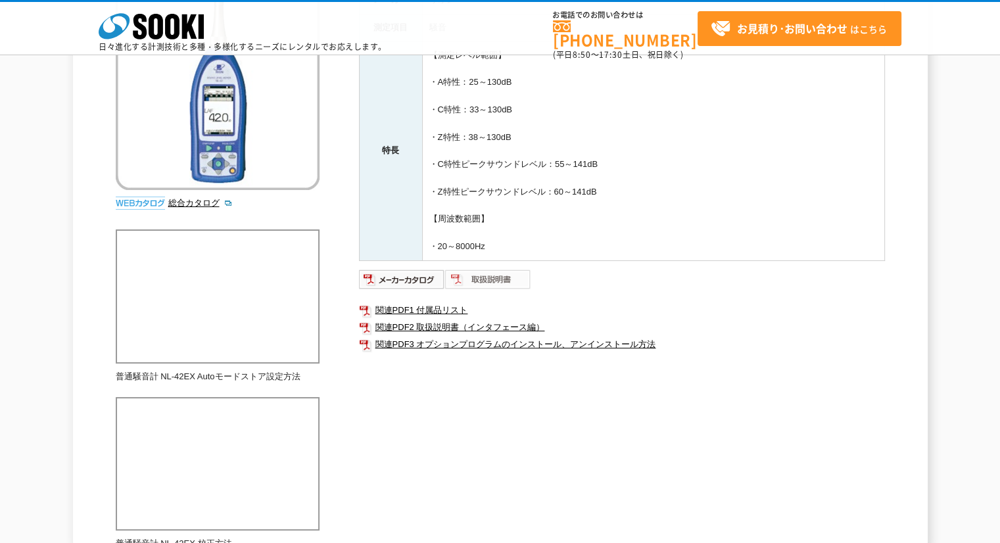
click at [472, 280] on img at bounding box center [488, 279] width 86 height 21
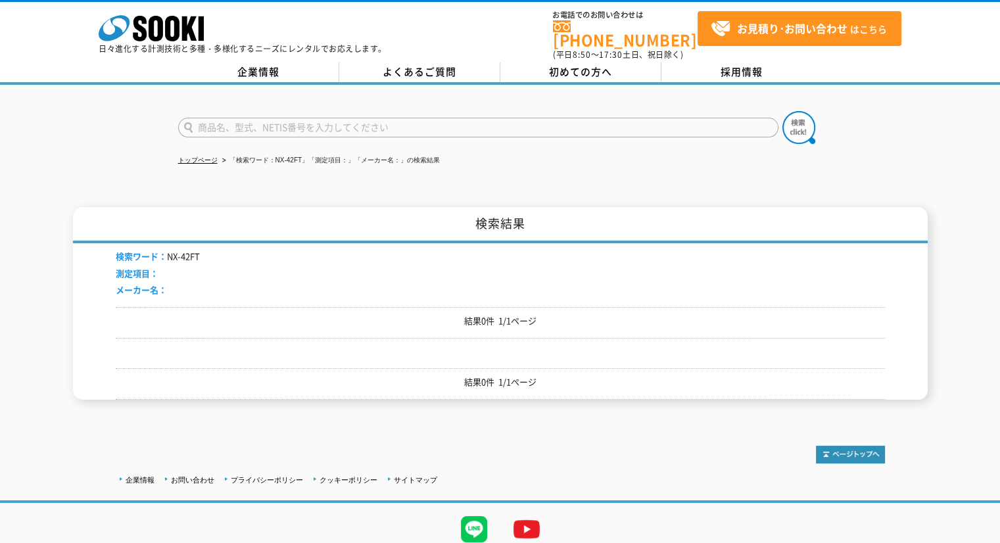
scroll to position [41, 0]
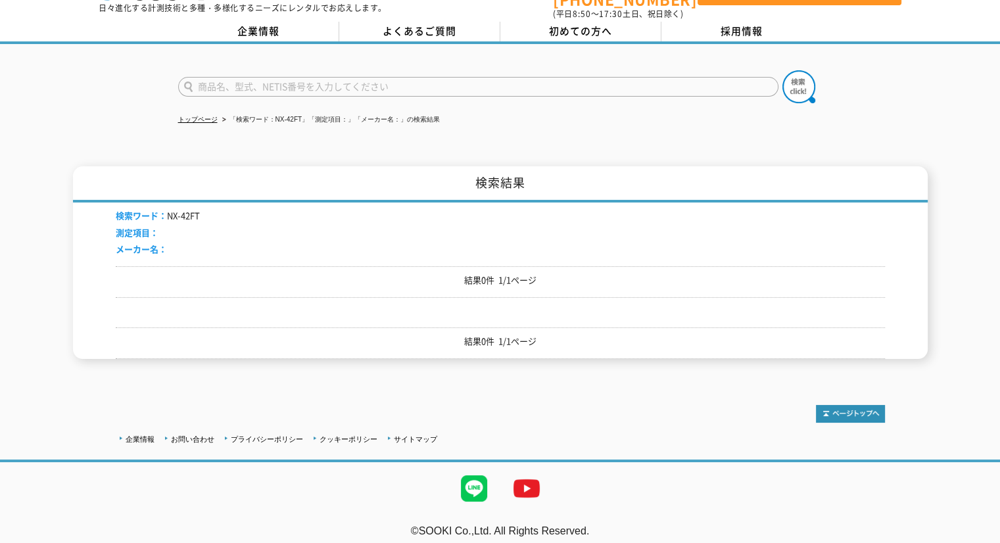
click at [351, 77] on input "text" at bounding box center [478, 87] width 601 height 20
click at [237, 77] on input "text" at bounding box center [478, 87] width 601 height 20
type input "商品名、型式、NETIS番号を入力してください"
click at [182, 209] on li "検索ワード： NX-42FT" at bounding box center [158, 216] width 84 height 14
drag, startPoint x: 182, startPoint y: 209, endPoint x: 180, endPoint y: 185, distance: 23.8
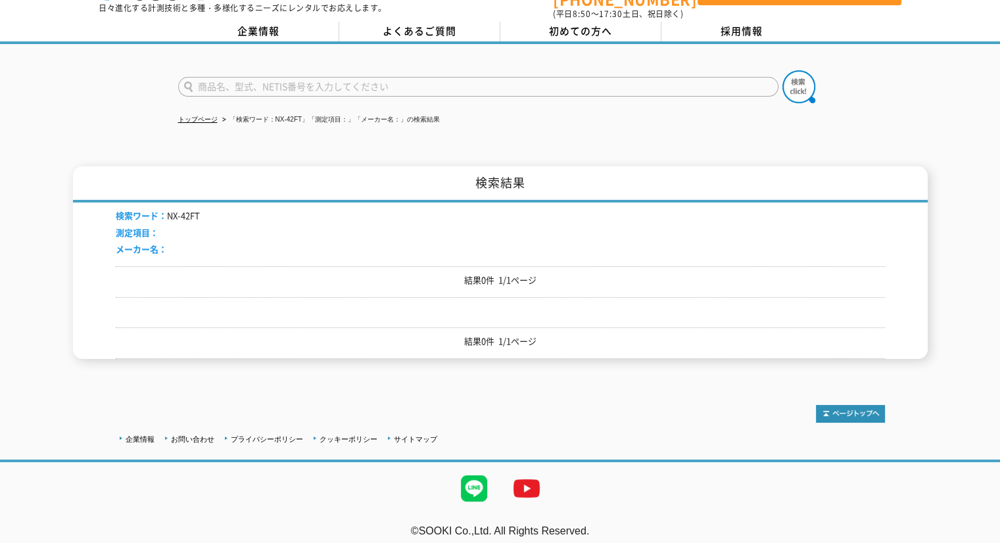
click at [182, 209] on li "検索ワード： NX-42FT" at bounding box center [158, 216] width 84 height 14
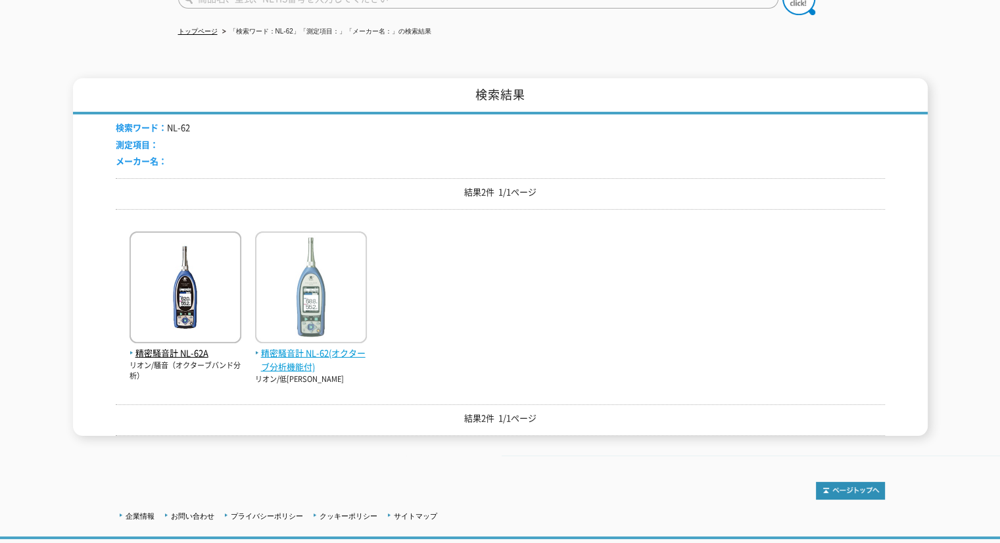
scroll to position [132, 0]
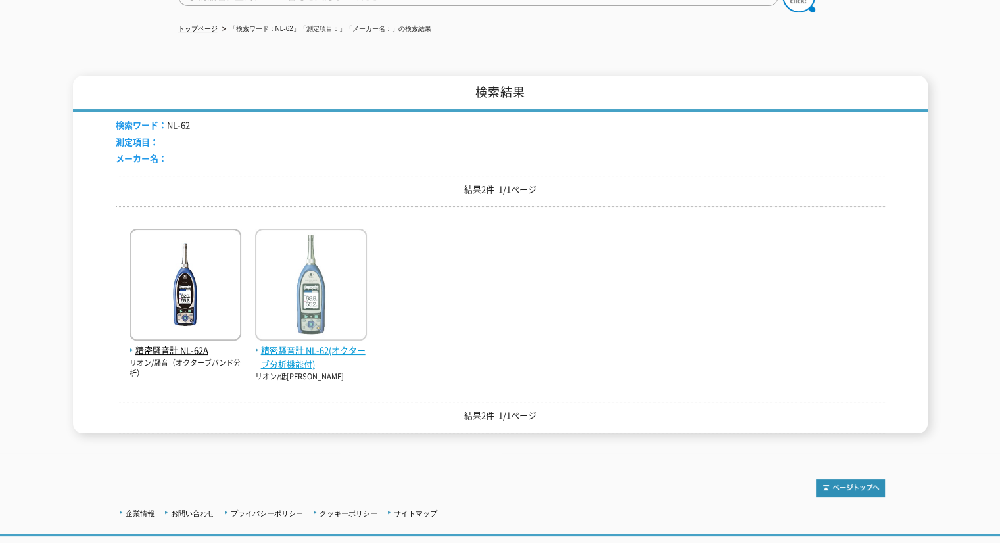
click at [305, 345] on span "精密騒音計 NL-62(オクターブ分析機能付)" at bounding box center [311, 358] width 112 height 28
click at [193, 25] on link "トップページ" at bounding box center [197, 28] width 39 height 7
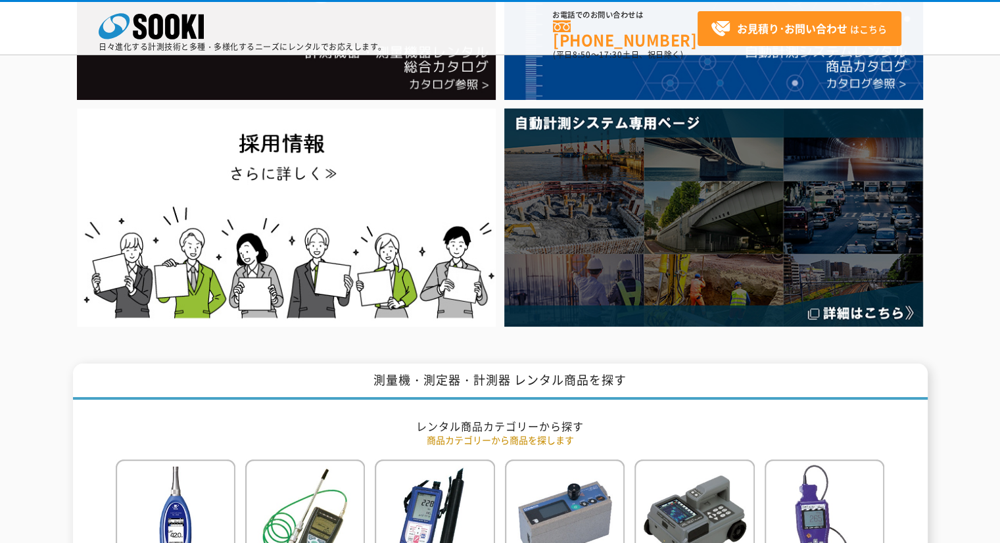
scroll to position [460, 0]
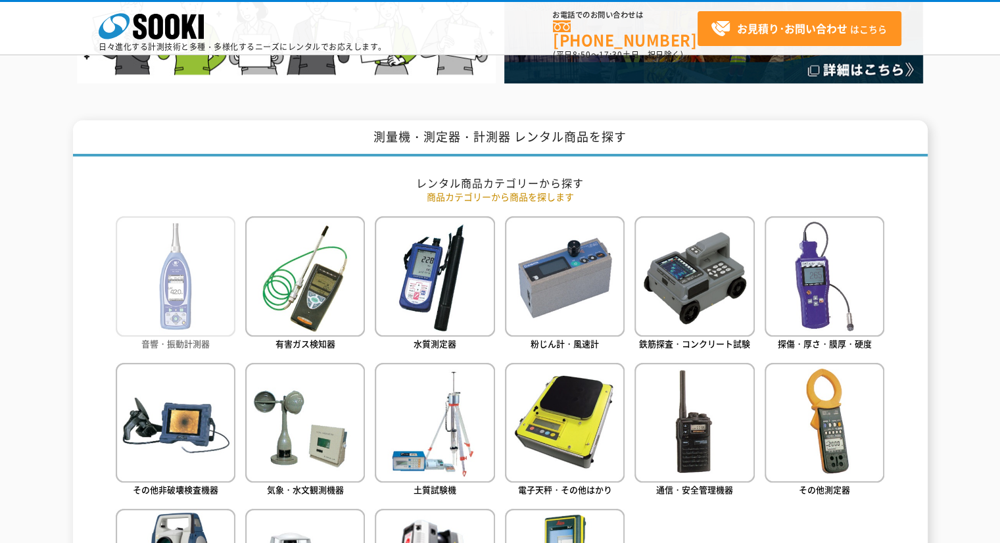
click at [189, 294] on img at bounding box center [176, 276] width 120 height 120
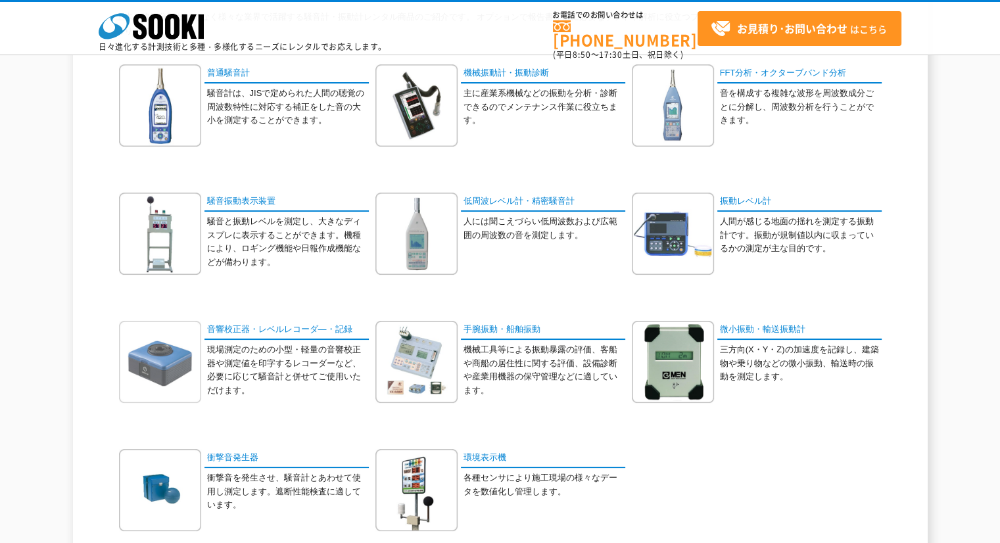
scroll to position [132, 0]
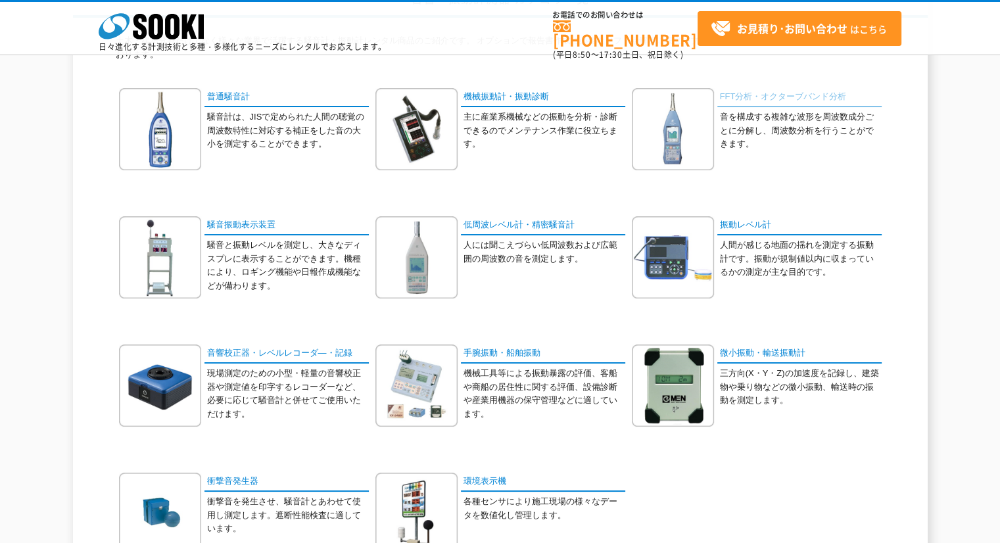
click at [753, 99] on link "FFT分析・オクターブバンド分析" at bounding box center [800, 97] width 164 height 19
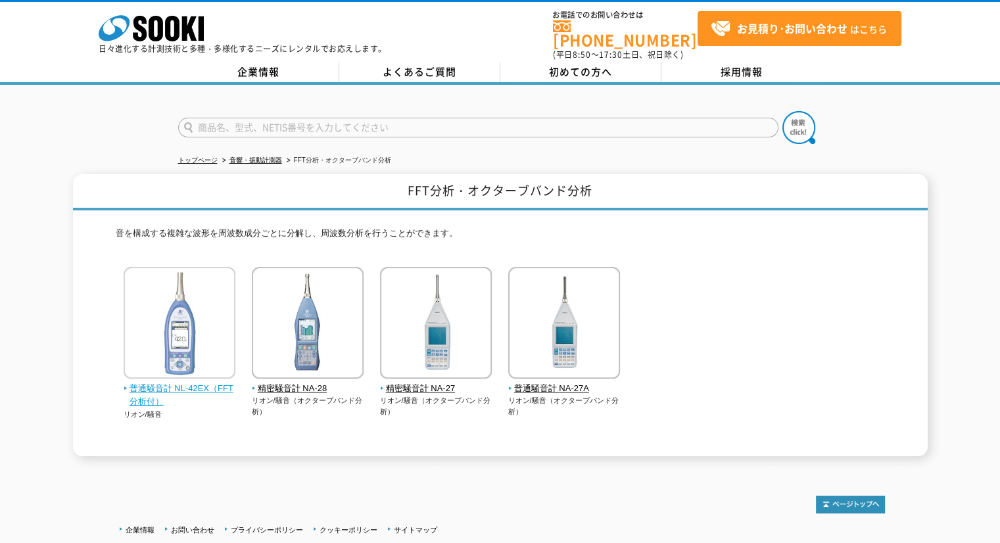
click at [201, 382] on span "普通騒音計 NL-42EX（FFT分析付）" at bounding box center [180, 396] width 112 height 28
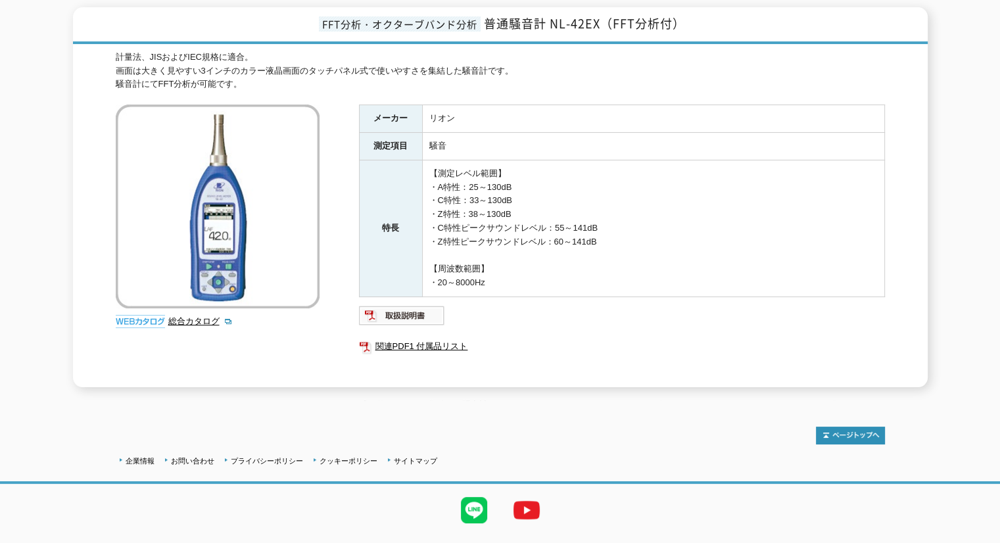
scroll to position [189, 0]
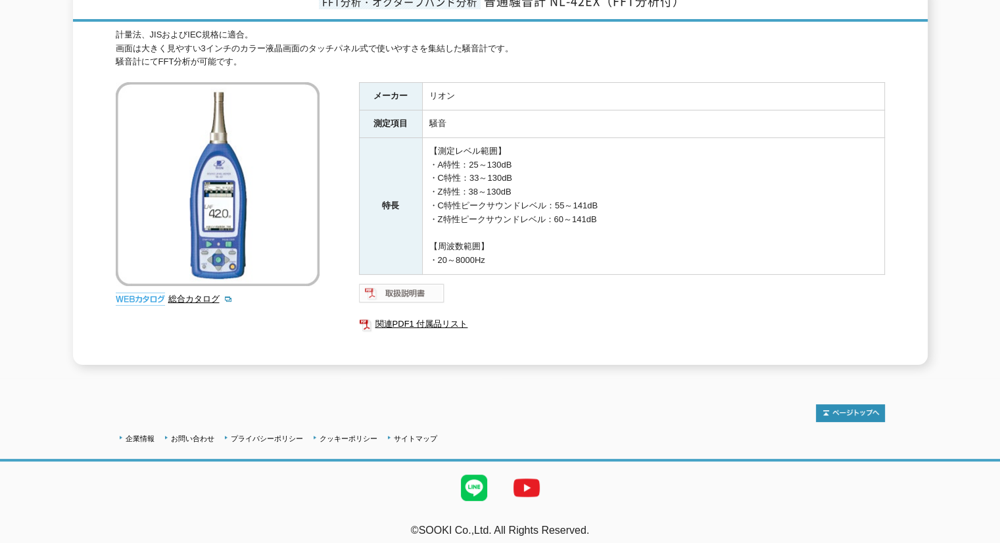
click at [408, 283] on img at bounding box center [402, 293] width 86 height 21
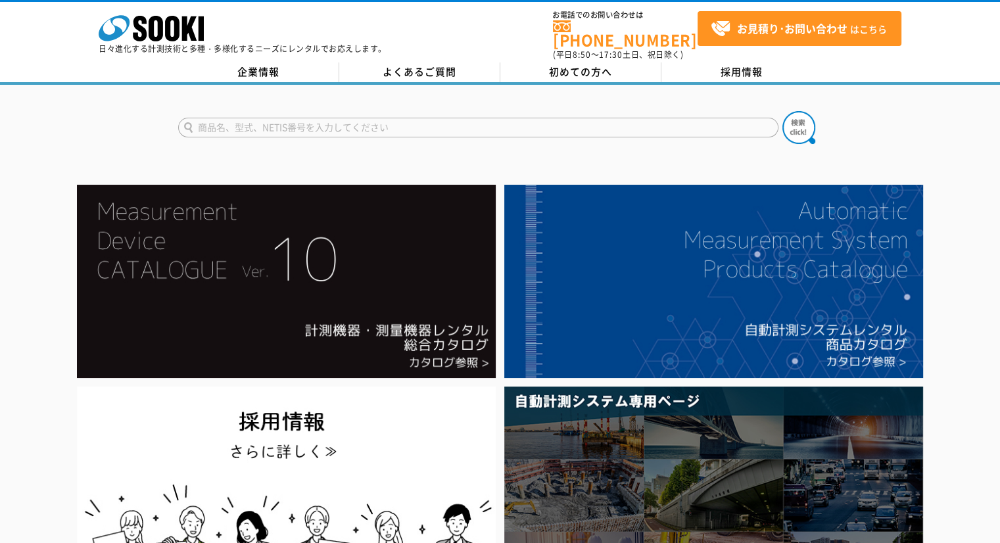
click at [216, 119] on input "text" at bounding box center [478, 128] width 601 height 20
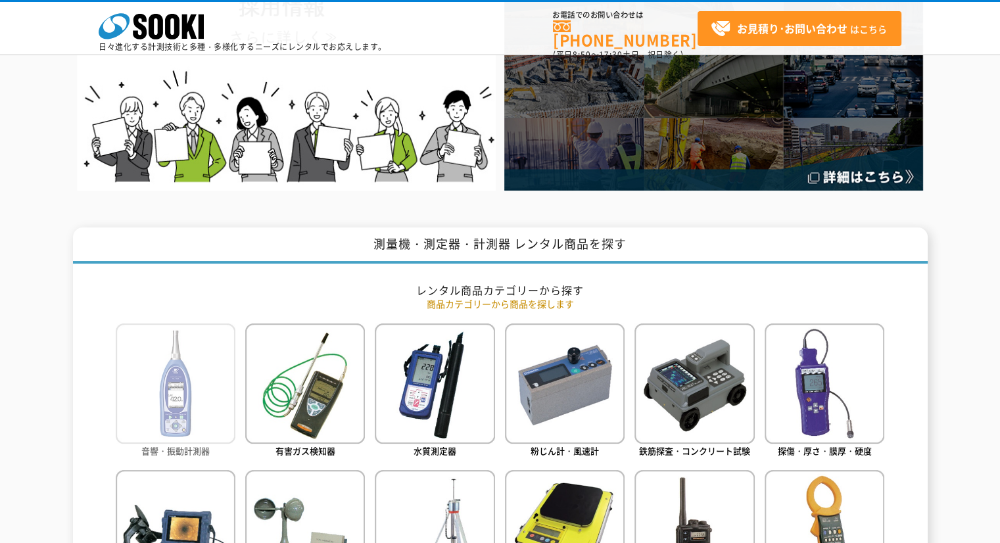
scroll to position [460, 0]
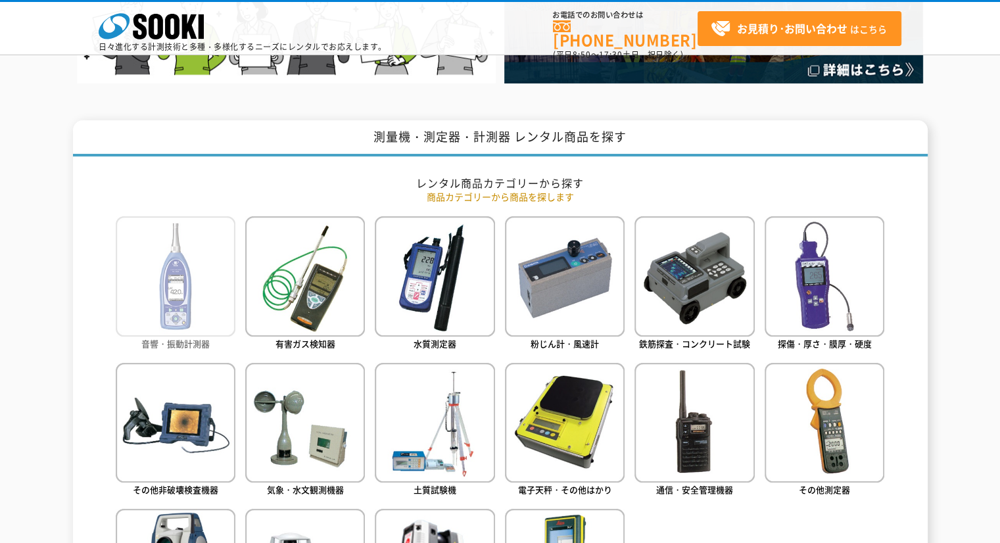
type input "商品名、型式、NETIS番号を入力してください"
click at [185, 286] on img at bounding box center [176, 276] width 120 height 120
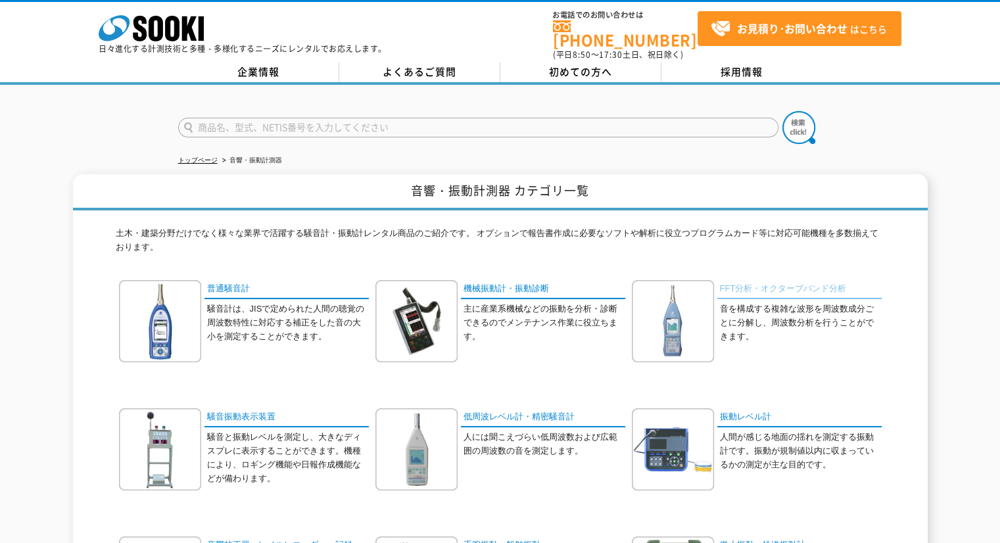
click at [804, 280] on link "FFT分析・オクターブバンド分析" at bounding box center [800, 289] width 164 height 19
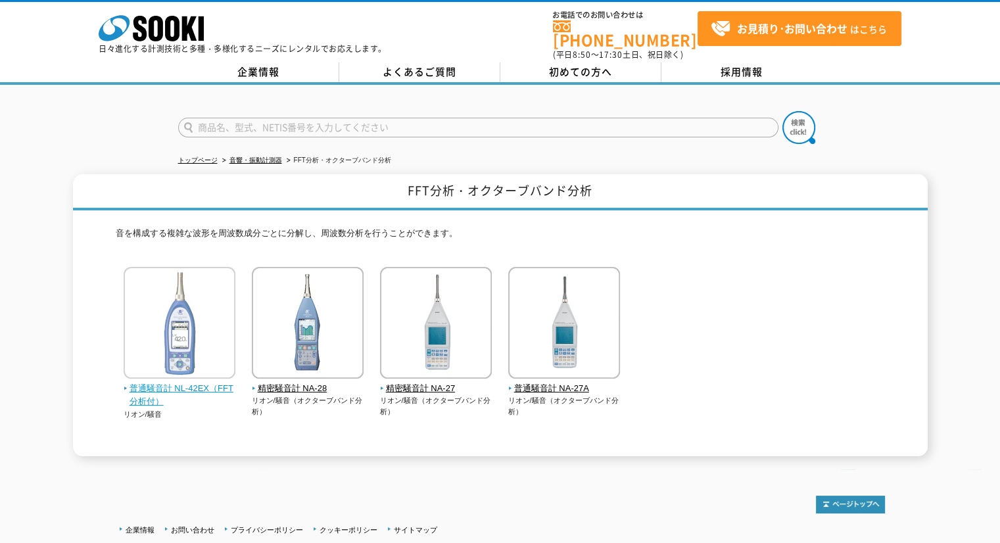
click at [184, 382] on span "普通騒音計 NL-42EX（FFT分析付）" at bounding box center [180, 396] width 112 height 28
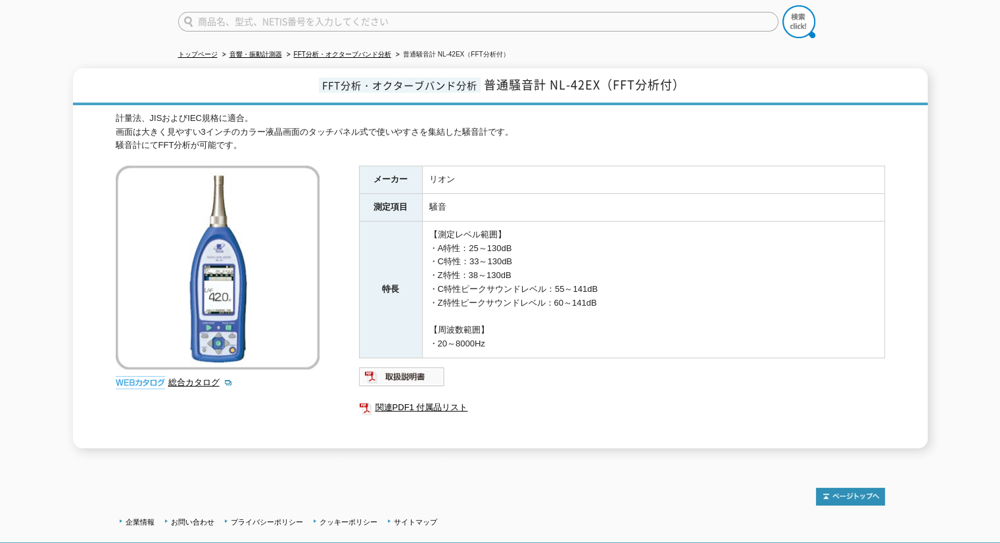
scroll to position [132, 0]
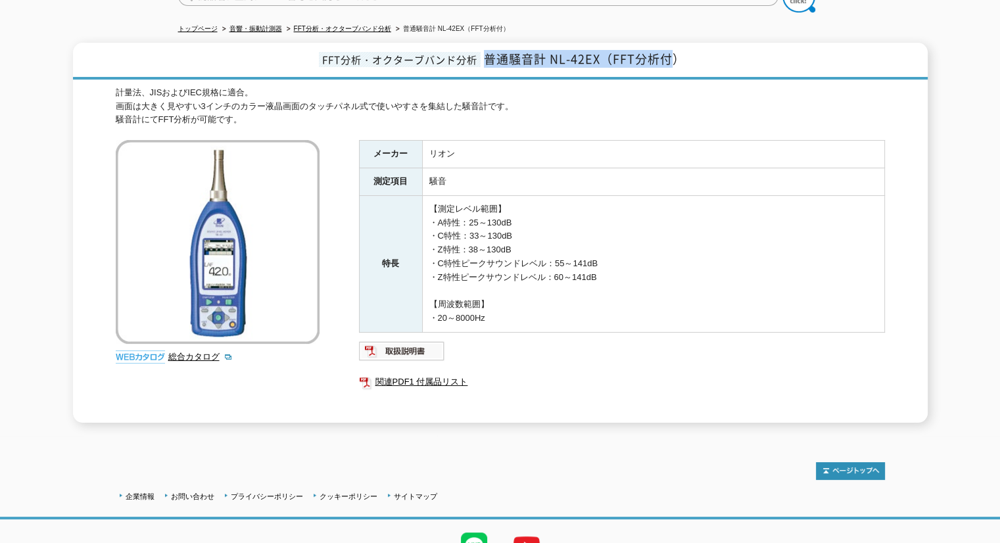
drag, startPoint x: 679, startPoint y: 52, endPoint x: 491, endPoint y: 53, distance: 188.1
click at [491, 53] on span "普通騒音計 NL-42EX（FFT分析付）" at bounding box center [584, 59] width 201 height 18
copy span "普通騒音計 NL-42EX（FFT分析付"
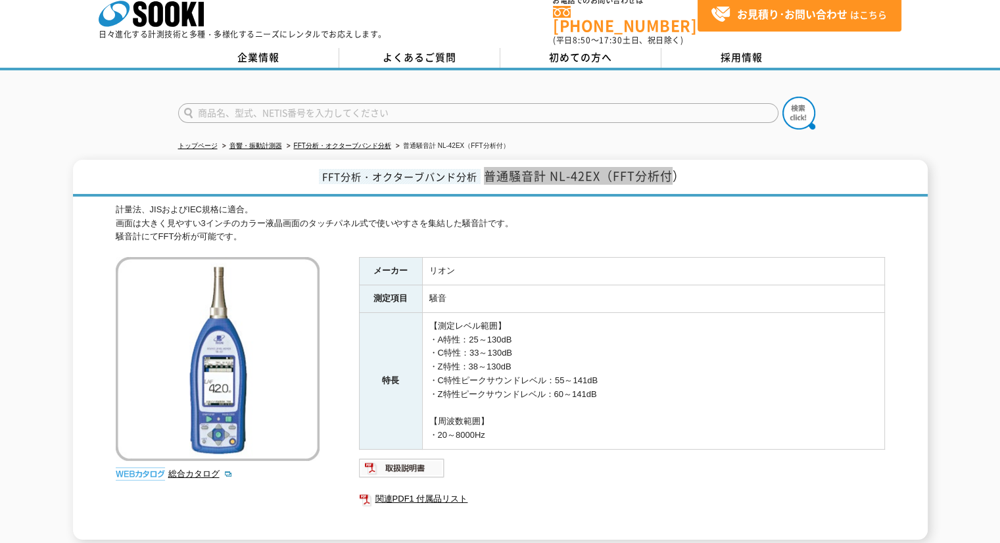
scroll to position [0, 0]
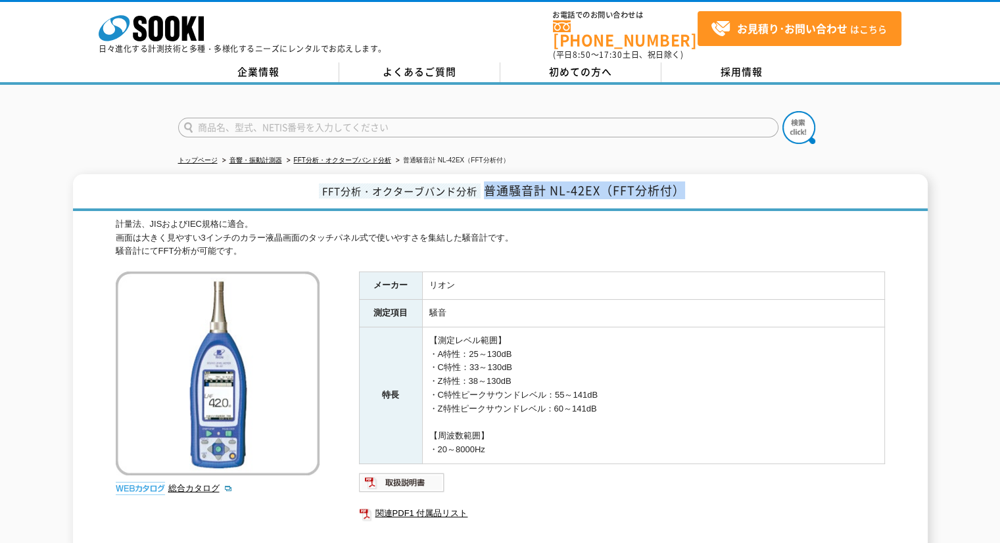
drag, startPoint x: 685, startPoint y: 185, endPoint x: 487, endPoint y: 180, distance: 198.7
click at [487, 182] on span "普通騒音計 NL-42EX（FFT分析付）" at bounding box center [584, 191] width 201 height 18
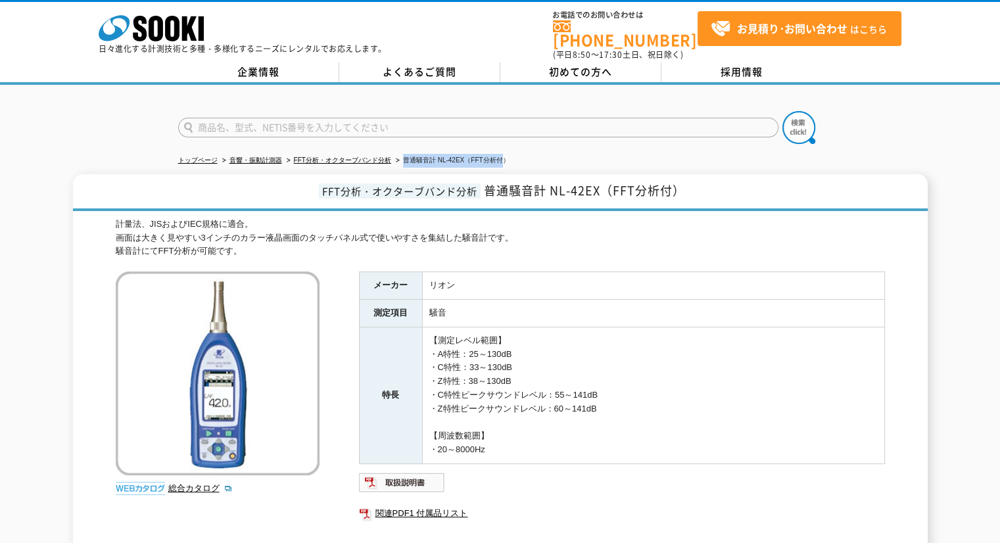
drag, startPoint x: 505, startPoint y: 147, endPoint x: 405, endPoint y: 148, distance: 100.0
click at [405, 154] on li "普通騒音計 NL-42EX（FFT分析付）" at bounding box center [451, 161] width 116 height 14
copy li "普通騒音計 NL-42EX（FFT分析付"
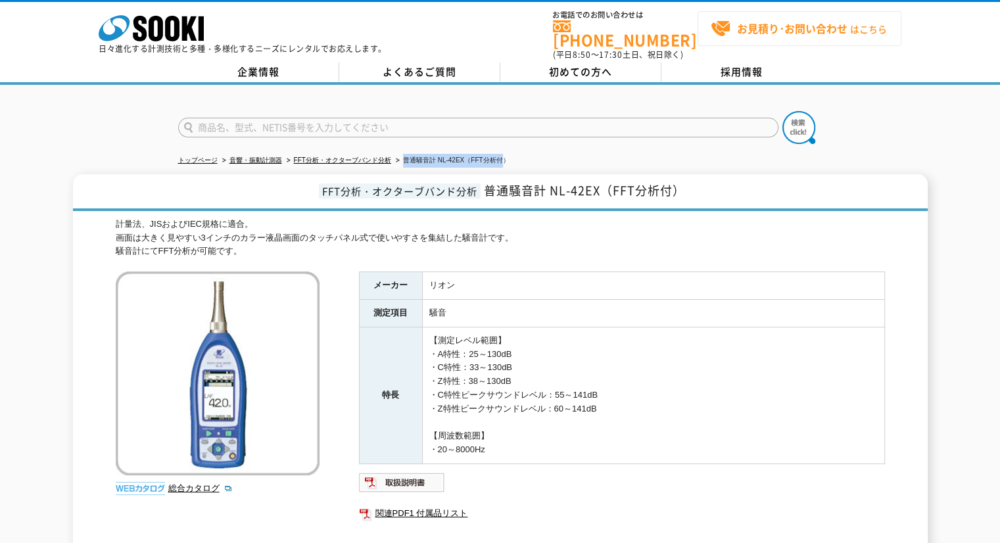
click at [785, 26] on strong "お見積り･お問い合わせ" at bounding box center [792, 28] width 111 height 16
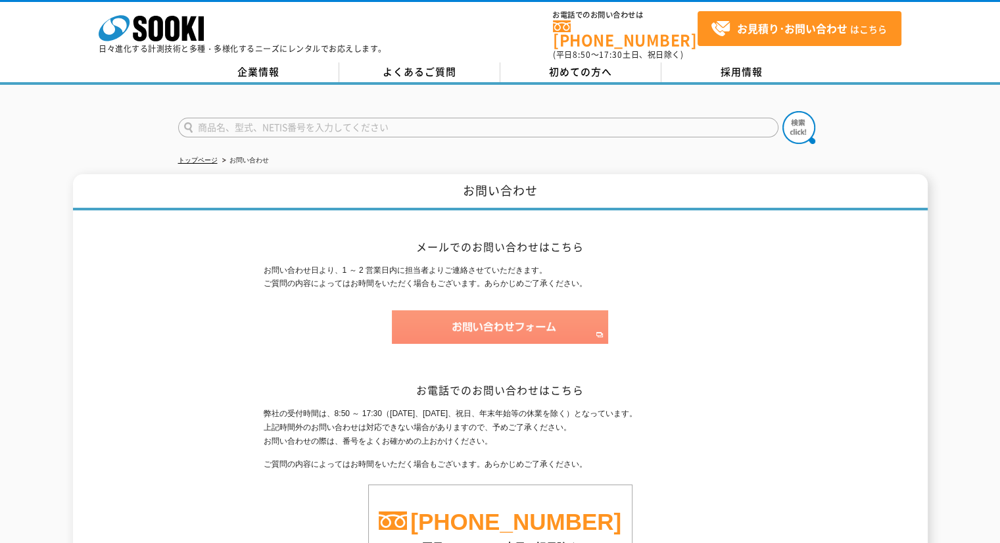
click at [543, 313] on img at bounding box center [500, 327] width 216 height 34
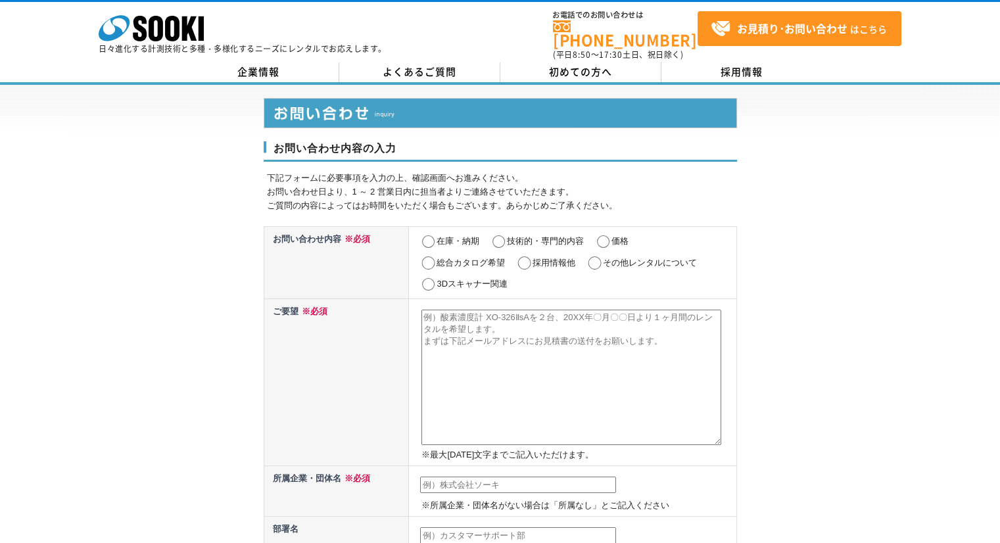
click at [428, 235] on input "在庫・納期" at bounding box center [428, 241] width 16 height 13
radio input "true"
click at [451, 314] on textarea at bounding box center [572, 377] width 300 height 135
paste textarea "普通騒音計 NL-42EX（FFT分析付"
click at [460, 317] on textarea "普通騒音計 NL-42EX（FFT分析付) 使用期間" at bounding box center [572, 377] width 300 height 135
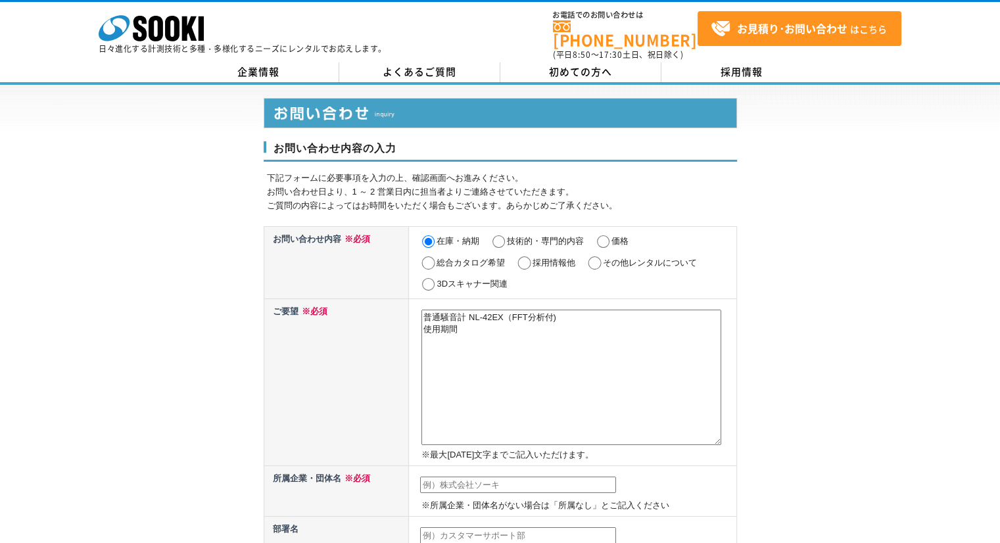
paste textarea "8/25-9/3です"
click at [447, 339] on textarea "普通騒音計 NL-42EX（FFT分析付) 使用期間8/25-9/3です" at bounding box center [572, 377] width 300 height 135
click at [451, 372] on textarea "普通騒音計 NL-42EX（FFT分析付) 使用期間8/25-9/3です 現在お盆休暇中の為、御社ご担当休暇の可能性があるのでこちらで質問しています。 ご担当" at bounding box center [572, 377] width 300 height 135
paste textarea "株式会社 ソーキ システム営業部 中舘　侃太"
click at [452, 372] on textarea "普通騒音計 NL-42EX（FFT分析付) 使用期間8/25-9/3です 現在お盆休暇中の為、御社ご担当休暇の可能性があるのでこちらで質問しています。 ご担当…" at bounding box center [572, 377] width 300 height 135
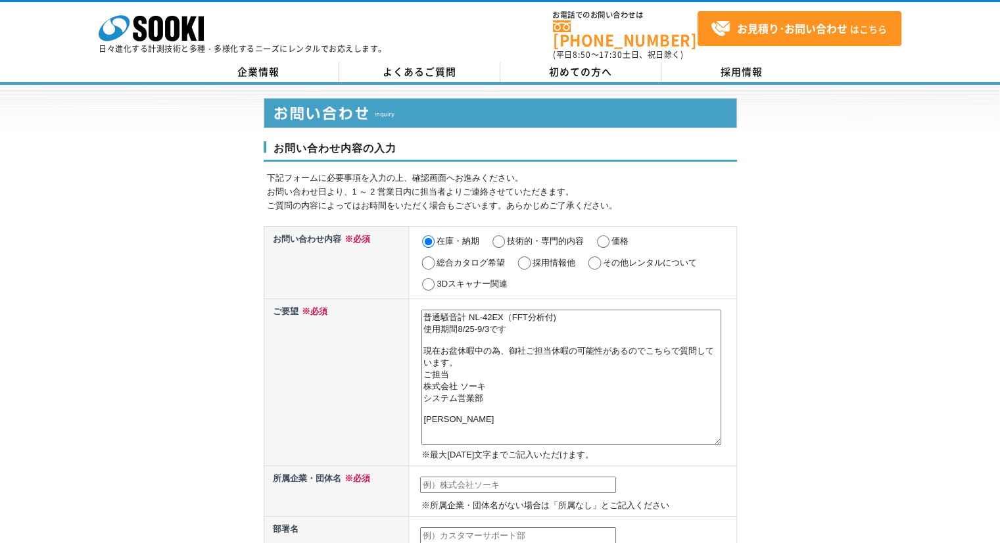
click at [424, 419] on textarea "普通騒音計 NL-42EX（FFT分析付) 使用期間8/25-9/3です 現在お盆休暇中の為、御社ご担当休暇の可能性があるのでこちらで質問しています。 ご担当…" at bounding box center [572, 377] width 300 height 135
click at [481, 409] on textarea "普通騒音計 NL-42EX（FFT分析付) 使用期間8/25-9/3です 現在お盆休暇中の為、御社ご担当休暇の可能性があるのでこちらで質問しています。 ご担当…" at bounding box center [572, 377] width 300 height 135
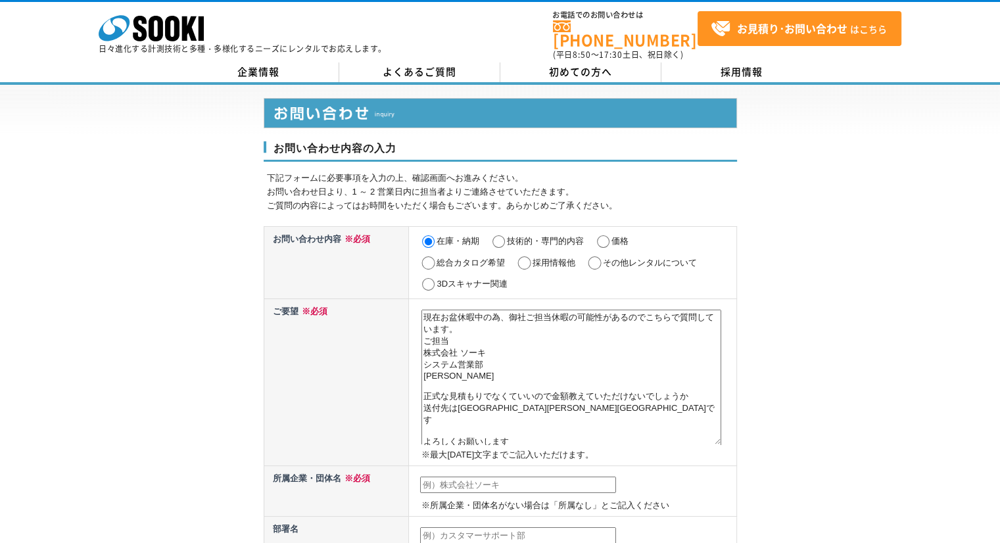
scroll to position [58, 0]
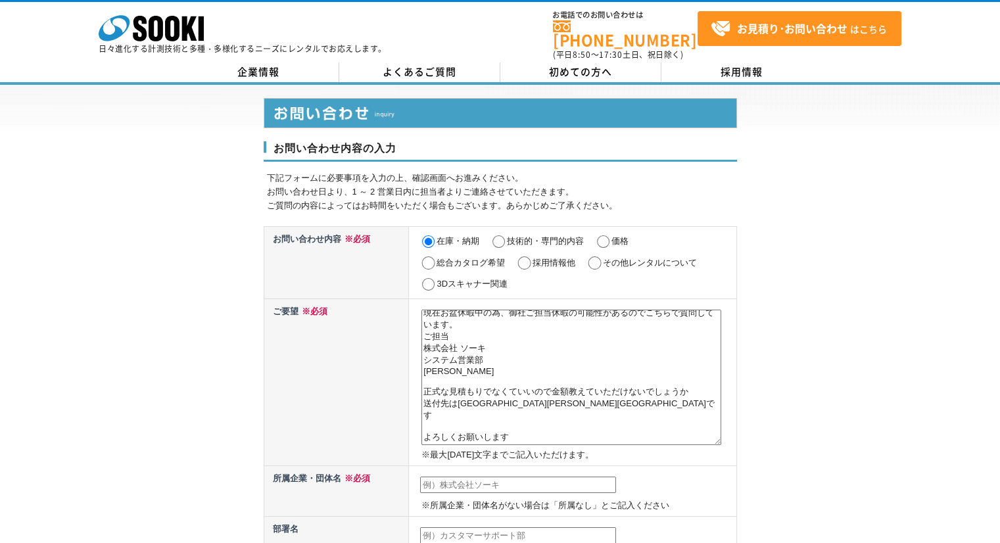
click at [424, 378] on textarea "普通騒音計 NL-42EX（FFT分析付) 使用期間8/25-9/3です 現在お盆休暇中の為、御社ご担当休暇の可能性があるのでこちらで質問しています。 ご担当…" at bounding box center [572, 377] width 300 height 135
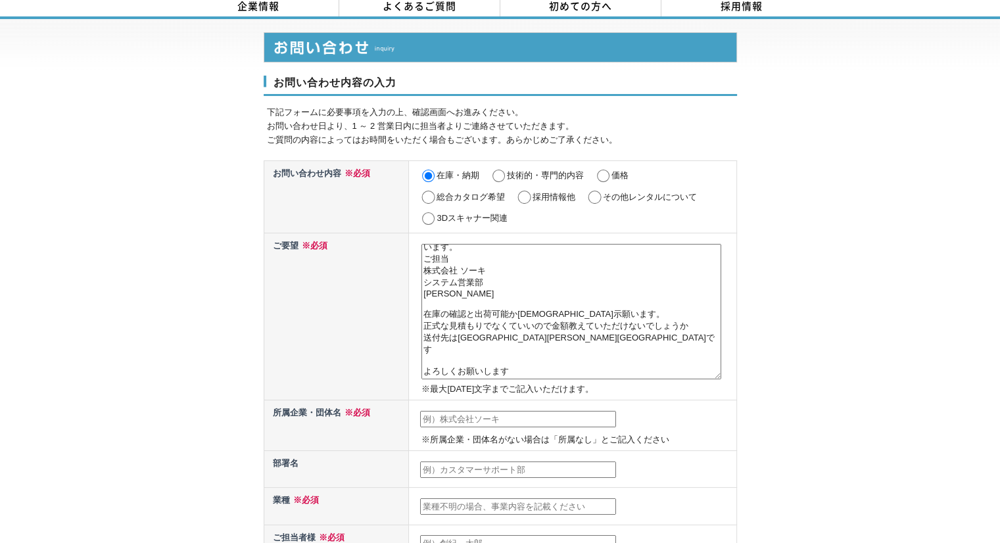
scroll to position [197, 0]
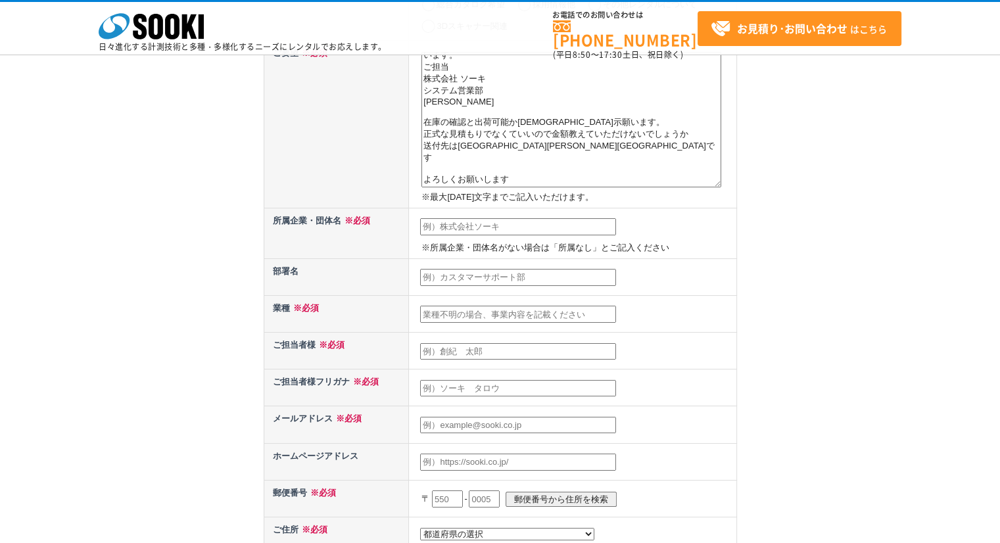
type textarea "普通騒音計 NL-42EX（FFT分析付) 使用期間8/25-9/3です 現在お盆休暇中の為、御社ご担当休暇の可能性があるのでこちらで質問しています。 ご担当…"
click at [455, 225] on input "text" at bounding box center [518, 226] width 196 height 17
type input "株式会社きんでん"
type input "[PERSON_NAME]"
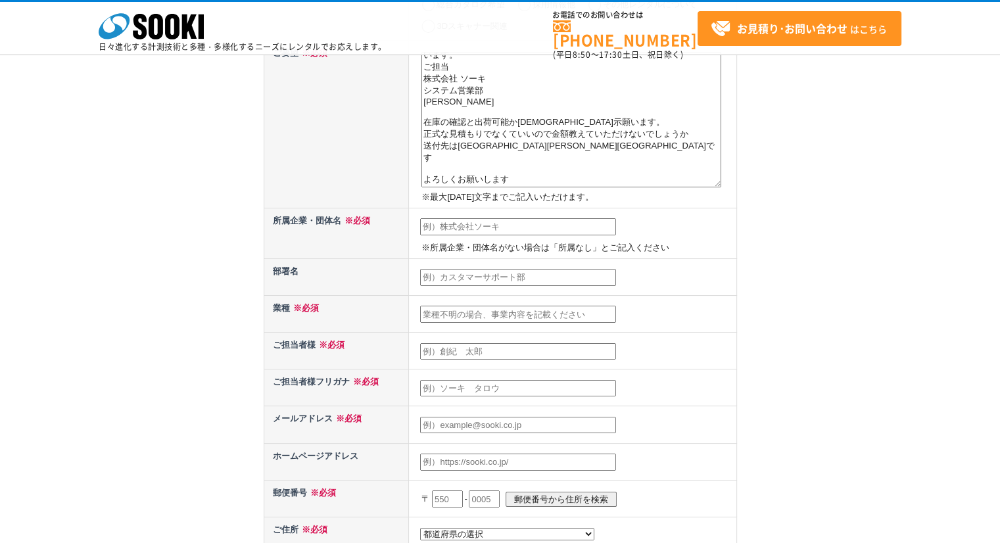
type input "011"
select select "5"
type input "字大谷地33-69"
click at [463, 278] on input "text" at bounding box center [518, 277] width 196 height 17
click at [493, 227] on input "株式会社きんでん" at bounding box center [518, 226] width 196 height 17
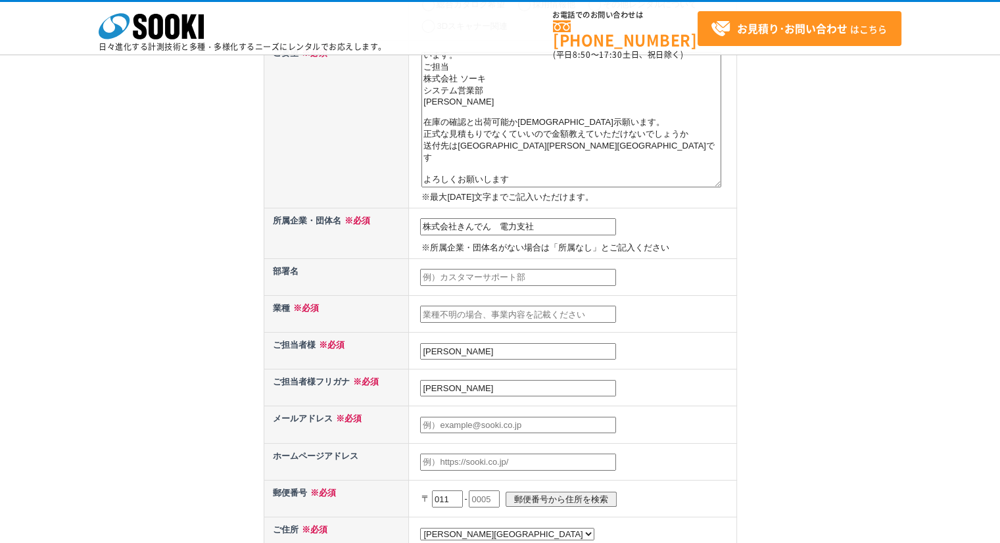
type input "株式会社きんでん　電力支社"
click at [483, 274] on input "text" at bounding box center [518, 277] width 196 height 17
paste input "エネルギー開発工事部　発変電工事課"
type input "エネルギー開発工事部　発変電工事課"
click at [439, 308] on input "text" at bounding box center [518, 314] width 196 height 17
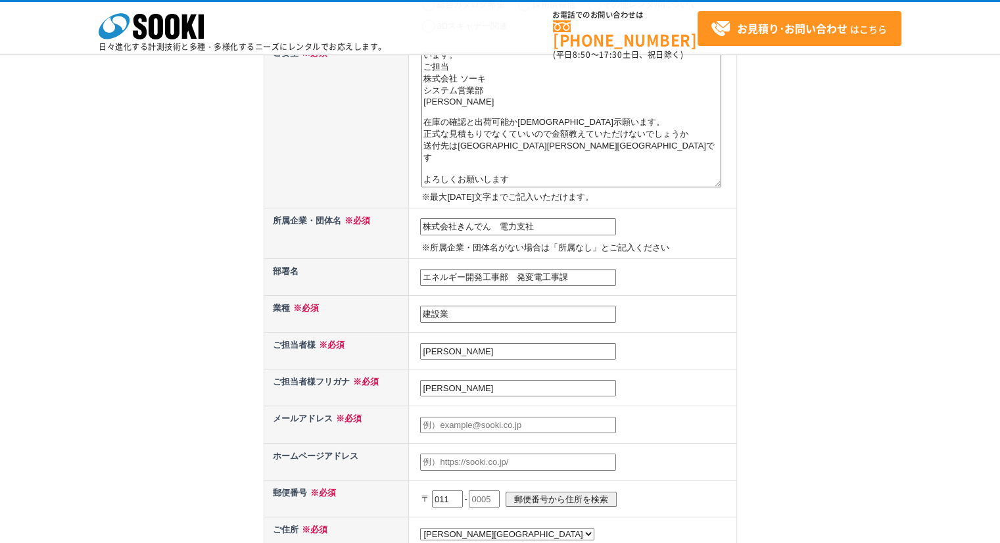
type input "建設業"
click at [456, 385] on input "亀尾孝雄" at bounding box center [518, 388] width 196 height 17
type input "亀"
type input "カメオタカオ"
click at [477, 419] on input "text" at bounding box center [518, 425] width 196 height 17
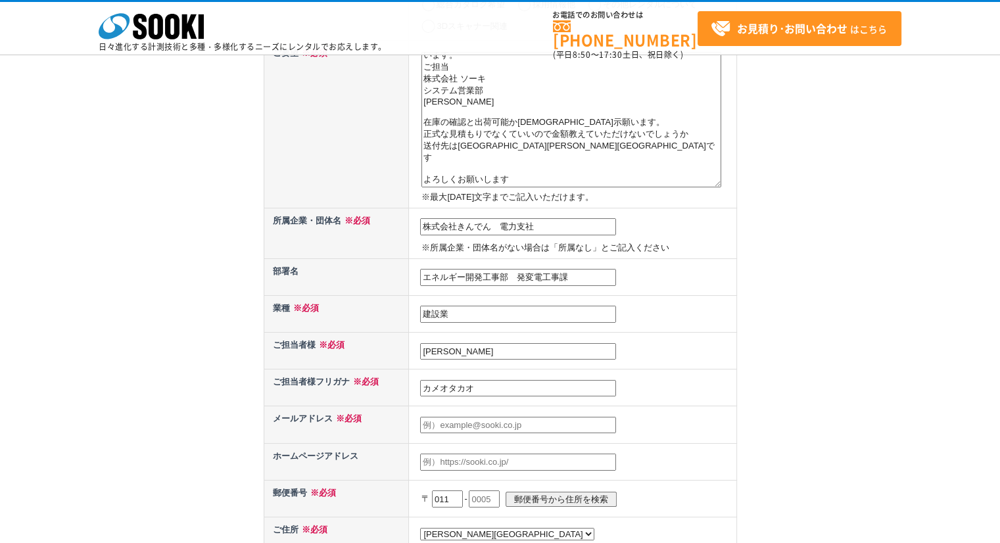
paste input "kameo_takao@kinden.co.jp"
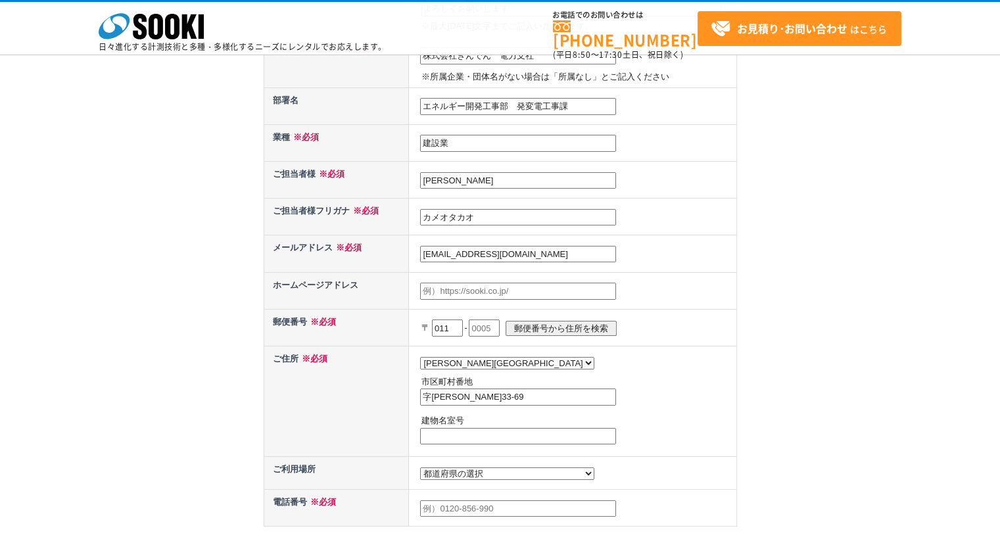
scroll to position [395, 0]
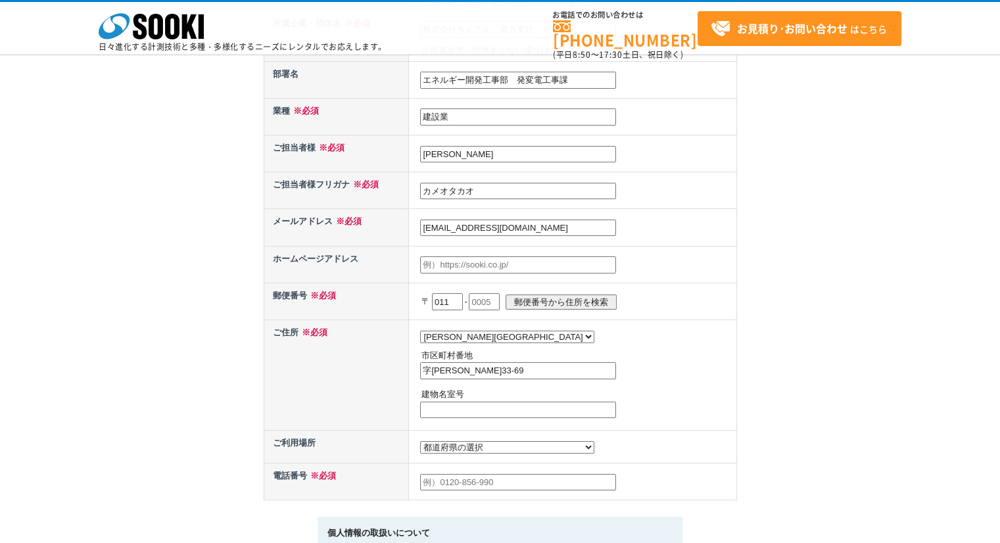
type input "kameo_takao@kinden.co.jp"
click at [453, 298] on input "011" at bounding box center [447, 301] width 31 height 17
type input "0"
type input "531"
click at [486, 296] on input "text" at bounding box center [484, 301] width 31 height 17
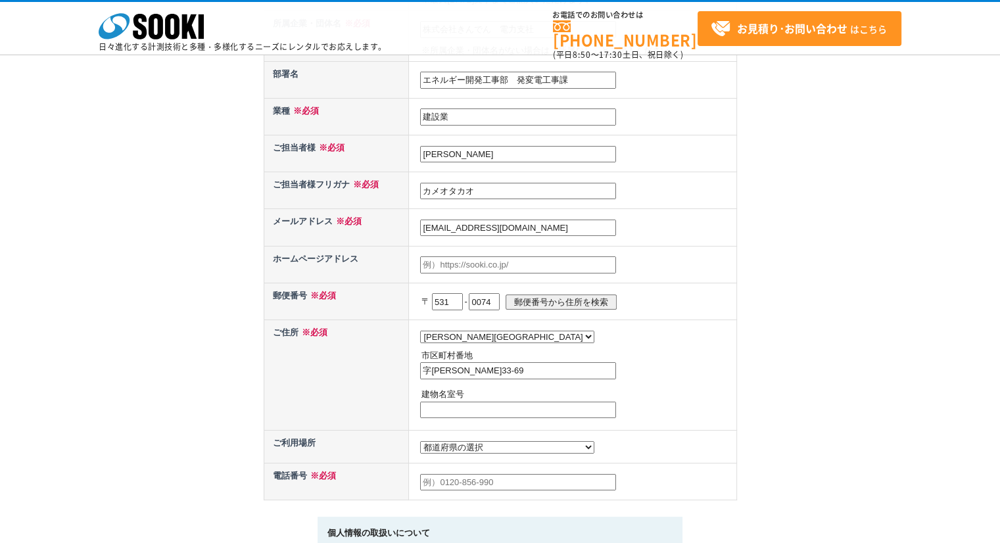
type input "0074"
click at [528, 299] on input "郵便番号から住所を検索" at bounding box center [561, 302] width 111 height 15
select select "27"
click at [497, 364] on input "大阪市北区本庄東" at bounding box center [518, 370] width 196 height 17
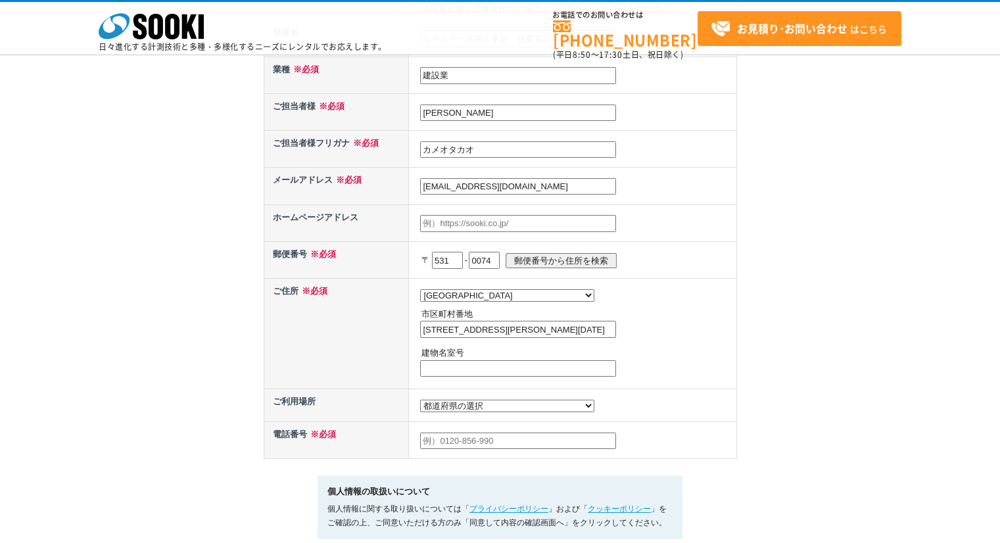
scroll to position [460, 0]
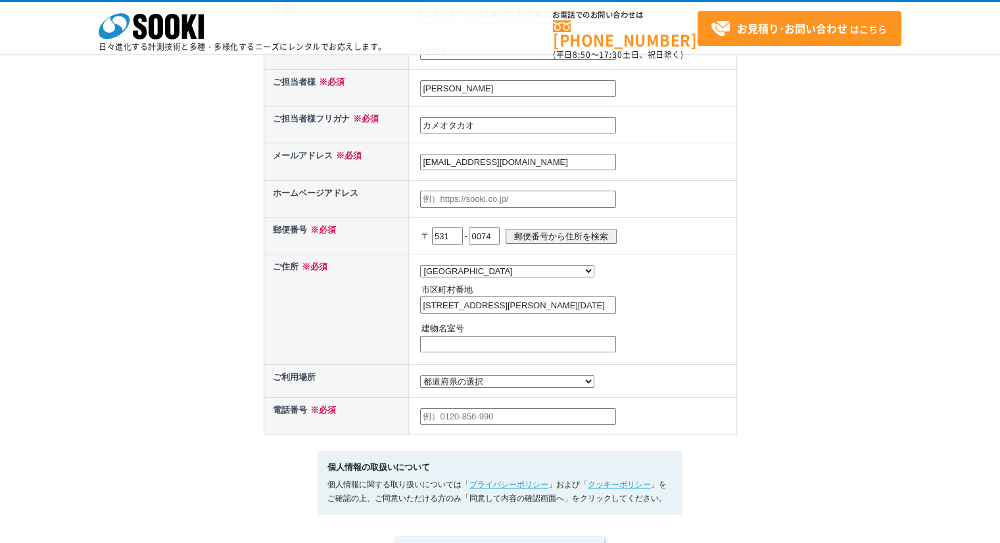
type input "大阪市北区本庄東2-3-12"
click at [488, 378] on select "都道府県の選択 利用場所未定 北海道 青森県 岩手県 宮城県 秋田県 山形県 福島県 茨城県 栃木県 群馬県 埼玉県 千葉県 東京都 神奈川県 新潟県 富山県…" at bounding box center [507, 382] width 174 height 12
select select "14"
click at [420, 376] on select "都道府県の選択 利用場所未定 北海道 青森県 岩手県 宮城県 秋田県 山形県 福島県 茨城県 栃木県 群馬県 埼玉県 千葉県 東京都 神奈川県 新潟県 富山県…" at bounding box center [507, 382] width 174 height 12
click at [437, 414] on input "text" at bounding box center [518, 416] width 196 height 17
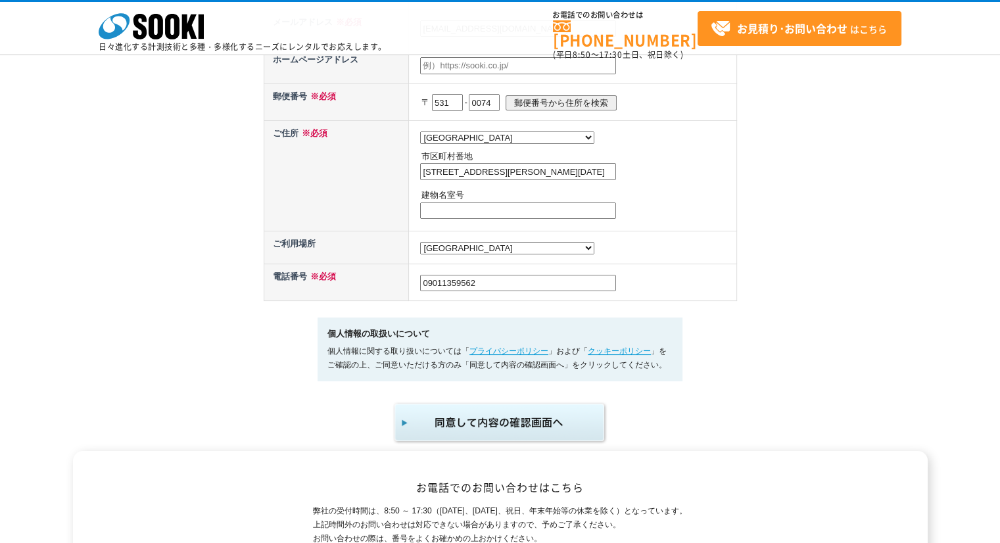
scroll to position [789, 0]
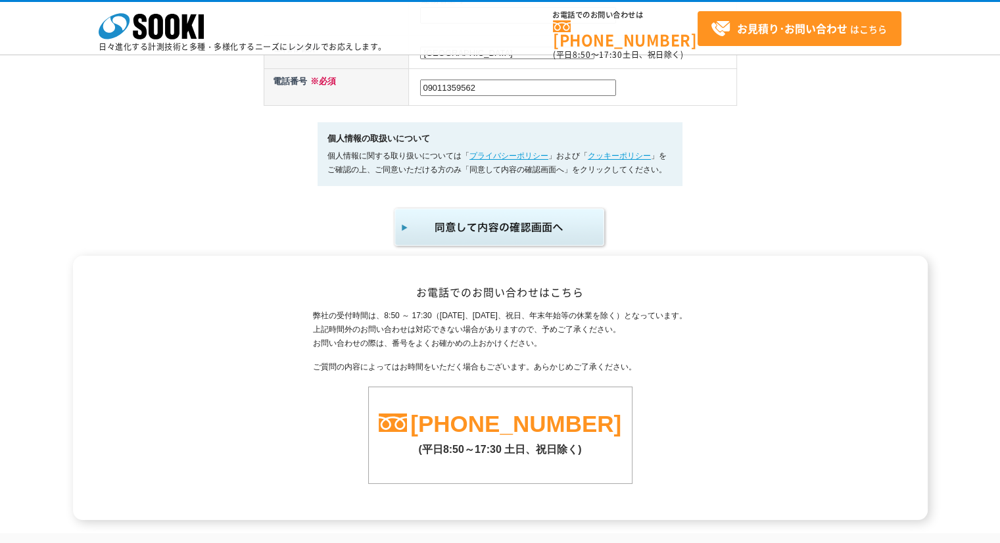
type input "09011359562"
click at [321, 230] on p at bounding box center [501, 227] width 474 height 43
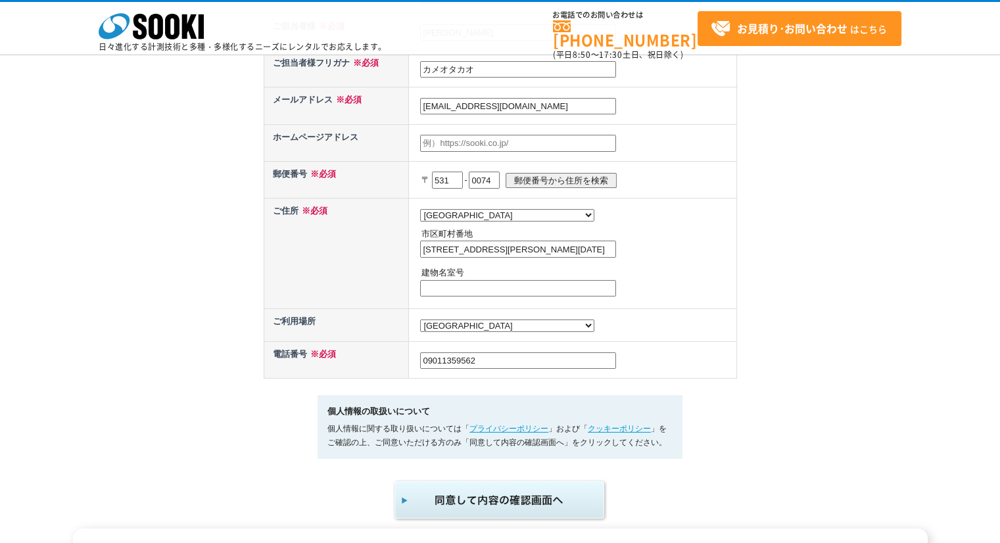
scroll to position [592, 0]
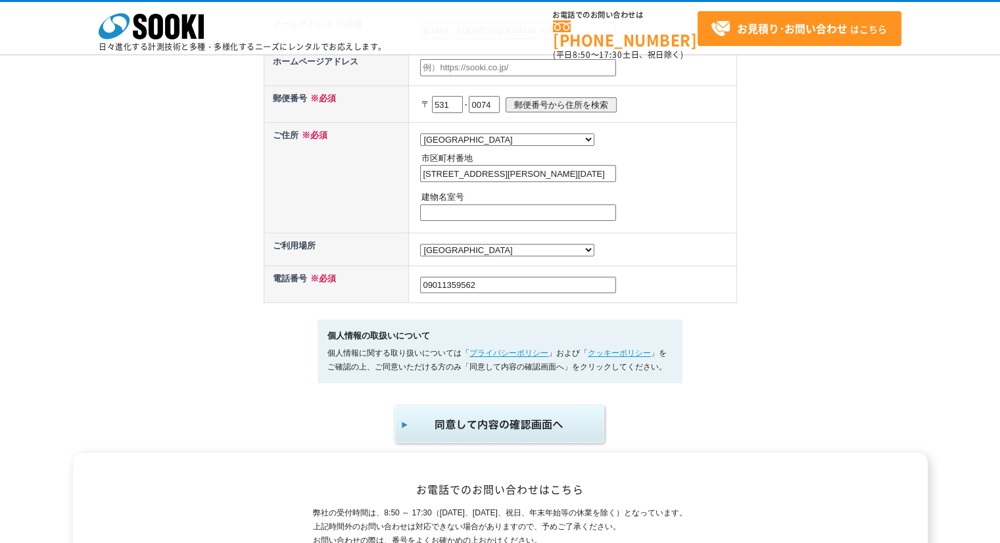
click at [462, 425] on img "submit" at bounding box center [501, 424] width 216 height 43
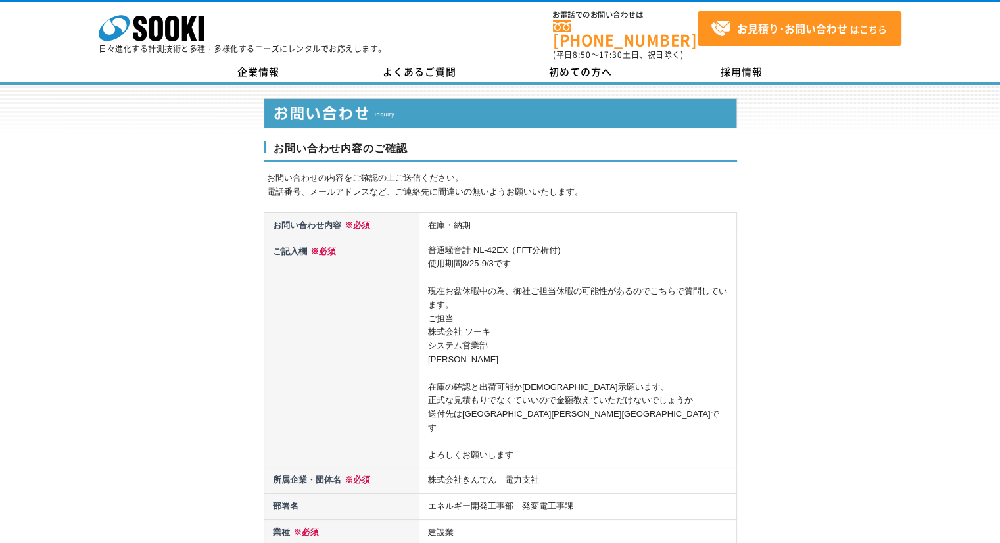
scroll to position [263, 0]
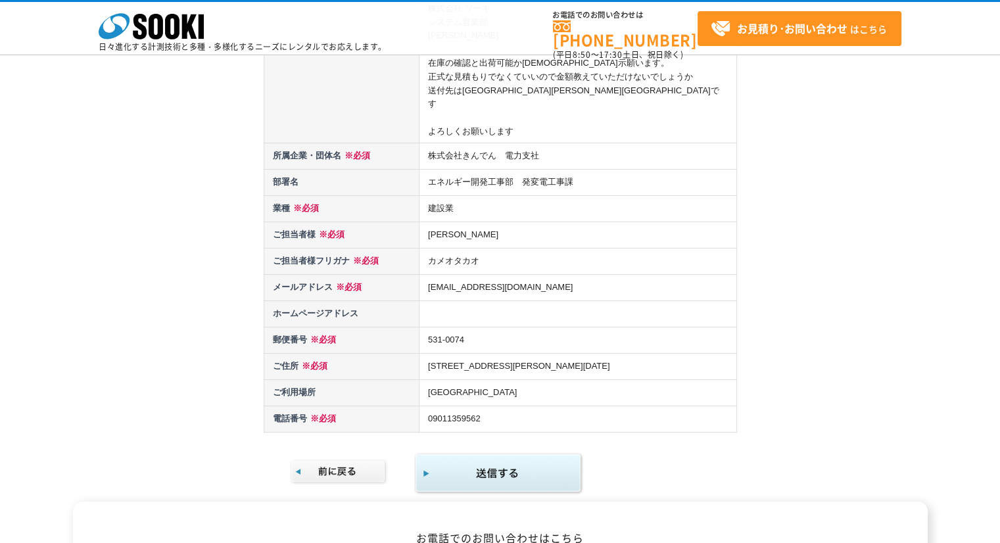
click at [460, 456] on img "submit" at bounding box center [498, 474] width 169 height 43
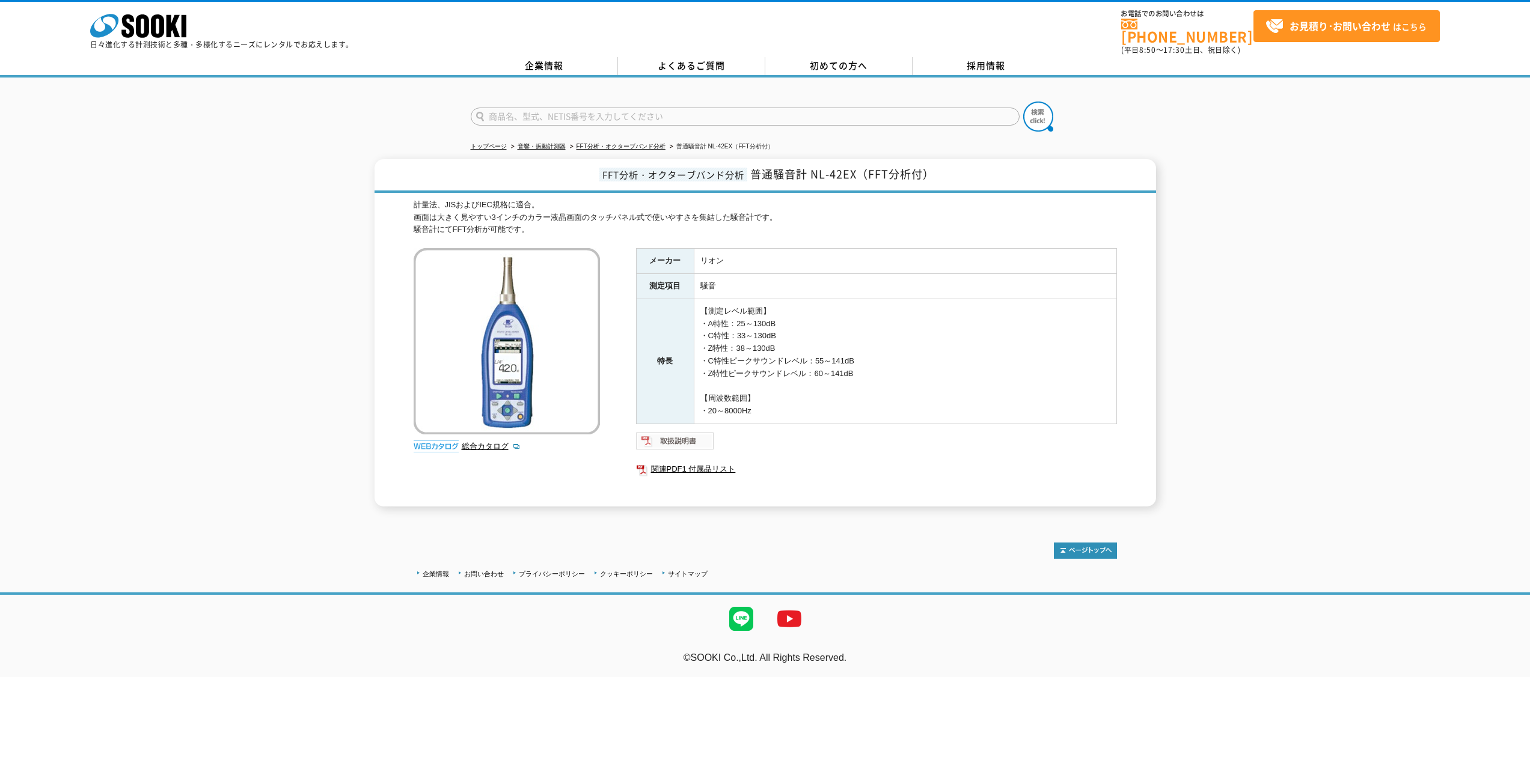
click at [675, 435] on img at bounding box center [675, 440] width 79 height 19
click at [688, 461] on link "関連PDF1 付属品リスト" at bounding box center [877, 469] width 481 height 16
